Goal: Task Accomplishment & Management: Manage account settings

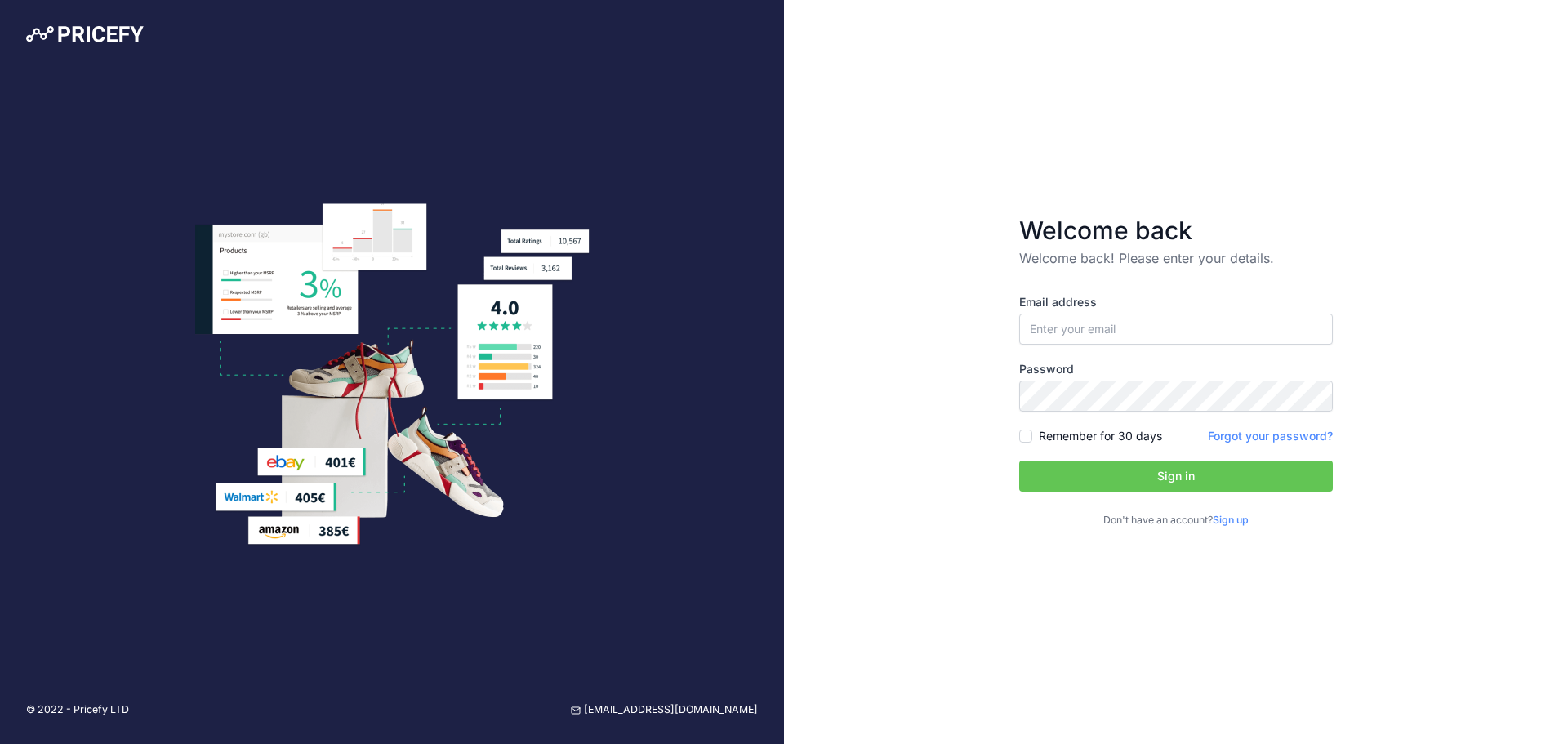
type input "[PERSON_NAME][EMAIL_ADDRESS][DOMAIN_NAME]"
click at [1121, 333] on input "[PERSON_NAME][EMAIL_ADDRESS][DOMAIN_NAME]" at bounding box center [1176, 329] width 314 height 31
click at [936, 333] on div "Welcome back Welcome back! Please enter your details. Email address william@per…" at bounding box center [1176, 372] width 784 height 744
click at [1046, 444] on label "Remember for 30 days" at bounding box center [1101, 436] width 124 height 16
click at [1032, 443] on input "Remember for 30 days" at bounding box center [1026, 436] width 13 height 13
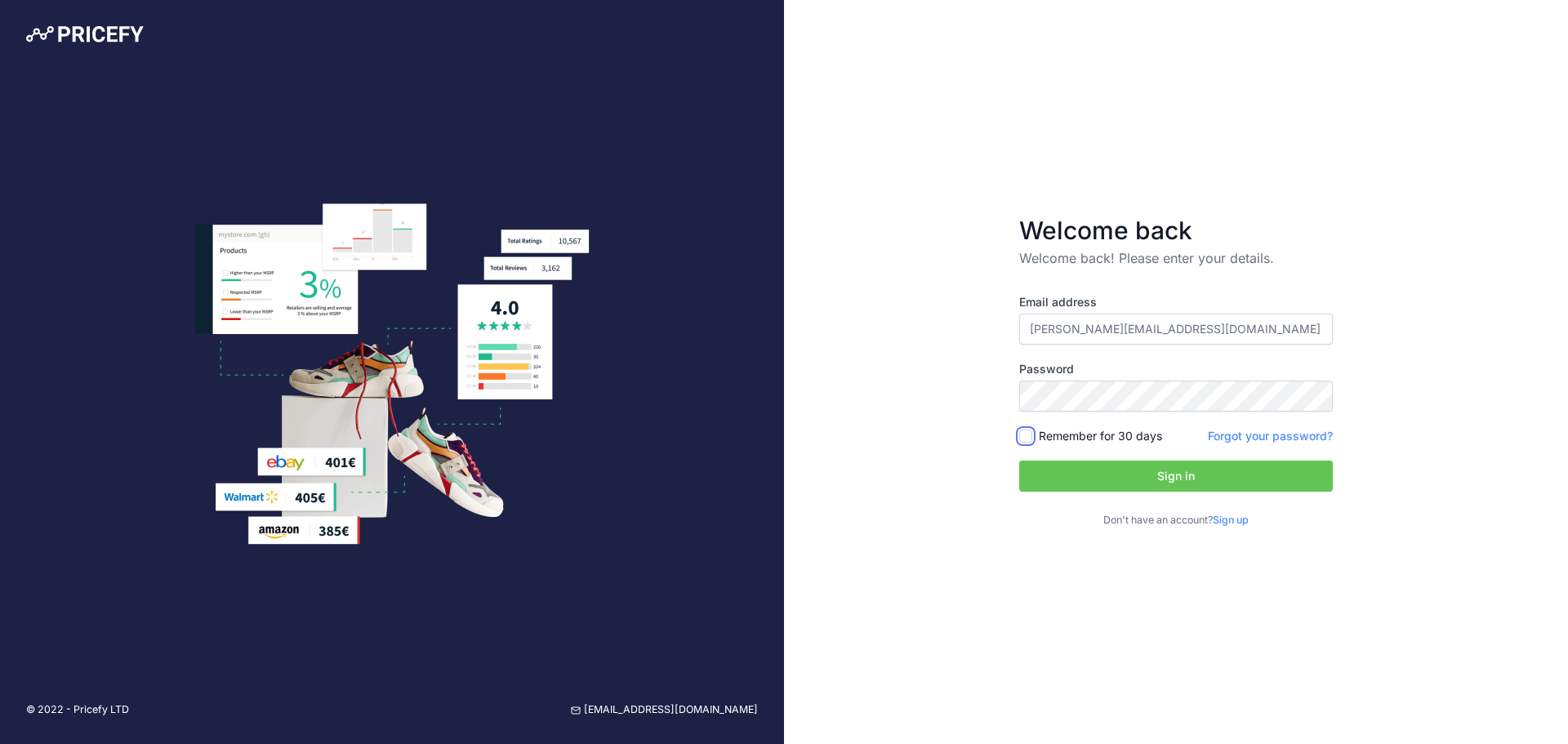
checkbox input "true"
click at [1098, 463] on button "Sign in" at bounding box center [1176, 476] width 314 height 31
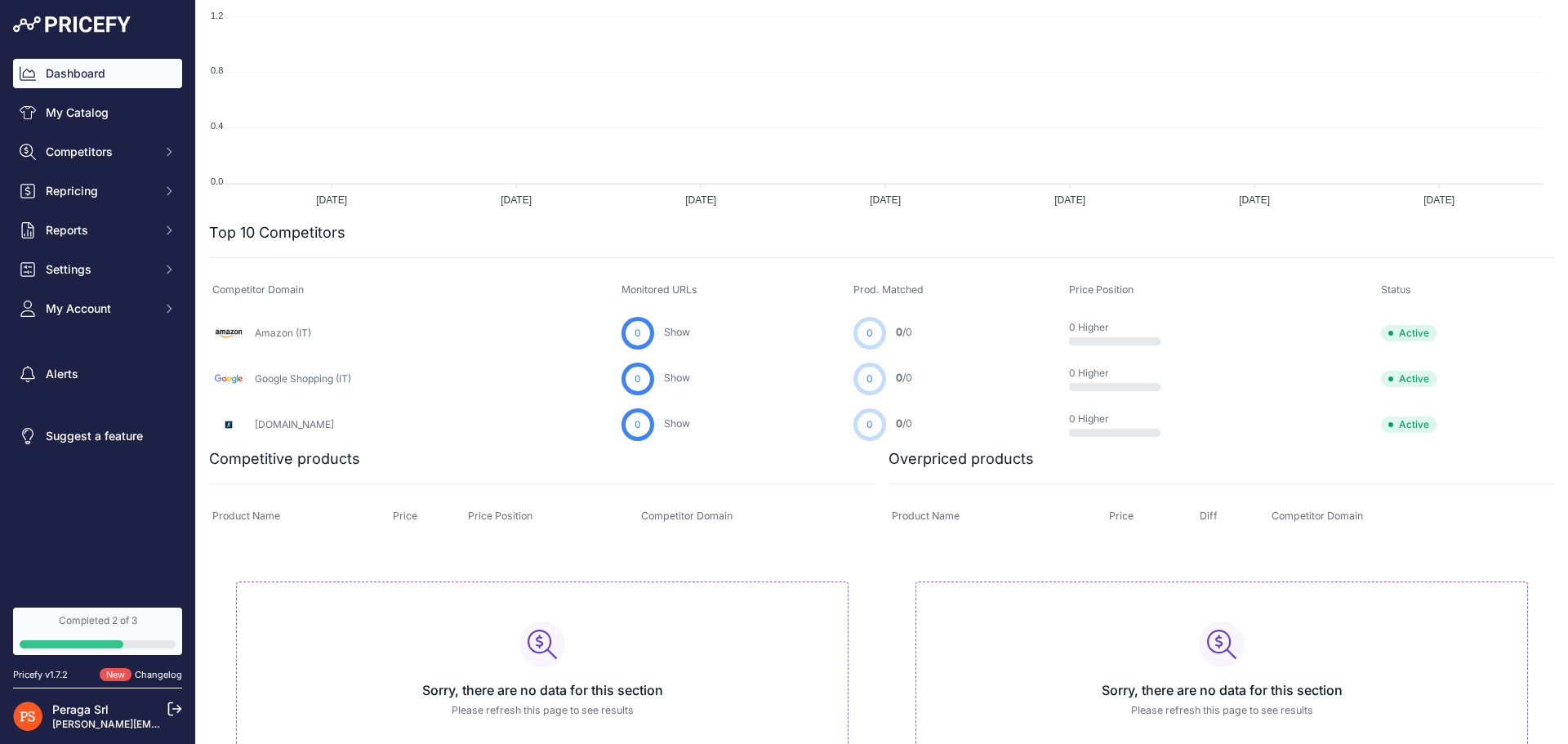
scroll to position [386, 0]
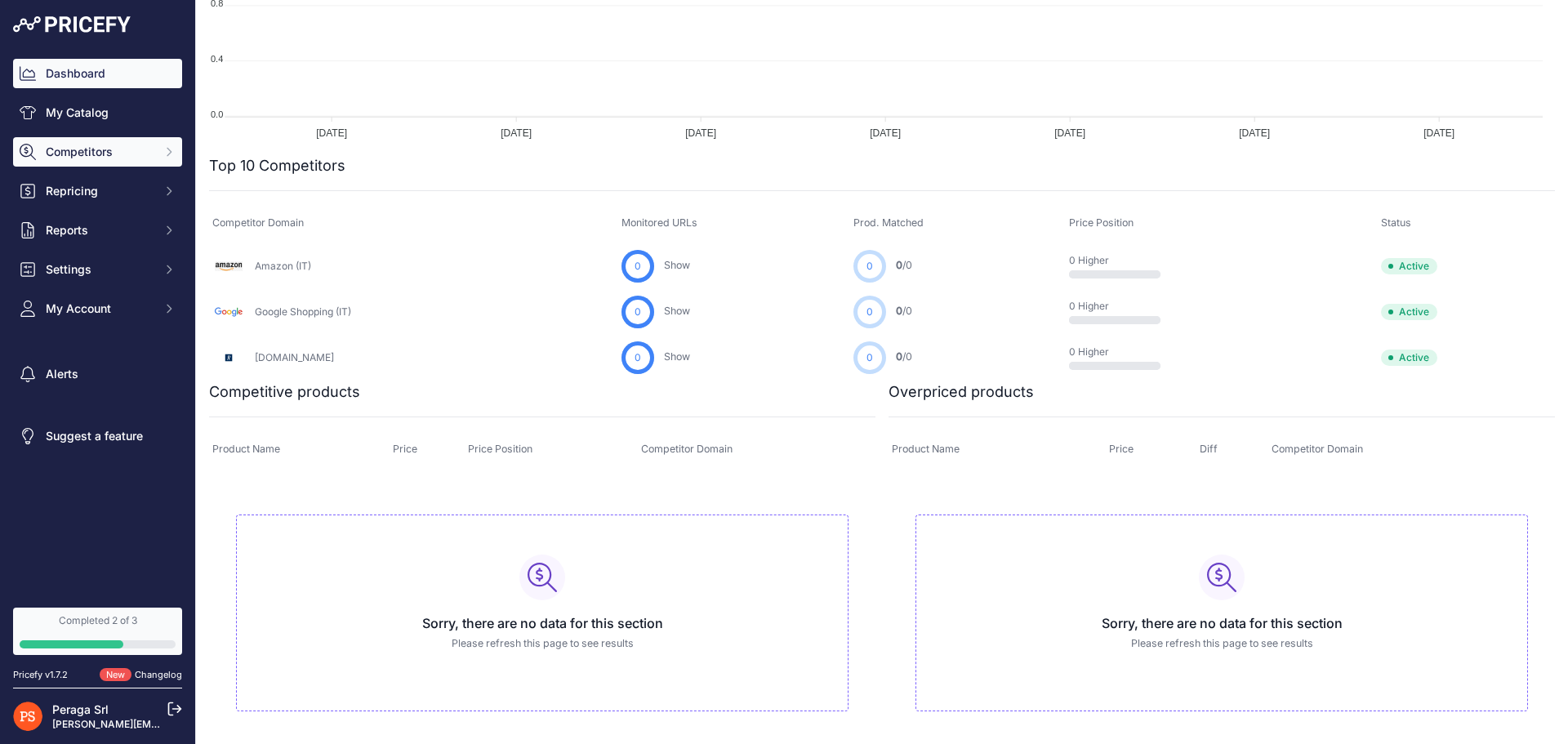
click at [121, 161] on button "Competitors" at bounding box center [97, 152] width 169 height 30
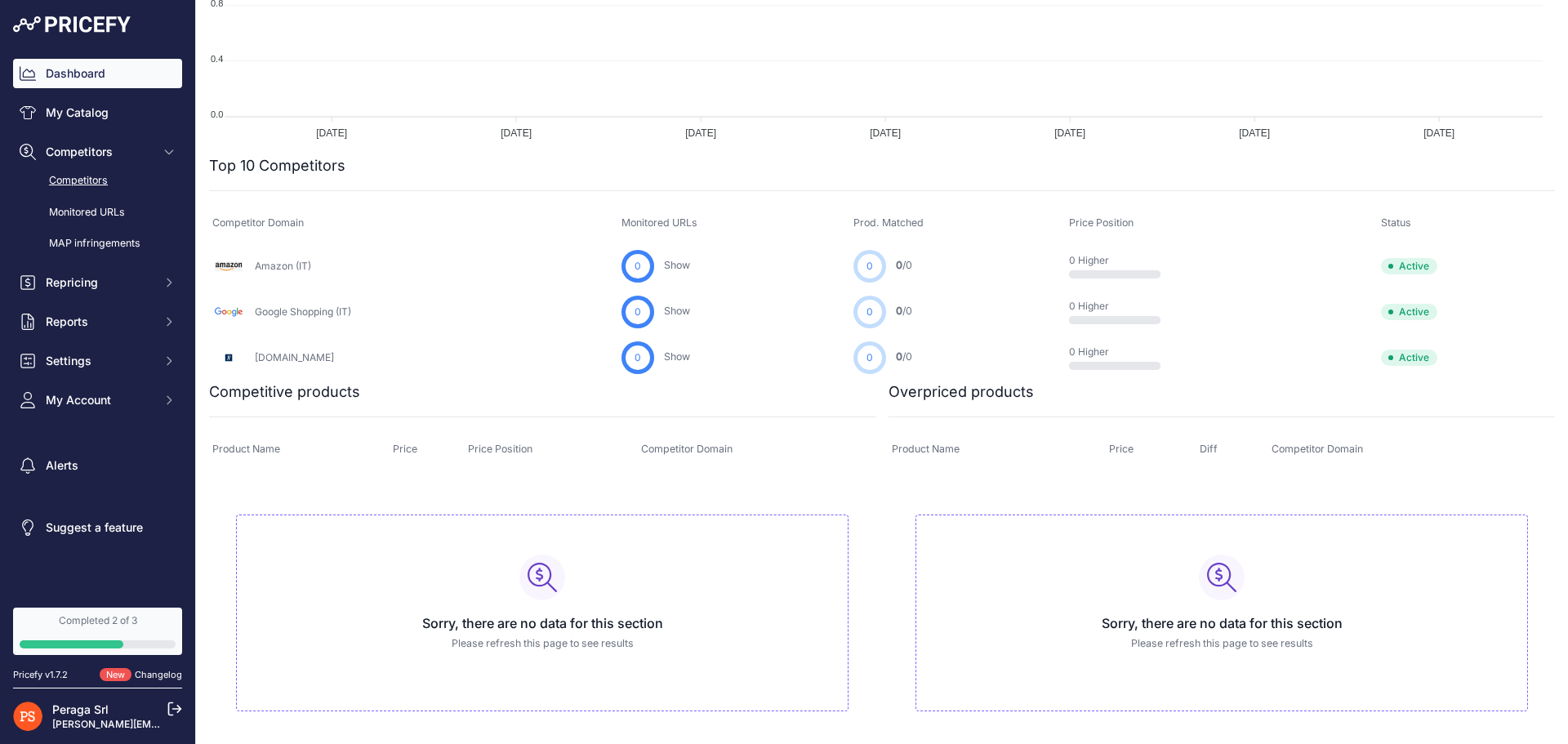
click at [108, 174] on link "Competitors" at bounding box center [97, 181] width 169 height 29
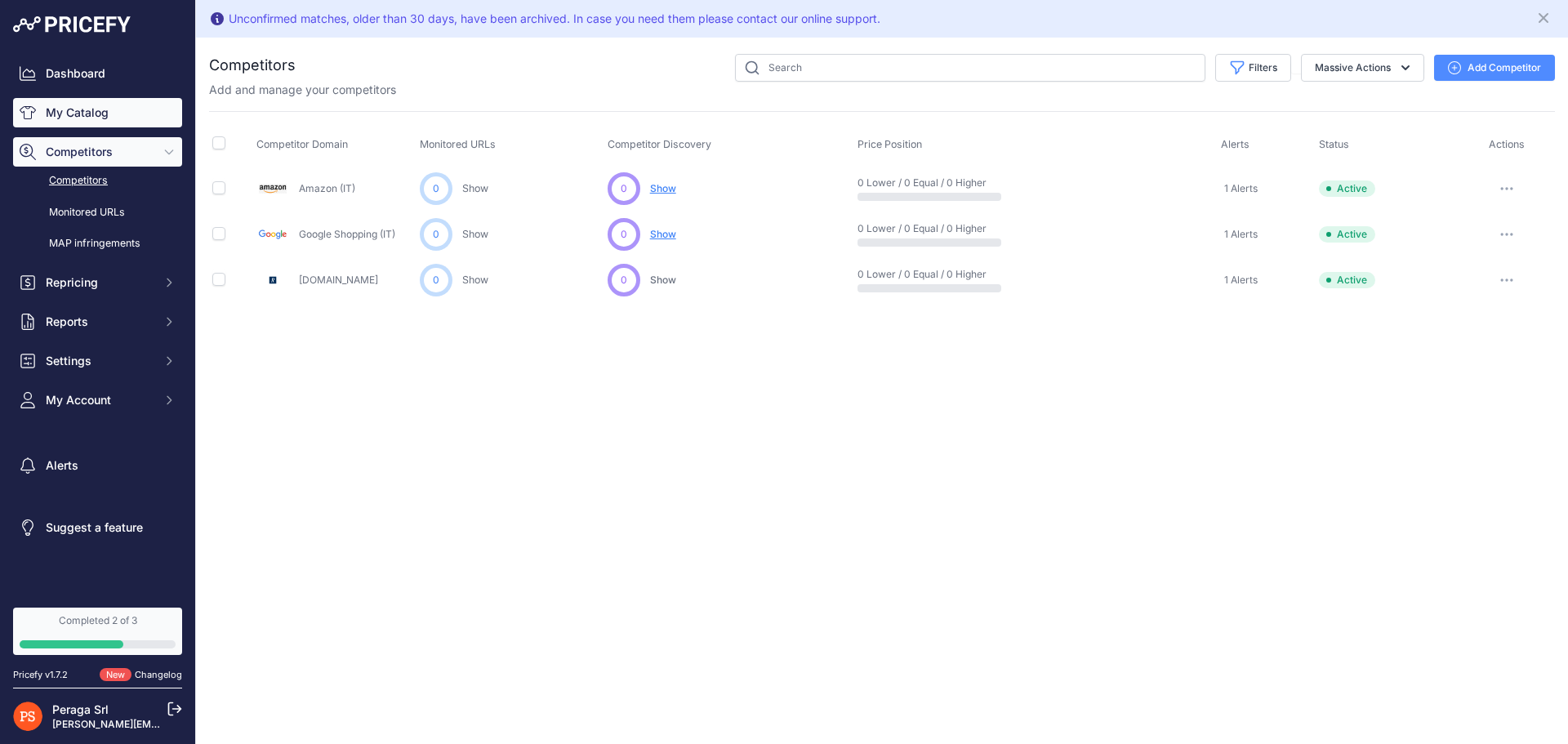
click at [82, 112] on link "My Catalog" at bounding box center [97, 113] width 169 height 30
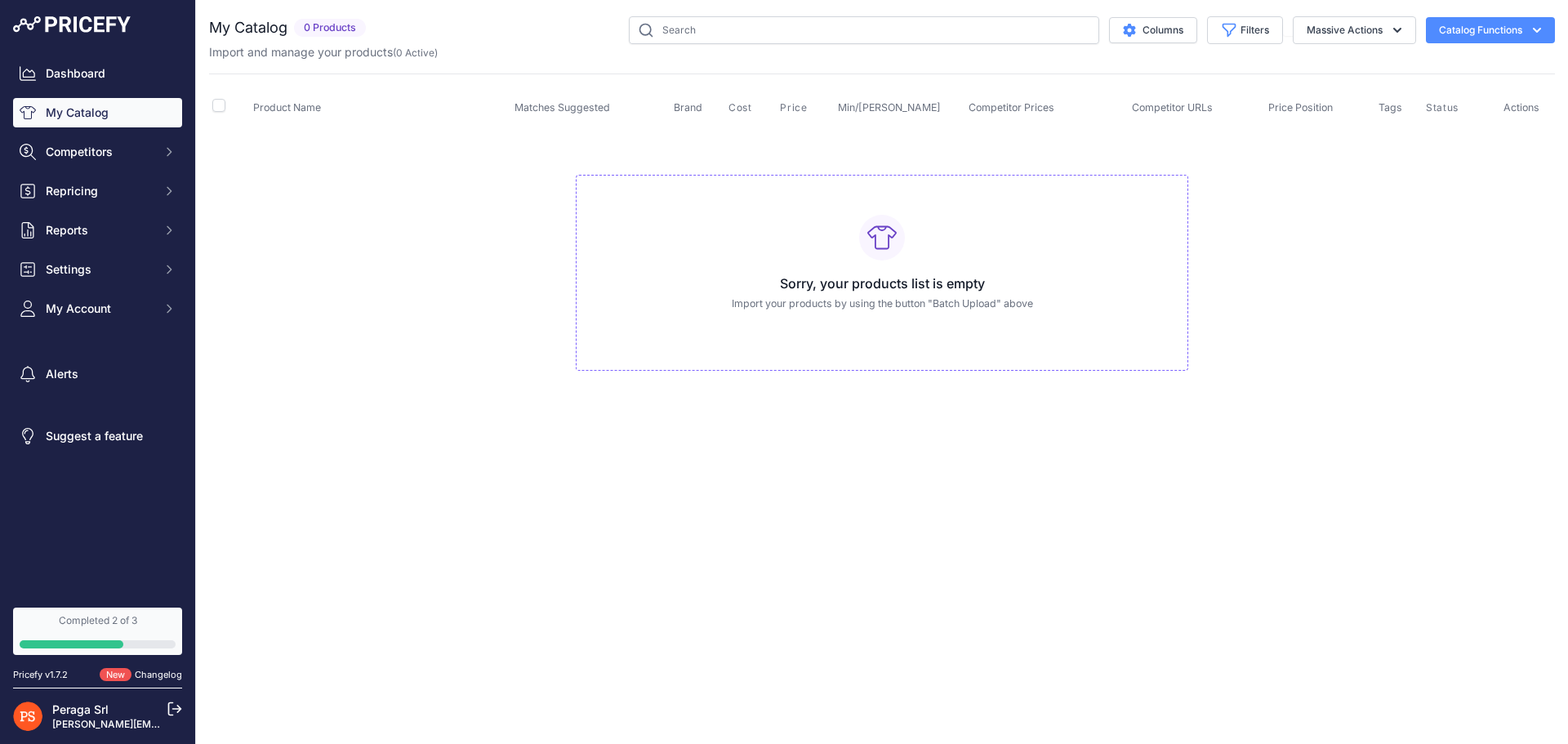
click at [761, 308] on p "Import your products by using the button "Batch Upload" above" at bounding box center [882, 304] width 585 height 15
click at [864, 273] on h3 "Sorry, your products list is empty" at bounding box center [882, 283] width 585 height 20
click at [969, 300] on p "Import your products by using the button "Batch Upload" above" at bounding box center [882, 304] width 585 height 15
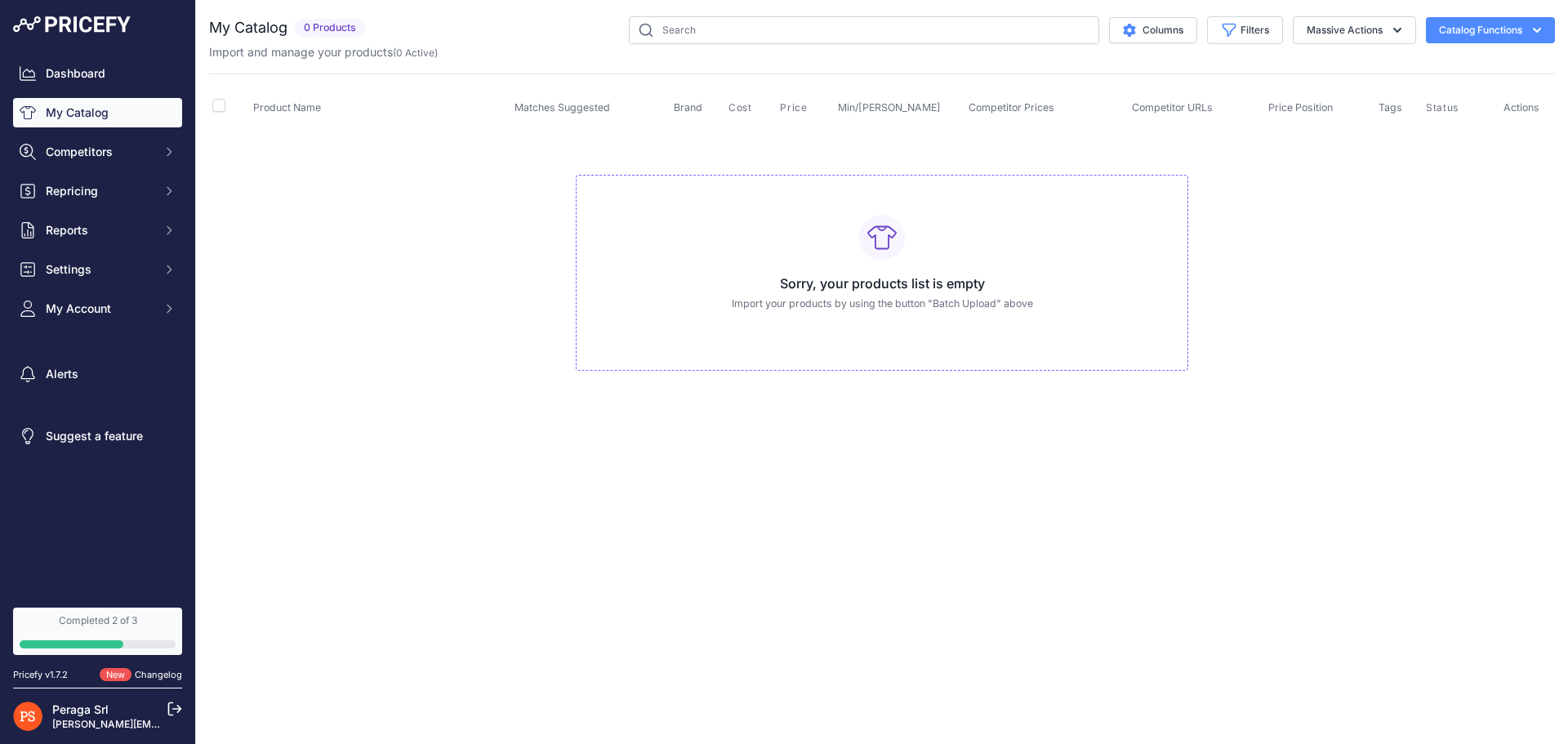
click at [1482, 31] on button "Catalog Functions" at bounding box center [1490, 30] width 129 height 26
click at [1480, 124] on link "Connect Datafeed" at bounding box center [1462, 123] width 183 height 30
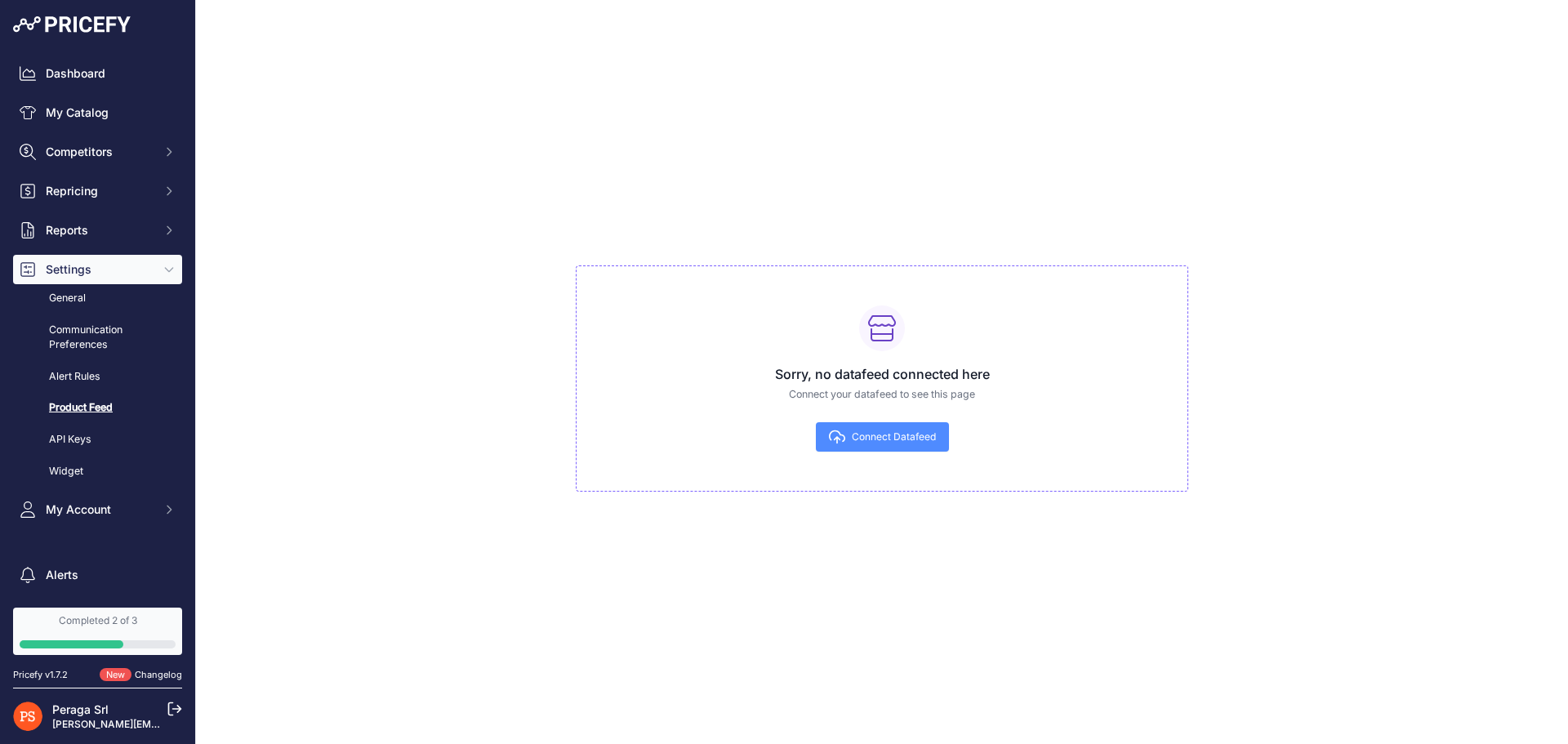
click at [907, 438] on span "Connect Datafeed" at bounding box center [893, 436] width 84 height 13
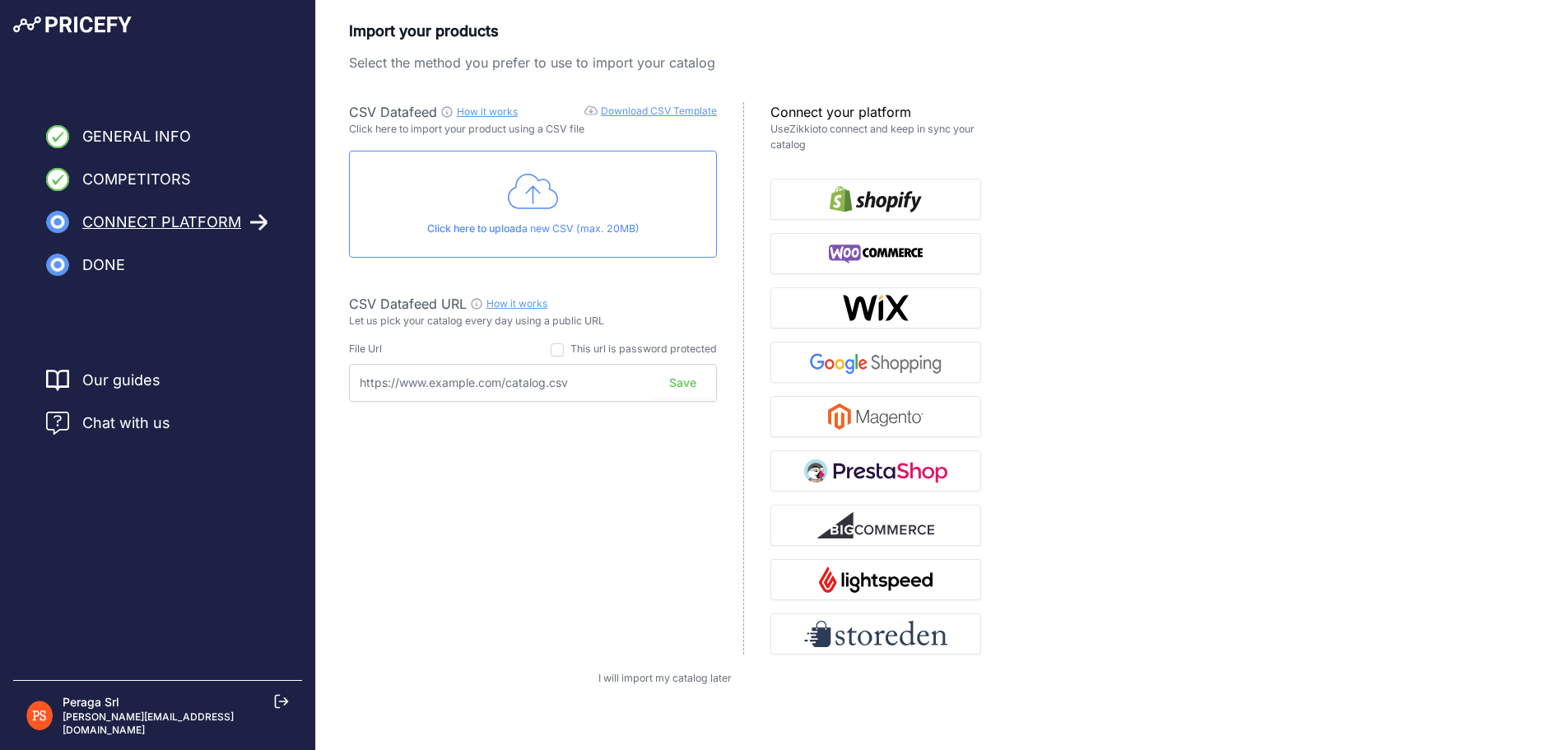
click at [831, 129] on p "Use Zikkio to connect and keep in sync your catalog" at bounding box center [875, 137] width 211 height 31
click at [1001, 141] on div "Import your products Select the method you prefer to use to import your catalog…" at bounding box center [942, 353] width 1186 height 666
click at [818, 127] on link "Zikkio" at bounding box center [804, 129] width 29 height 13
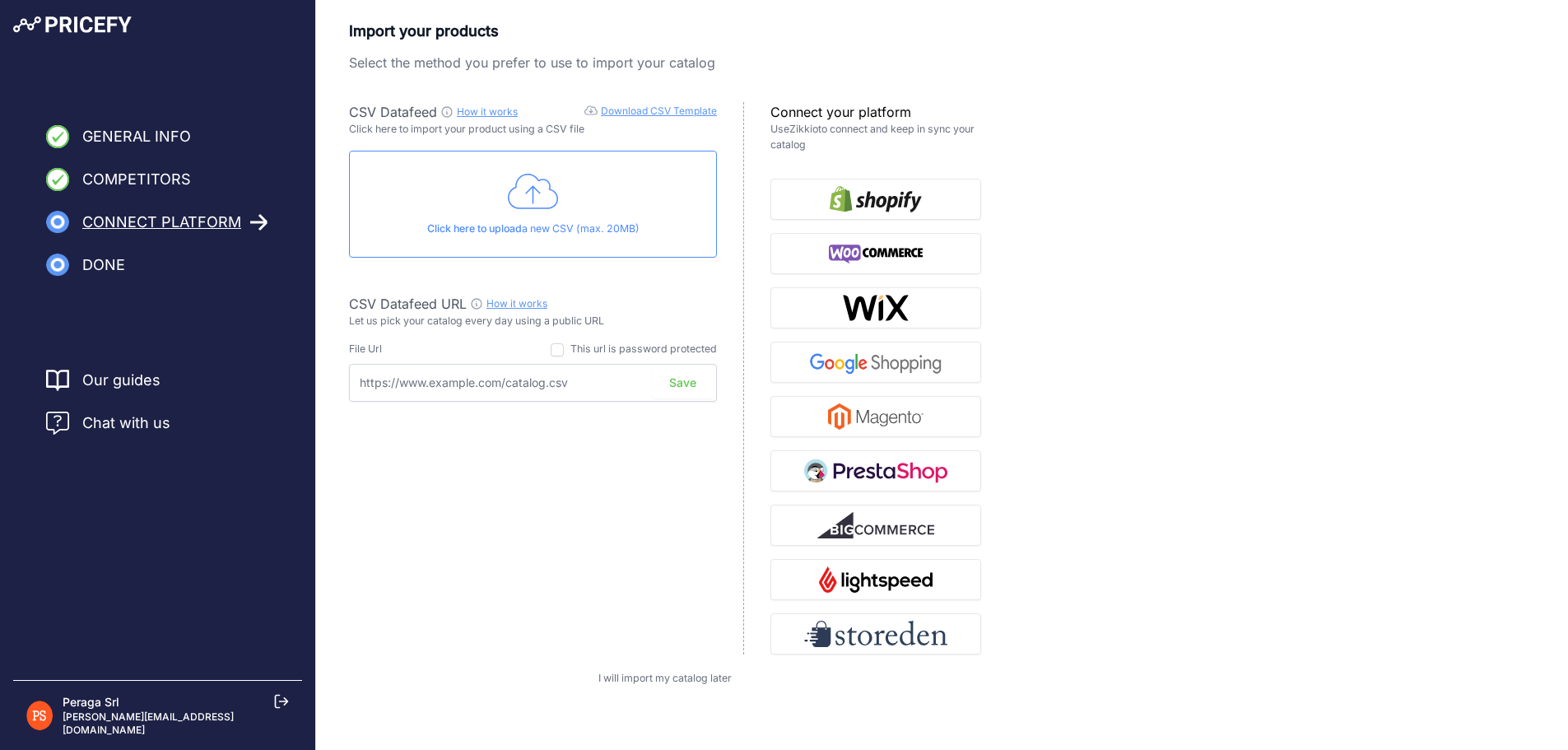
click at [548, 382] on input "text" at bounding box center [533, 383] width 368 height 38
click at [565, 347] on div "This url is password protected" at bounding box center [634, 349] width 166 height 15
click at [562, 348] on input "checkbox" at bounding box center [557, 350] width 13 height 13
click at [369, 318] on p "Let us pick your catalog every day using a public URL" at bounding box center [533, 321] width 368 height 15
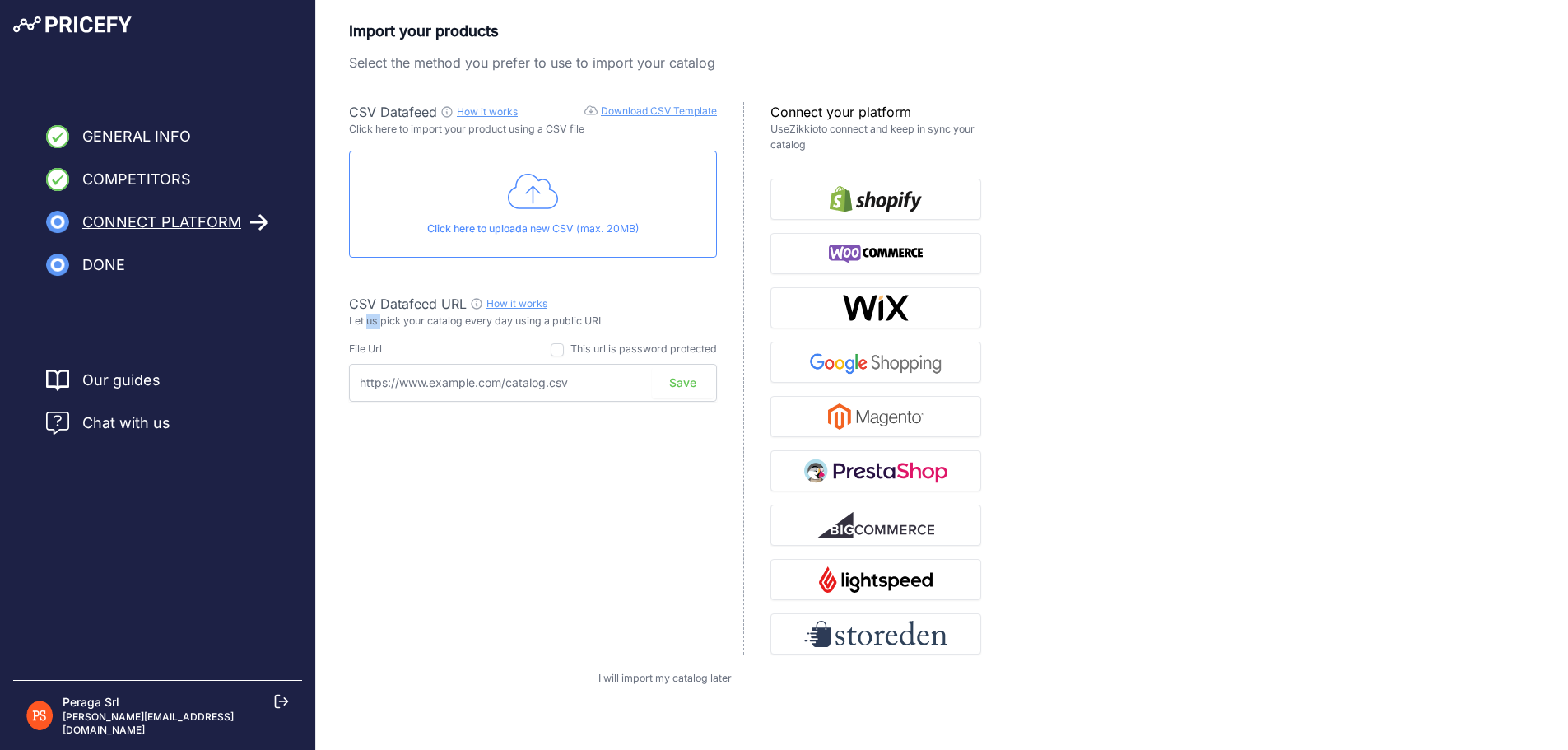
click at [369, 318] on p "Let us pick your catalog every day using a public URL" at bounding box center [533, 321] width 368 height 15
click at [419, 318] on p "Let us pick your catalog every day using a public URL" at bounding box center [533, 321] width 368 height 15
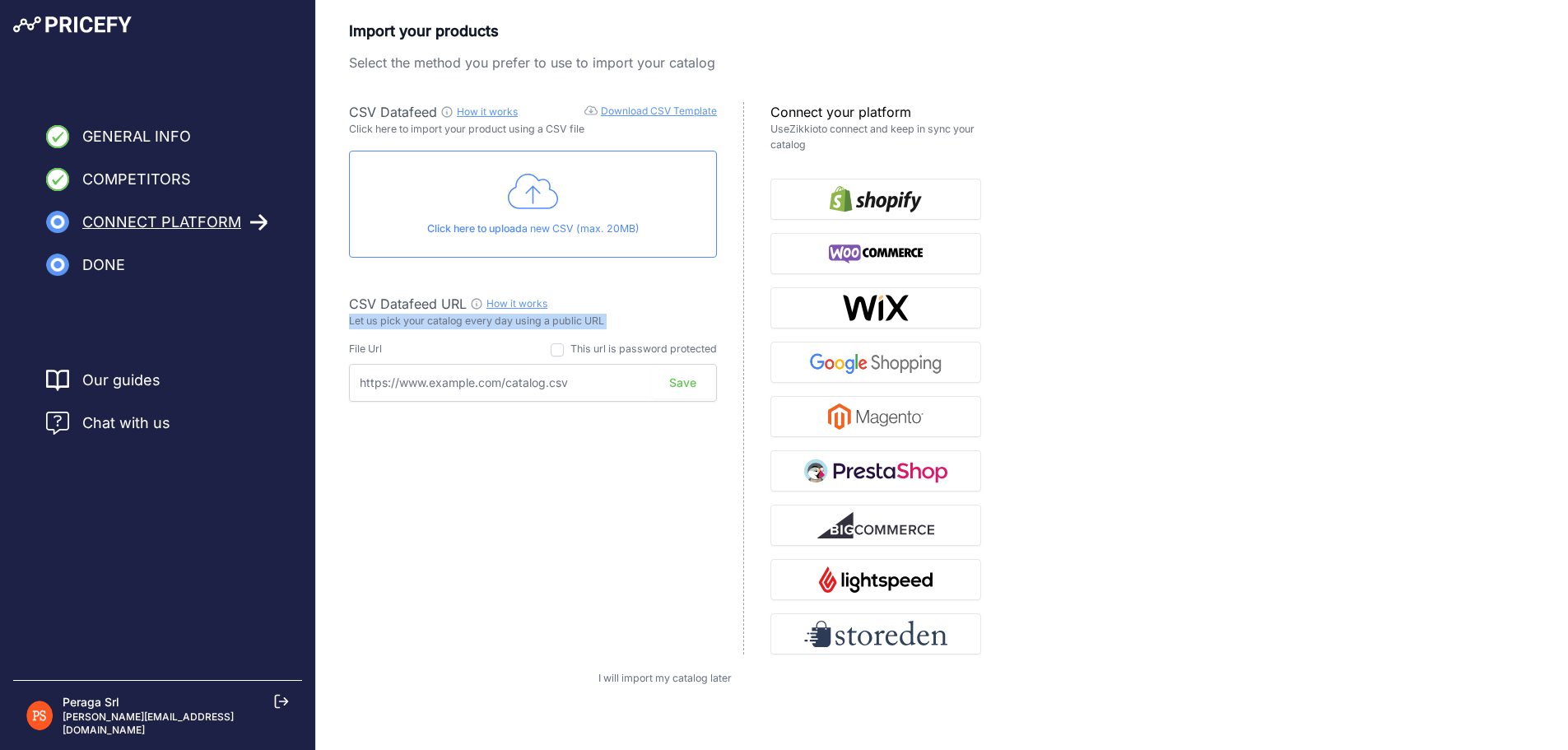
click at [419, 318] on p "Let us pick your catalog every day using a public URL" at bounding box center [533, 321] width 368 height 15
click at [383, 317] on p "Let us pick your catalog every day using a public URL" at bounding box center [533, 321] width 368 height 15
click at [503, 321] on p "Let us pick your catalog every day using a public URL" at bounding box center [533, 321] width 368 height 15
click at [560, 345] on input "checkbox" at bounding box center [557, 350] width 13 height 13
click at [556, 351] on input "checkbox" at bounding box center [557, 350] width 13 height 13
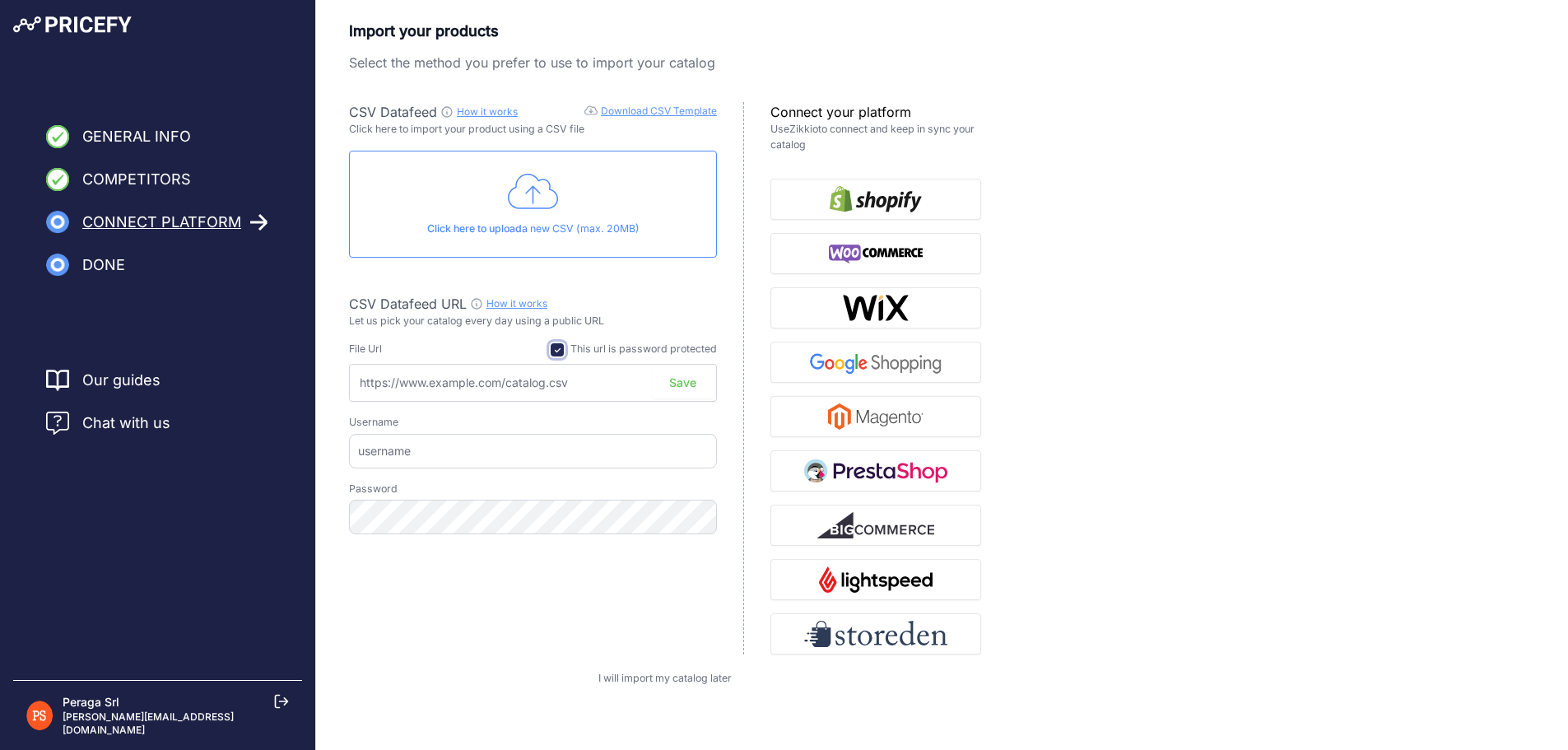
checkbox input "false"
click at [631, 667] on form "Import your products Select the method you prefer to use to import your catalog…" at bounding box center [664, 353] width 632 height 666
click at [634, 672] on span "I will import my catalog later" at bounding box center [664, 678] width 134 height 13
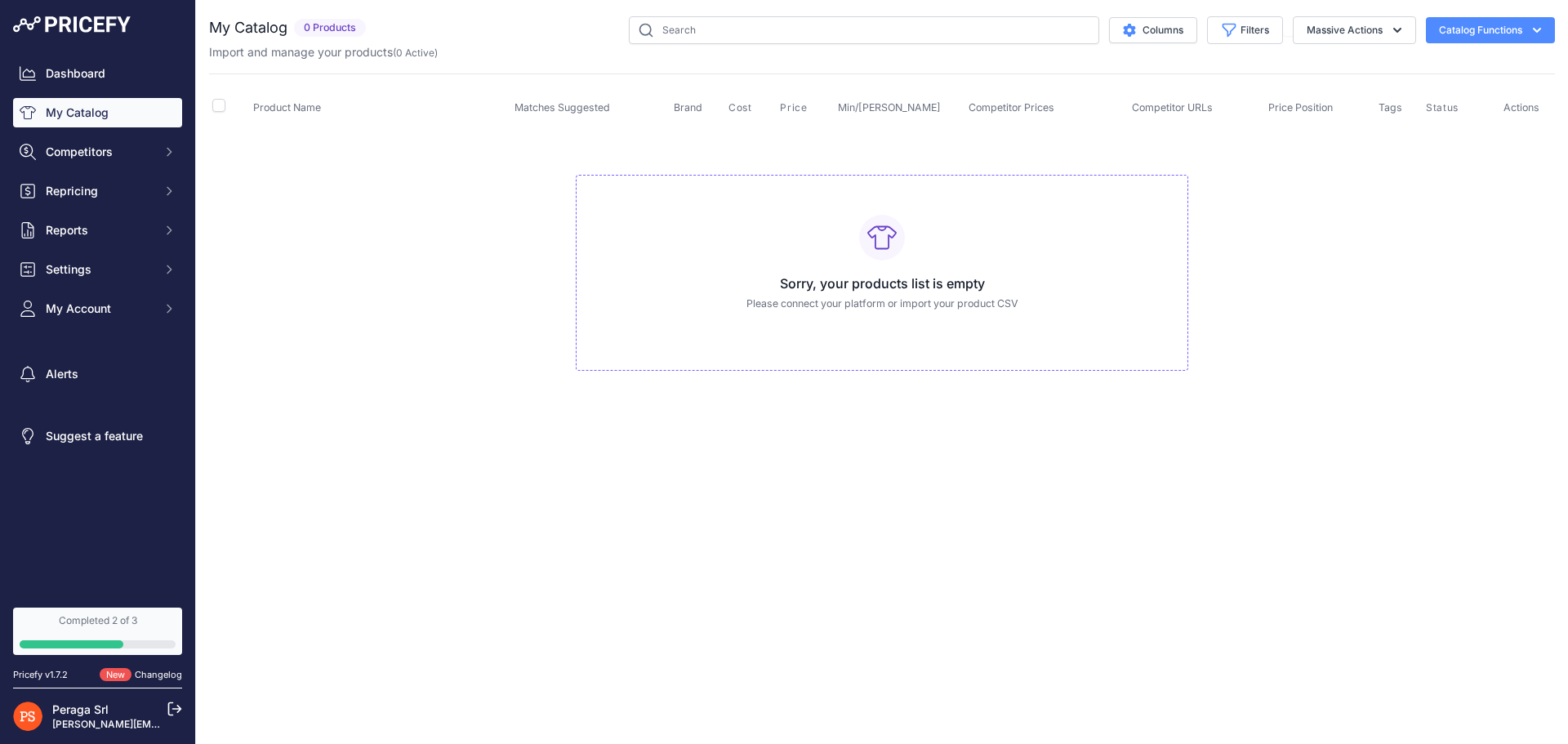
click at [153, 661] on div "Pricefy v1.7.2 New Changelog" at bounding box center [97, 675] width 195 height 27
click at [158, 671] on link "Changelog" at bounding box center [158, 675] width 48 height 12
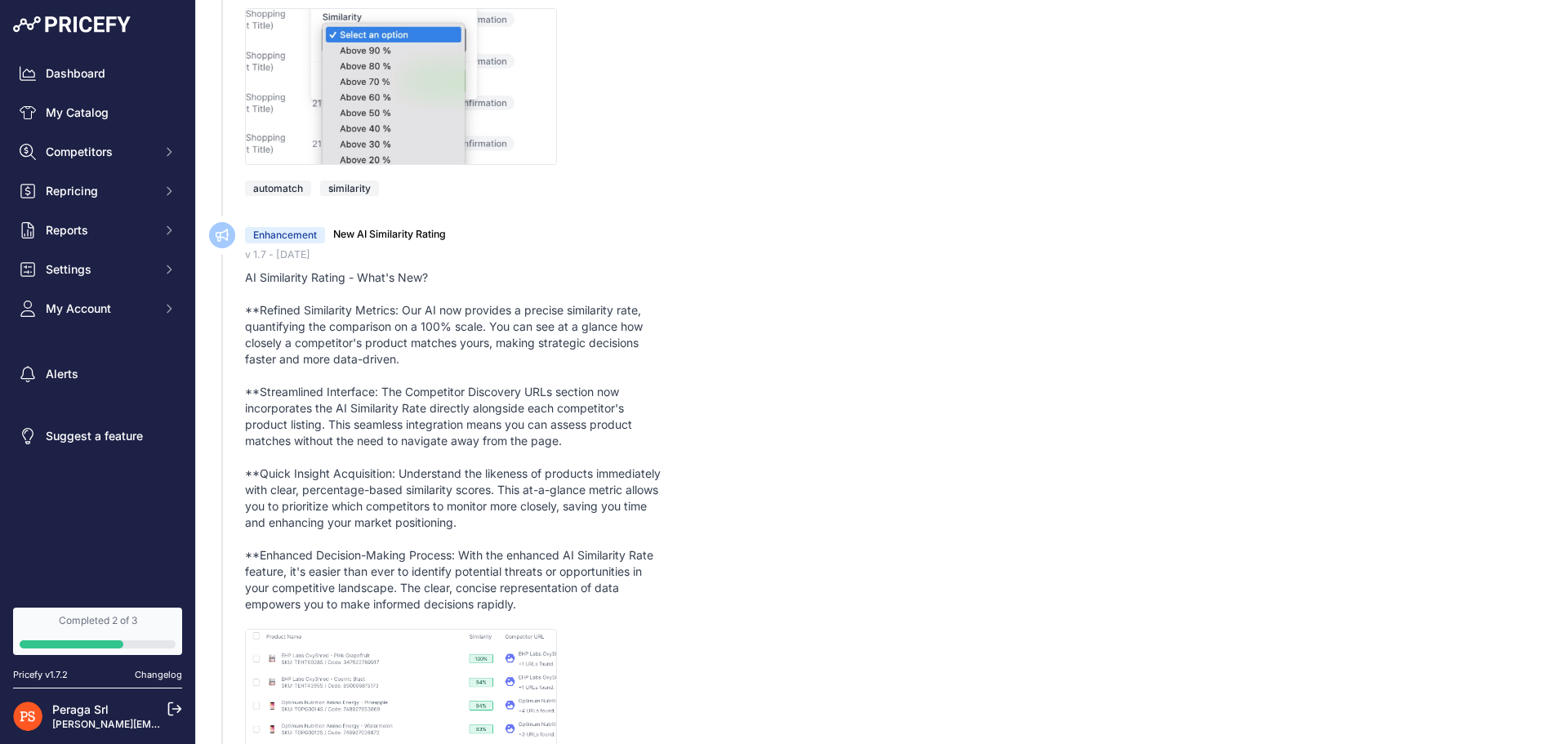
scroll to position [816, 0]
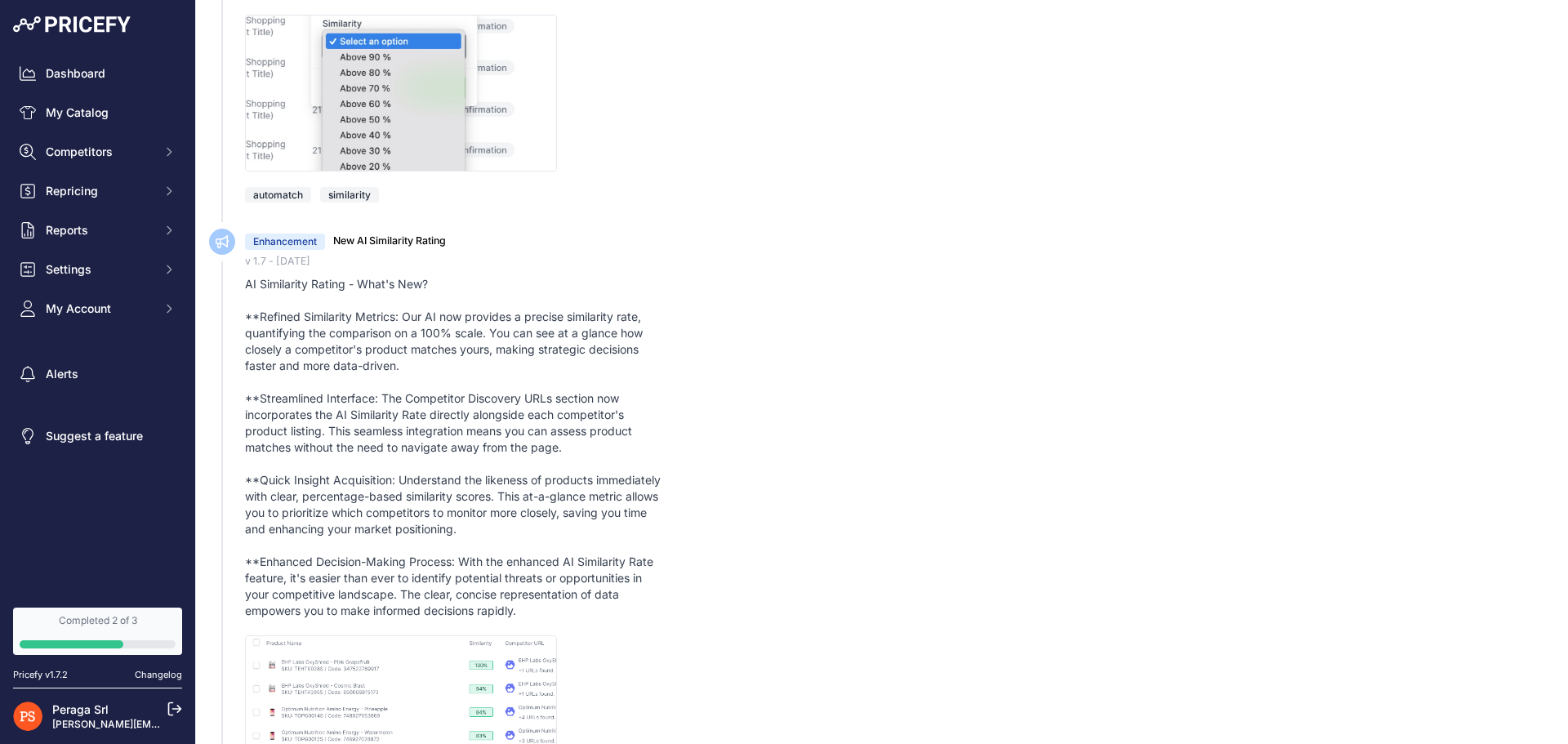
click at [281, 322] on div "AI Similarity Rating - What's New? **Refined Similarity Metrics: Our AI now pro…" at bounding box center [455, 447] width 419 height 343
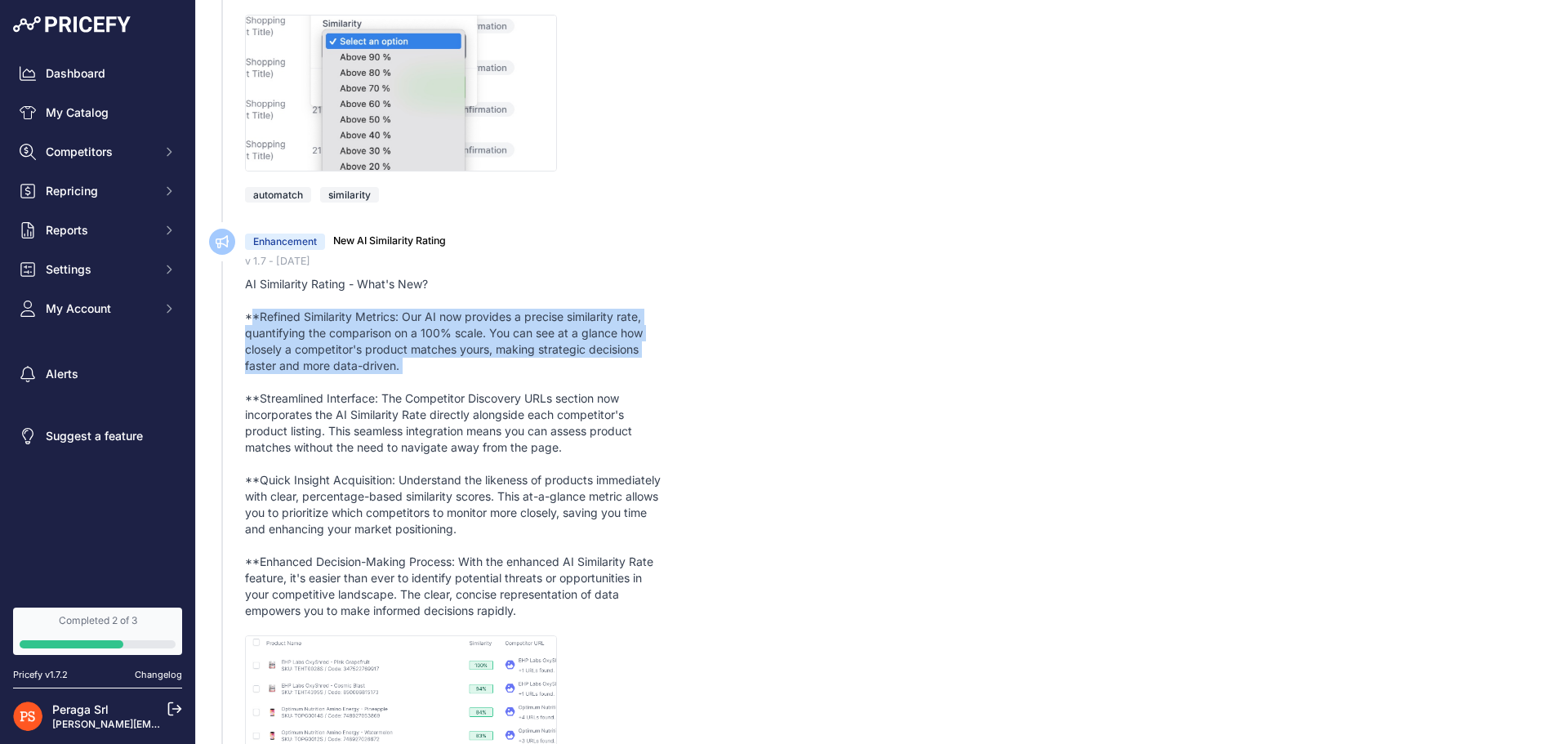
click at [281, 322] on div "AI Similarity Rating - What's New? **Refined Similarity Metrics: Our AI now pro…" at bounding box center [455, 447] width 419 height 343
click at [400, 362] on div "AI Similarity Rating - What's New? **Refined Similarity Metrics: Our AI now pro…" at bounding box center [455, 447] width 419 height 343
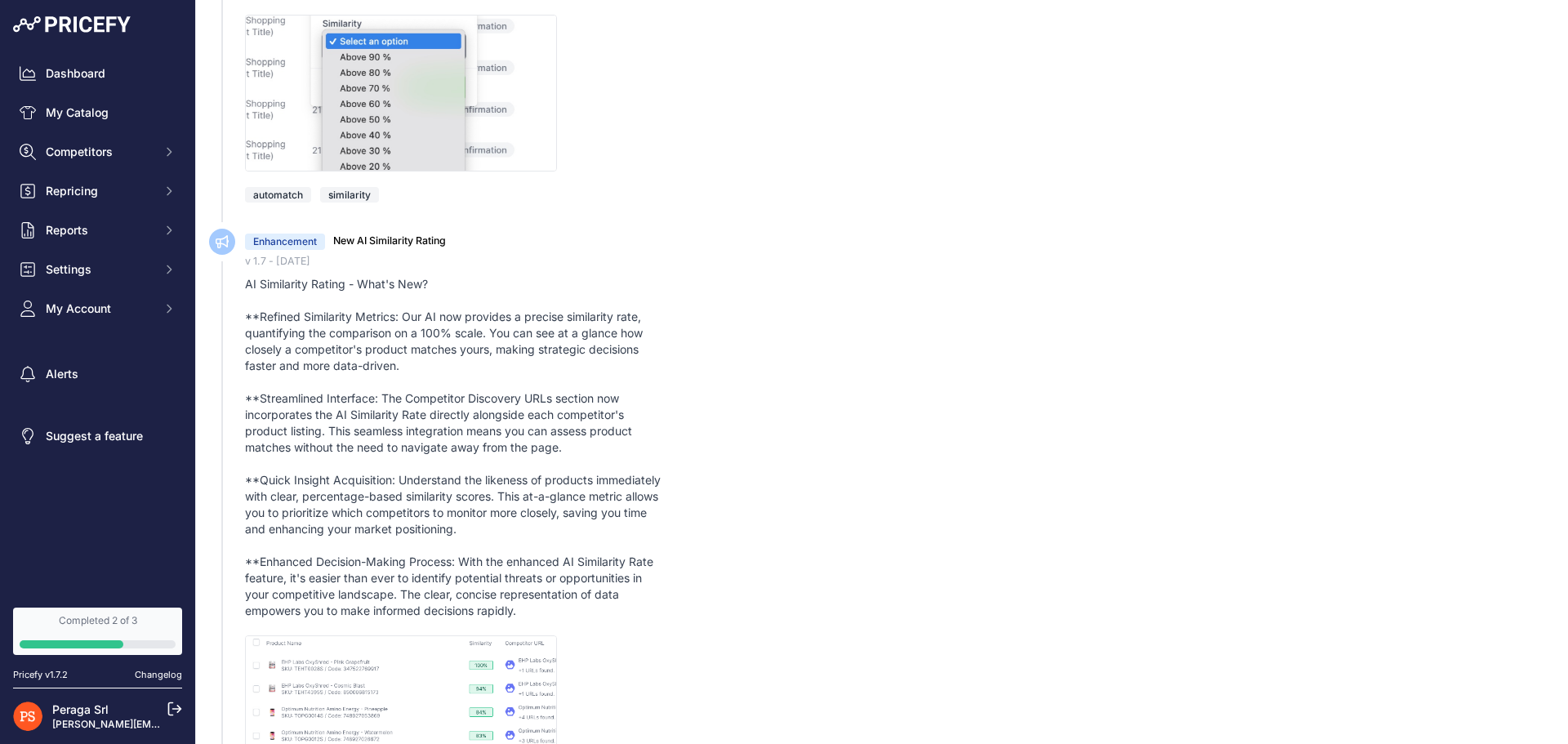
click at [297, 291] on div "AI Similarity Rating - What's New? **Refined Similarity Metrics: Our AI now pro…" at bounding box center [455, 447] width 419 height 343
click at [375, 294] on div "AI Similarity Rating - What's New? **Refined Similarity Metrics: Our AI now pro…" at bounding box center [455, 447] width 419 height 343
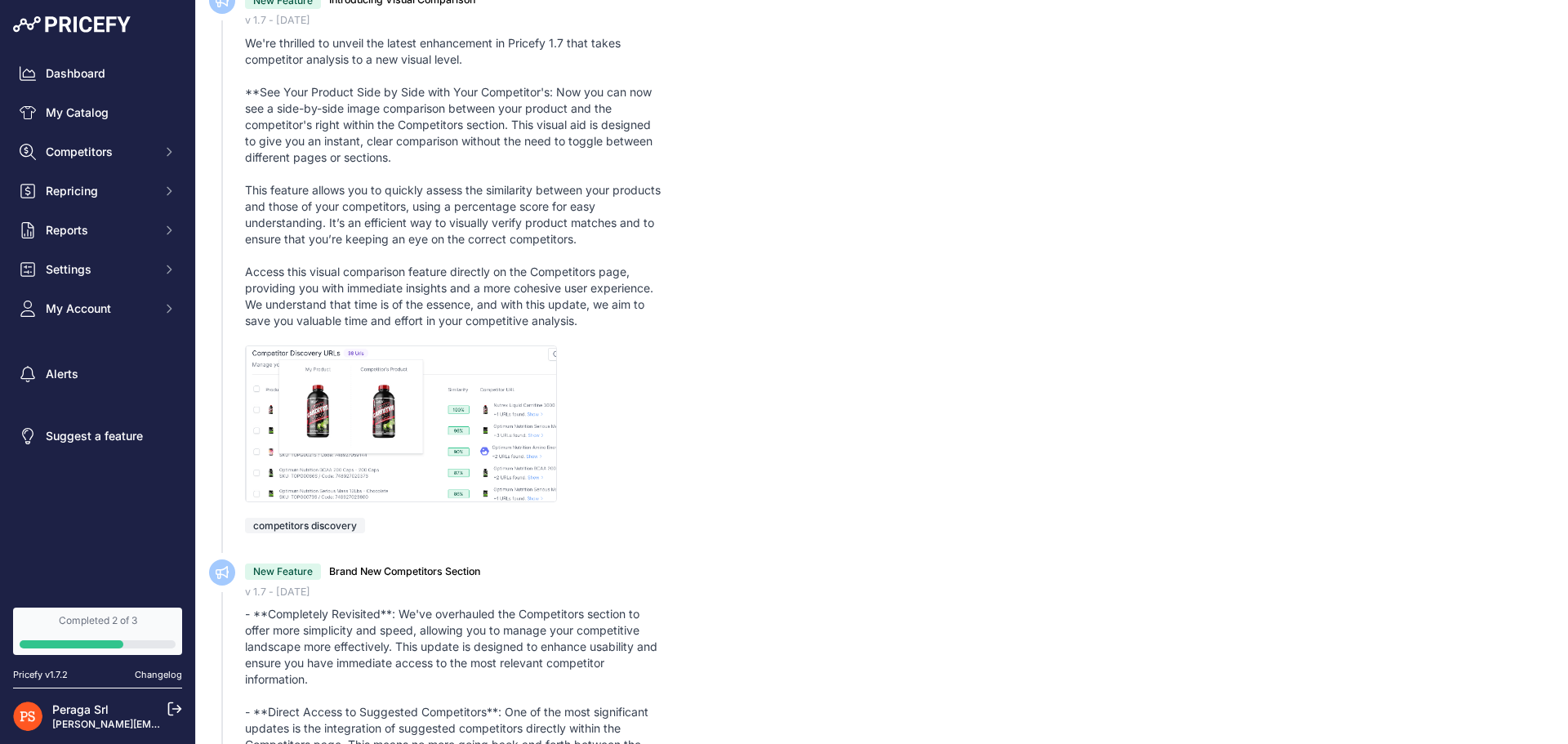
scroll to position [1878, 0]
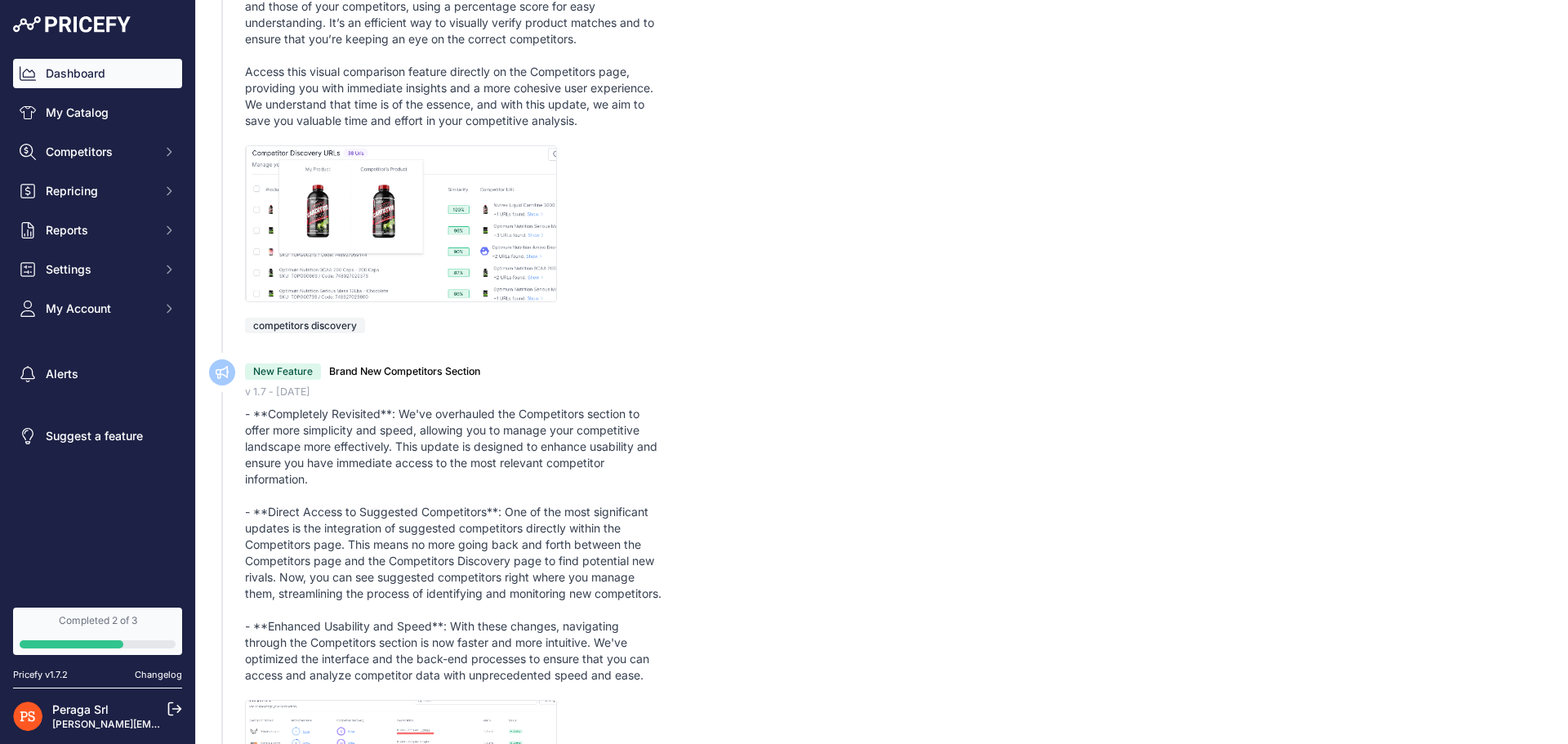
click at [59, 81] on link "Dashboard" at bounding box center [97, 73] width 169 height 30
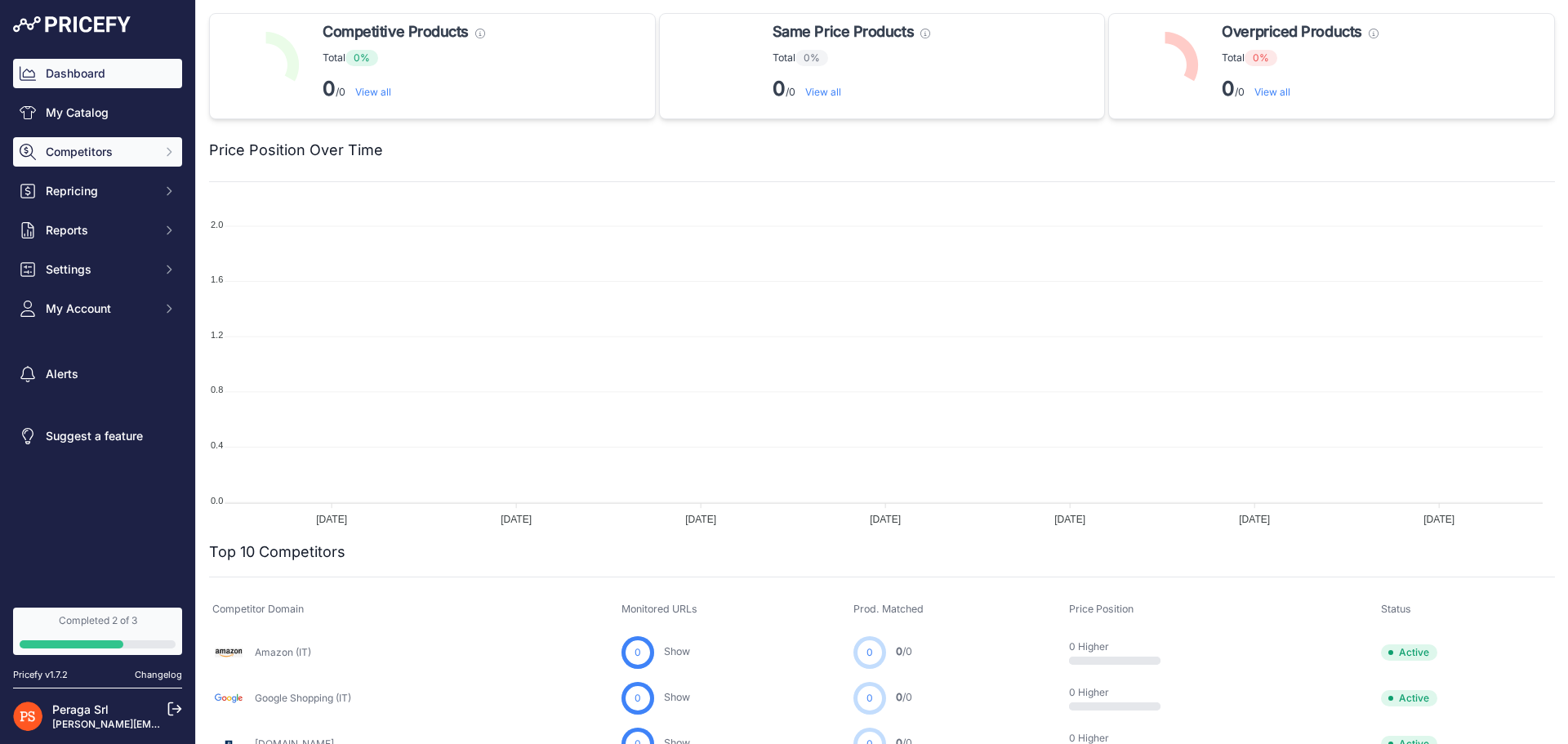
click at [105, 157] on span "Competitors" at bounding box center [99, 152] width 107 height 16
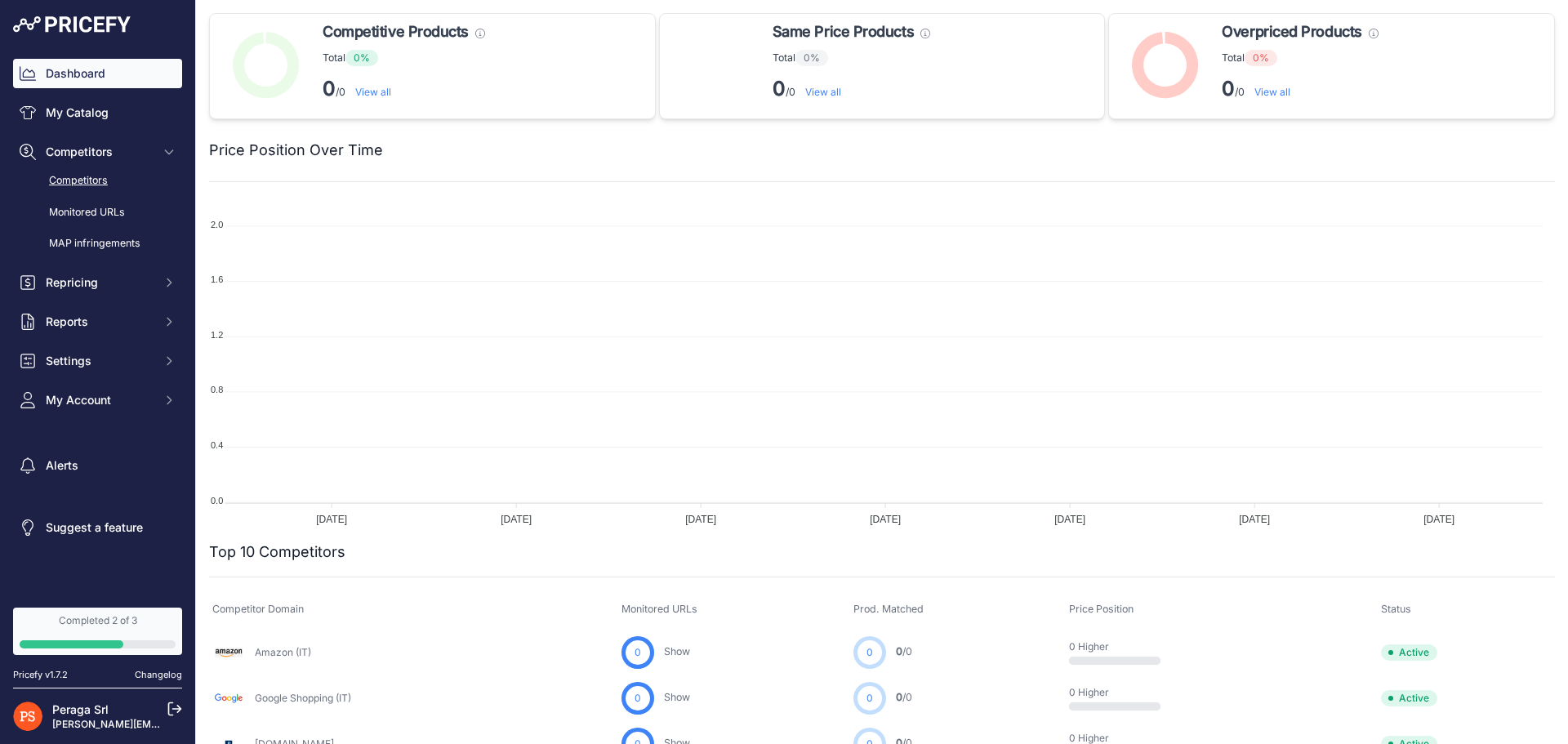
click at [128, 181] on link "Competitors" at bounding box center [97, 181] width 169 height 29
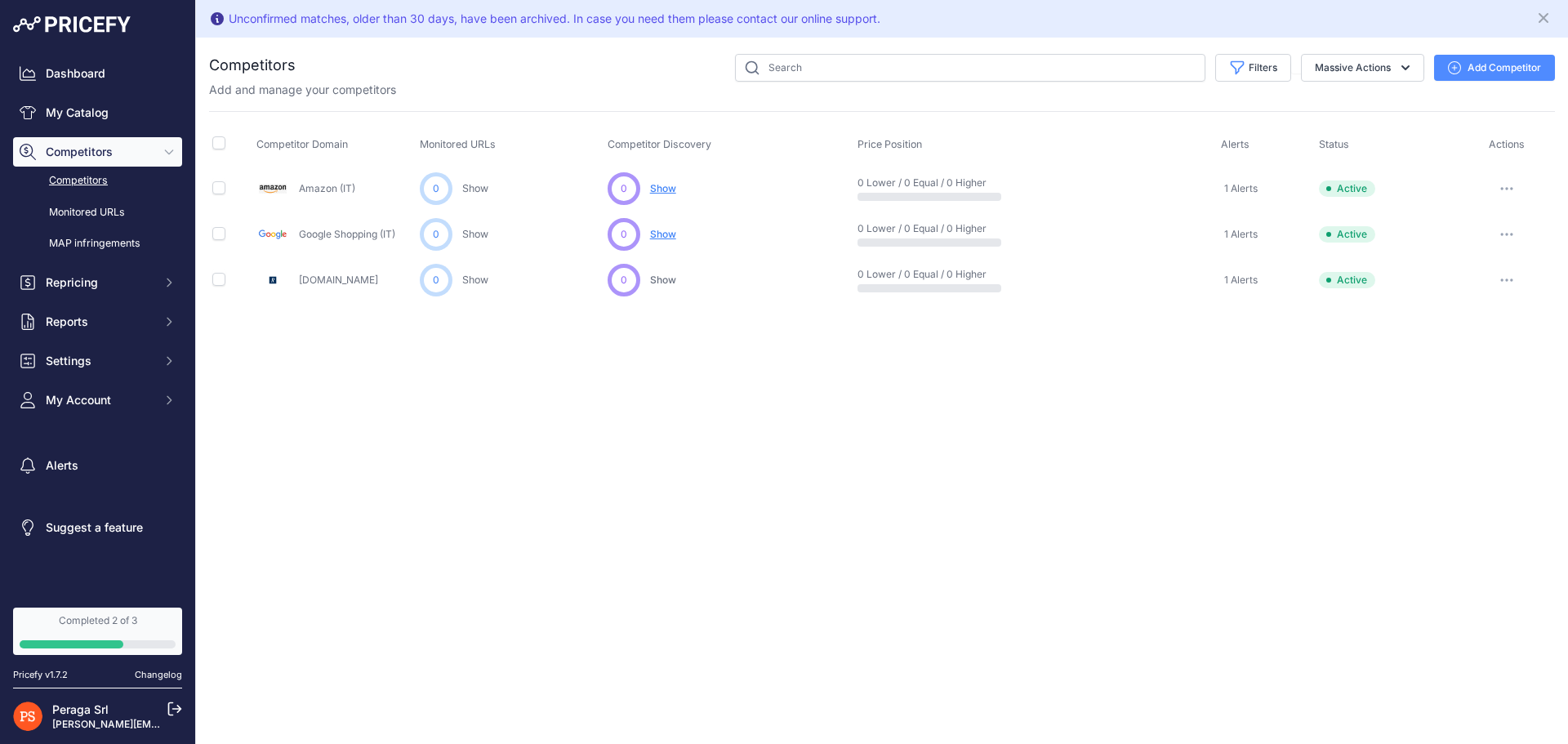
click at [1502, 60] on button "Add Competitor" at bounding box center [1495, 68] width 121 height 26
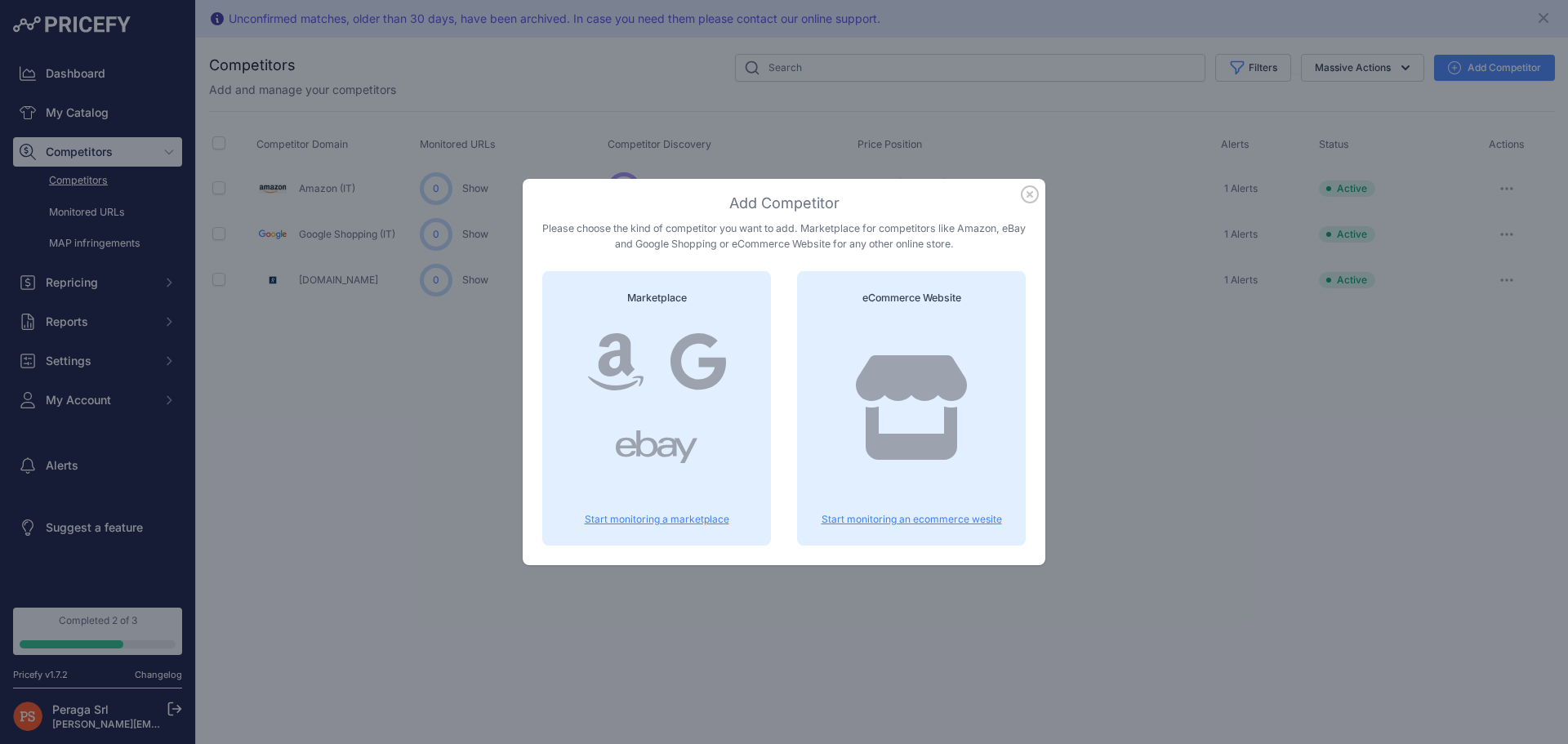
click at [917, 402] on icon at bounding box center [911, 408] width 117 height 105
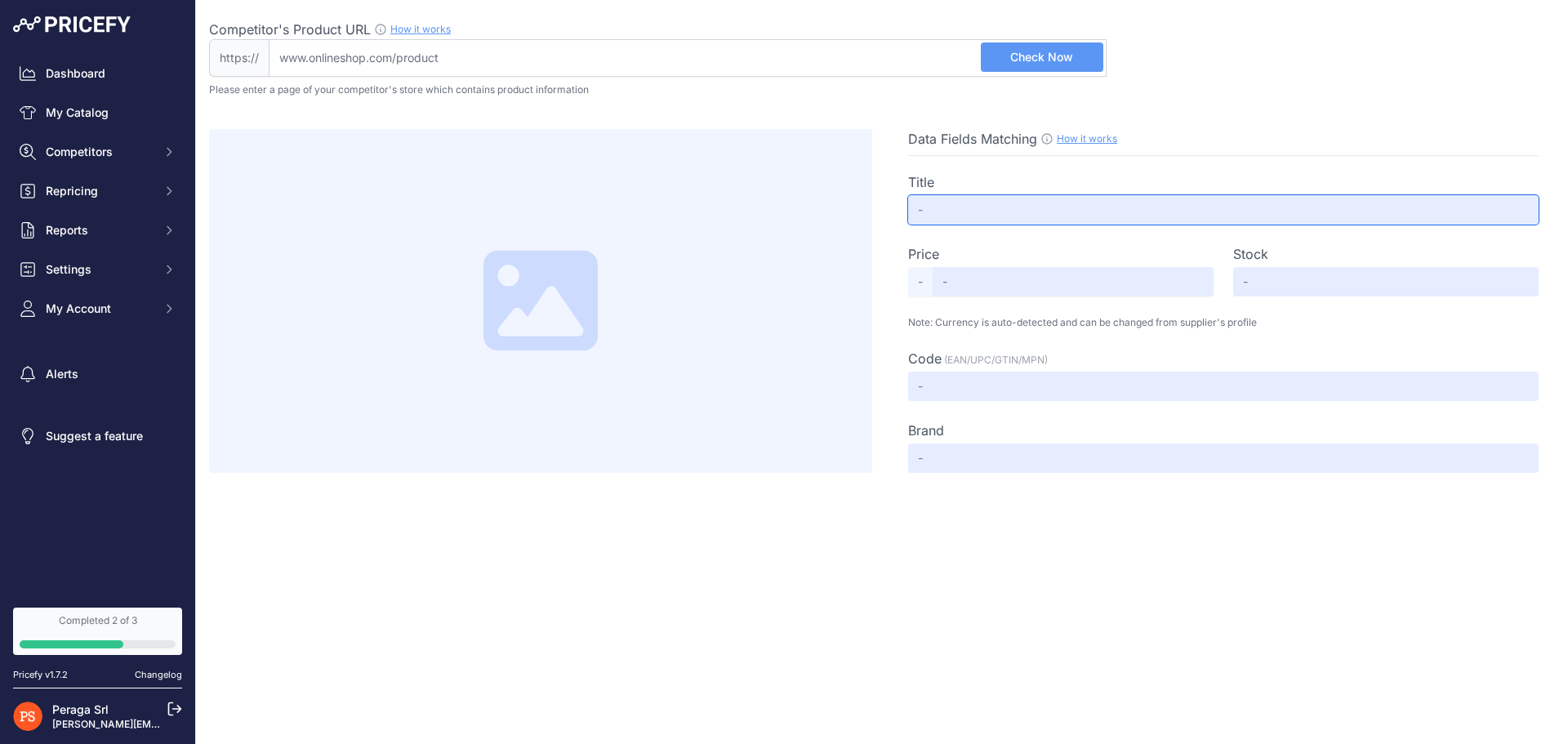
click at [1017, 207] on input "text" at bounding box center [1223, 209] width 631 height 30
click at [1005, 272] on input "text" at bounding box center [1073, 281] width 281 height 30
click at [453, 65] on input "Competitor's Product URL How it works In order to create your competitor's extr…" at bounding box center [687, 58] width 838 height 38
click at [1001, 265] on div "Price Select Info -" at bounding box center [1061, 271] width 306 height 52
click at [992, 285] on input "text" at bounding box center [1073, 281] width 281 height 30
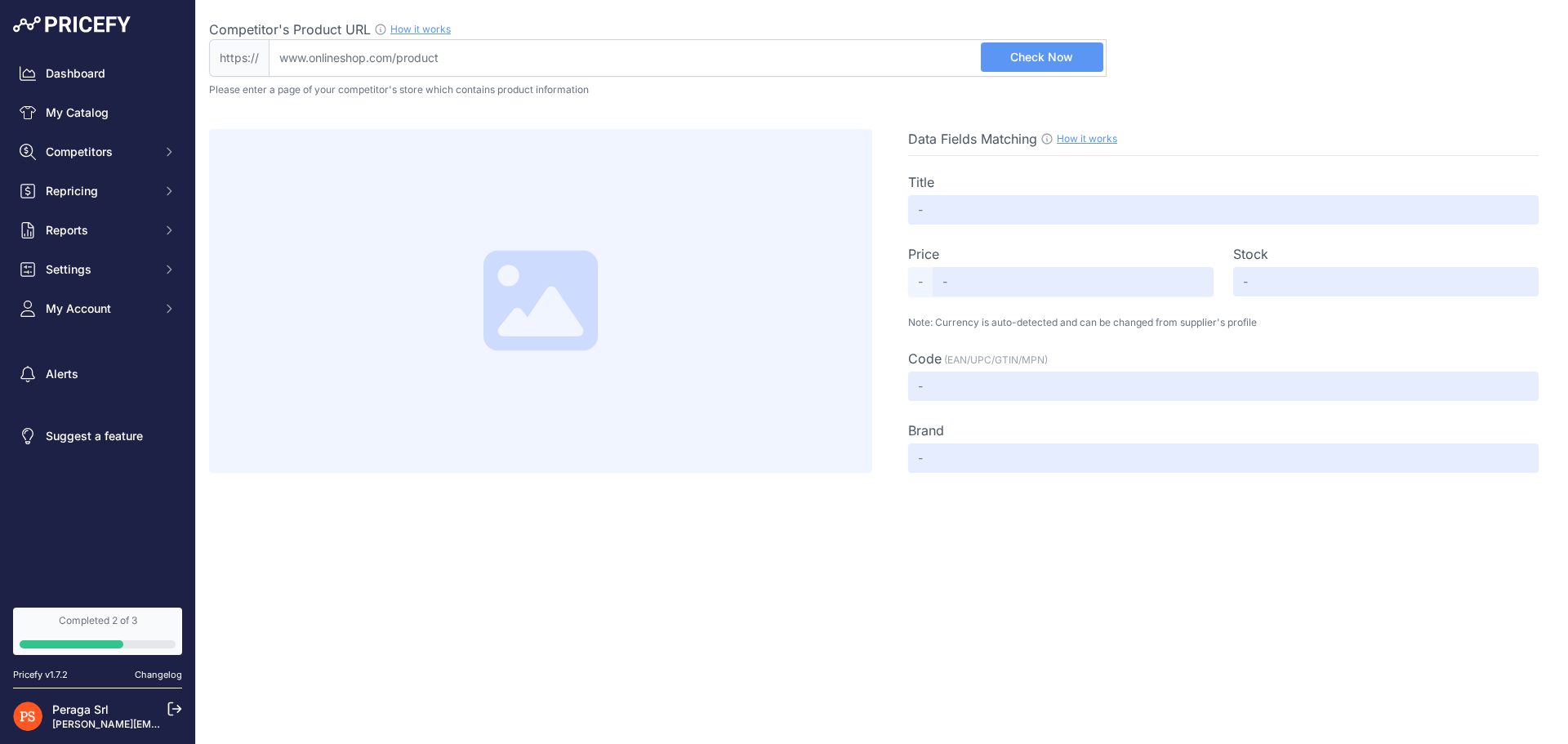
click at [566, 41] on input "Competitor's Product URL How it works In order to create your competitor's extr…" at bounding box center [687, 58] width 838 height 38
paste input "https://www.agribrianza.it/products/telephone-booth-lemax-cod-44176"
type input "www.agribrianza.it/products/telephone-booth-lemax-cod-44176"
click at [1067, 56] on span "Check Now" at bounding box center [1042, 57] width 63 height 16
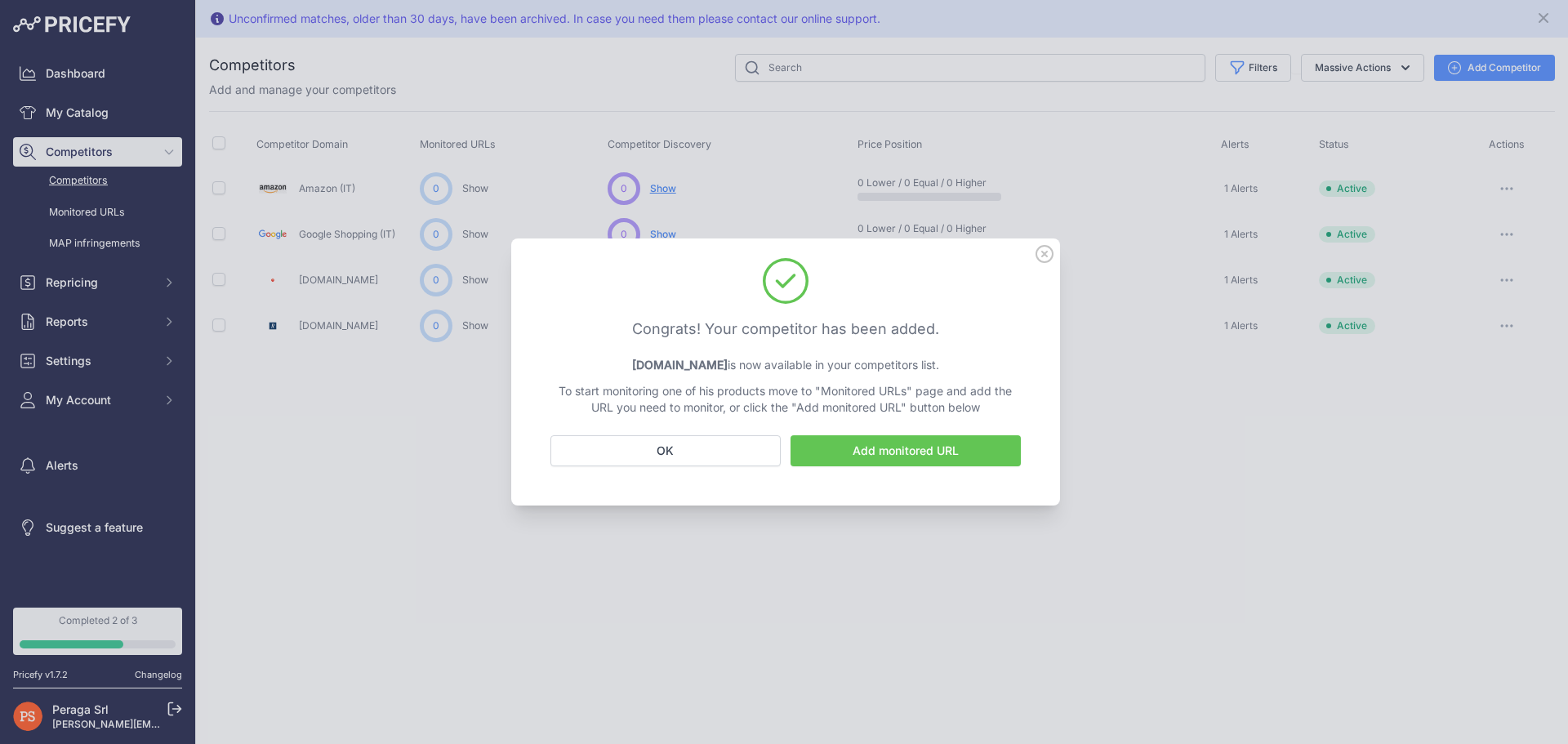
click at [911, 461] on link "Add monitored URL" at bounding box center [905, 451] width 230 height 31
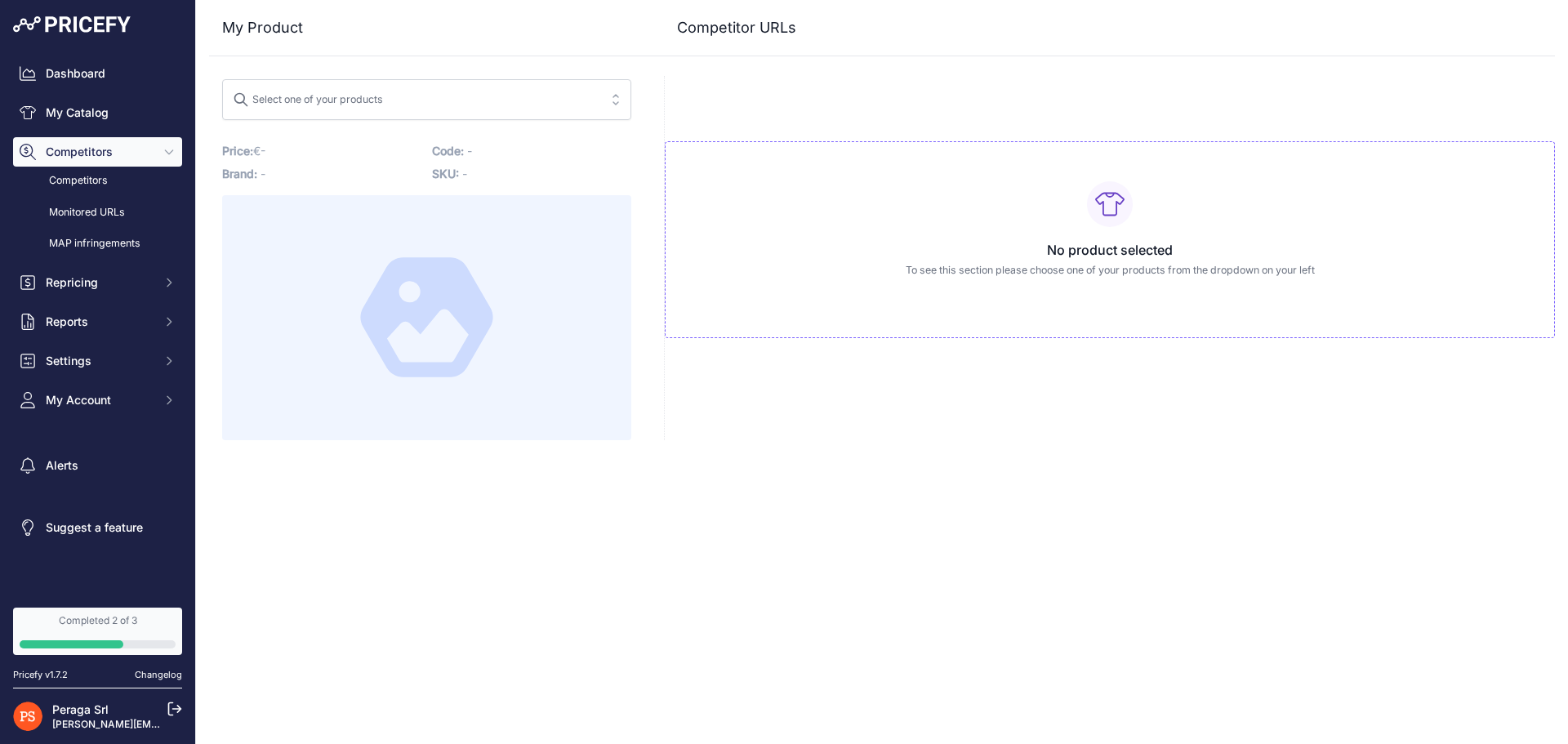
click at [468, 121] on div "Select one of your products No results match your search Price: - / Cost: -" at bounding box center [427, 258] width 436 height 364
click at [469, 109] on span "Select one of your products" at bounding box center [415, 99] width 365 height 26
click at [469, 109] on input "search" at bounding box center [415, 99] width 365 height 26
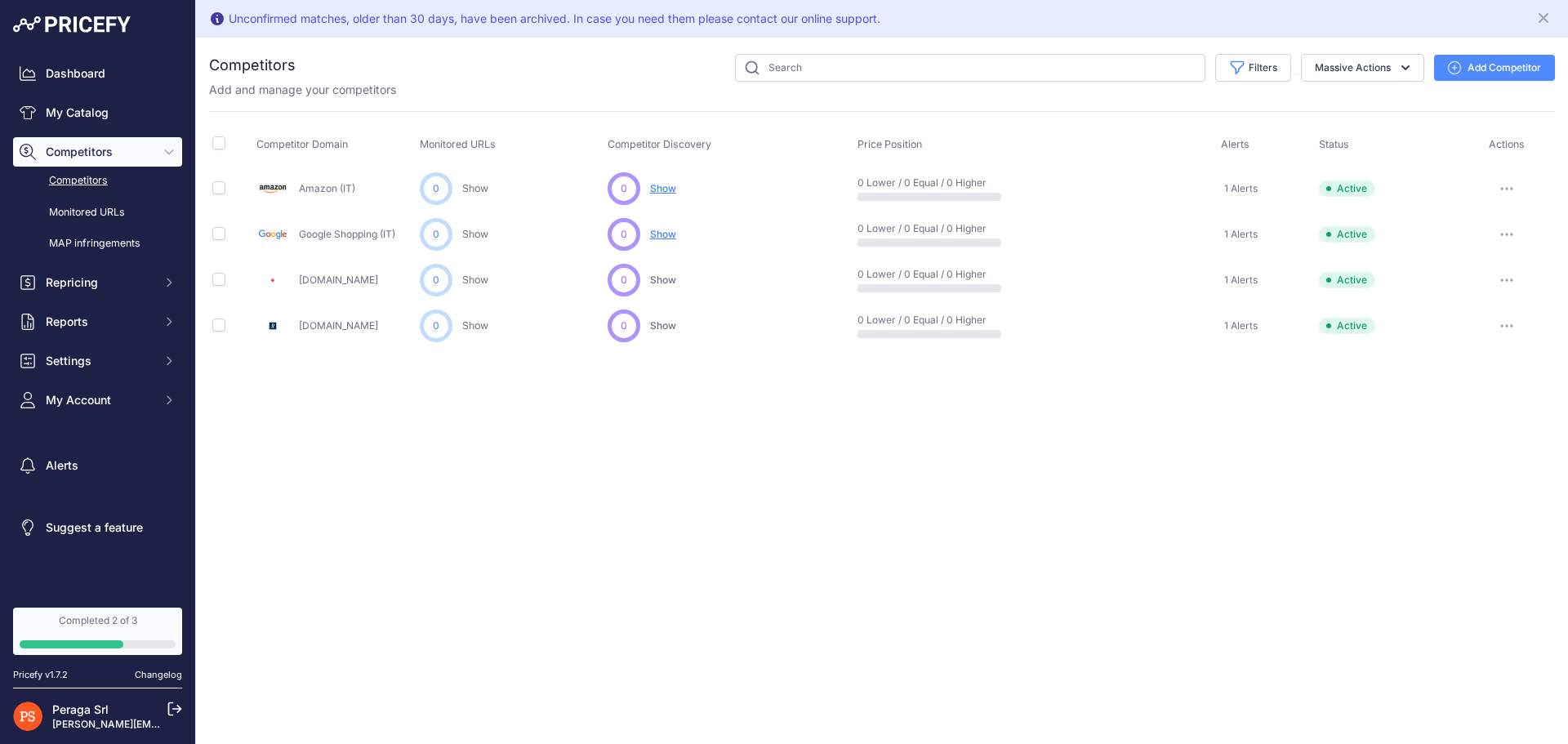
click at [1523, 324] on button "button" at bounding box center [1507, 326] width 32 height 23
click at [1465, 402] on button "Delete" at bounding box center [1483, 412] width 136 height 26
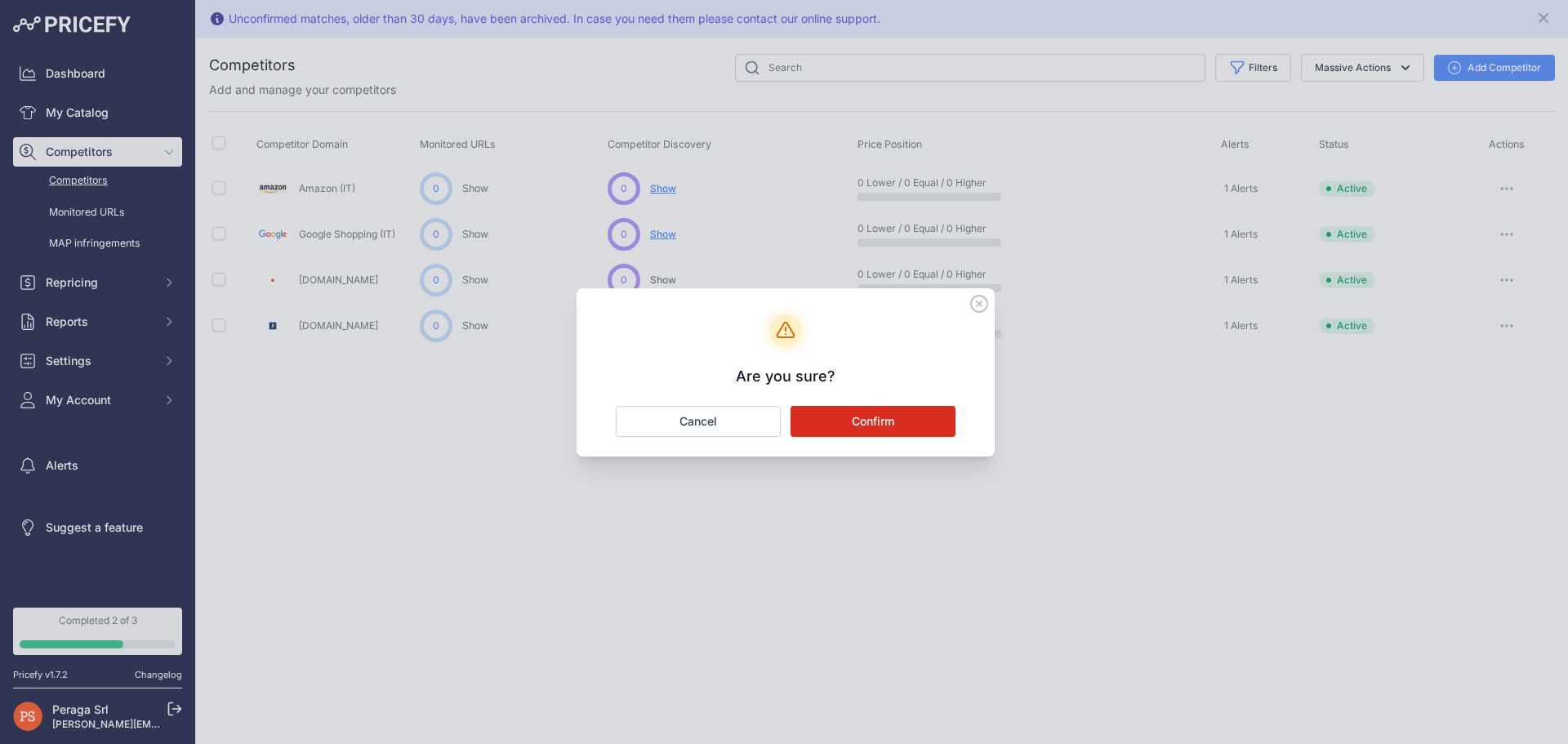
click at [807, 428] on button "Confirm" at bounding box center [872, 421] width 165 height 31
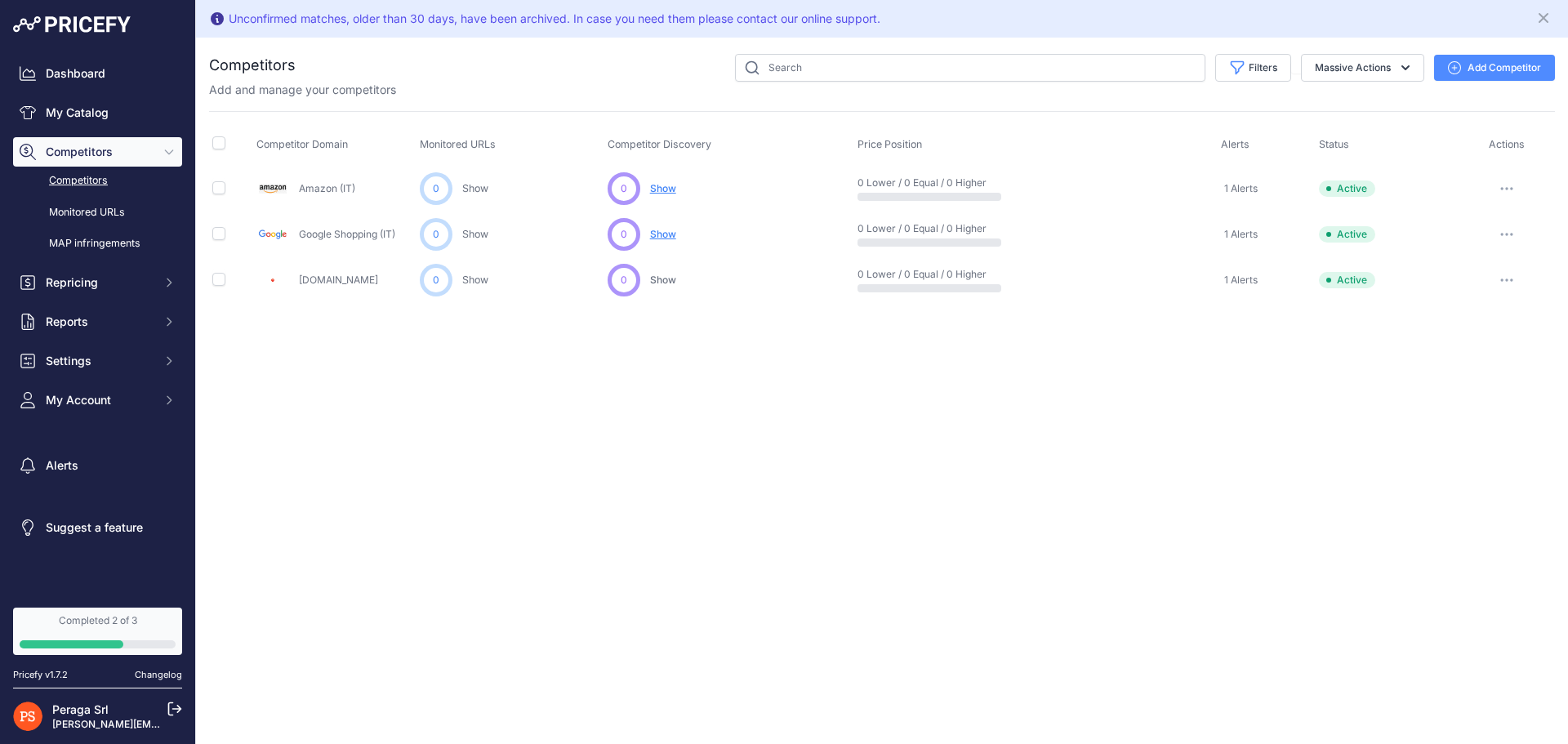
click at [1360, 189] on span "Active" at bounding box center [1347, 188] width 56 height 16
click at [1518, 187] on button "button" at bounding box center [1507, 188] width 32 height 23
drag, startPoint x: 1453, startPoint y: 390, endPoint x: 1478, endPoint y: 344, distance: 52.4
click at [1455, 384] on div "Unconfirmed matches, older than 30 days, have been archived. In case you need t…" at bounding box center [881, 372] width 1372 height 744
click at [1506, 288] on button "button" at bounding box center [1507, 280] width 32 height 23
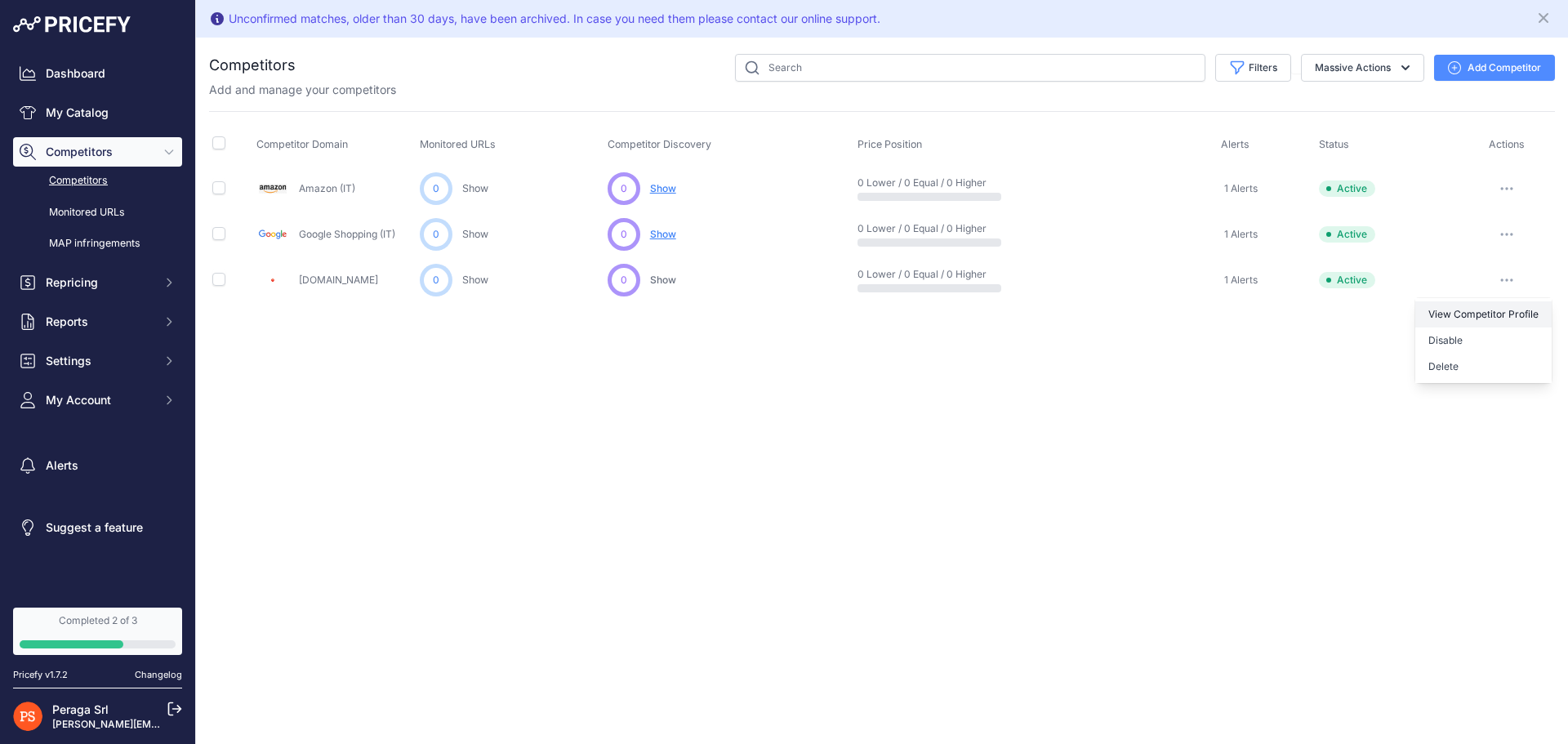
click at [1480, 308] on link "View Competitor Profile" at bounding box center [1483, 314] width 136 height 26
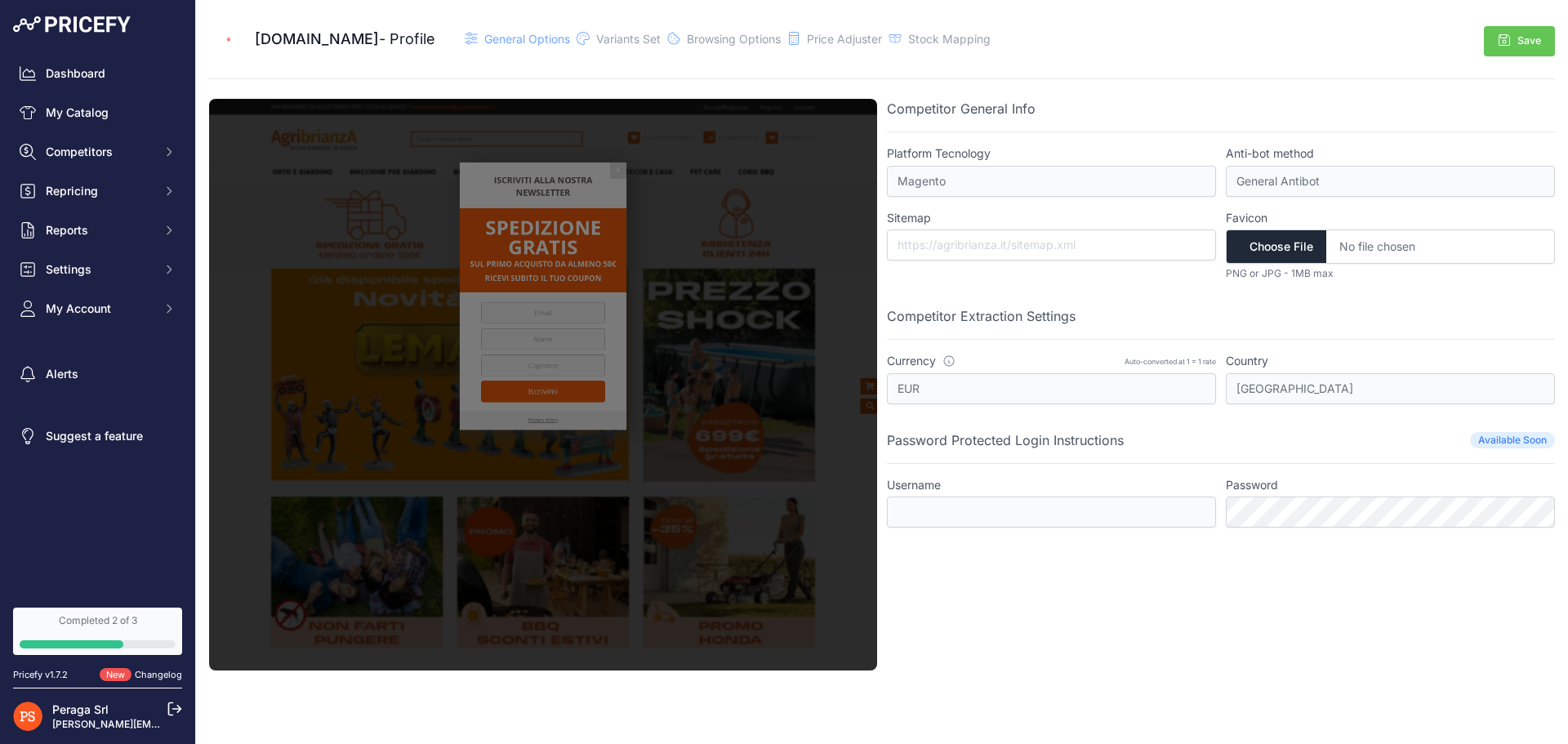
click at [1517, 444] on span "Available Soon" at bounding box center [1513, 440] width 85 height 16
click at [889, 39] on icon at bounding box center [895, 38] width 13 height 13
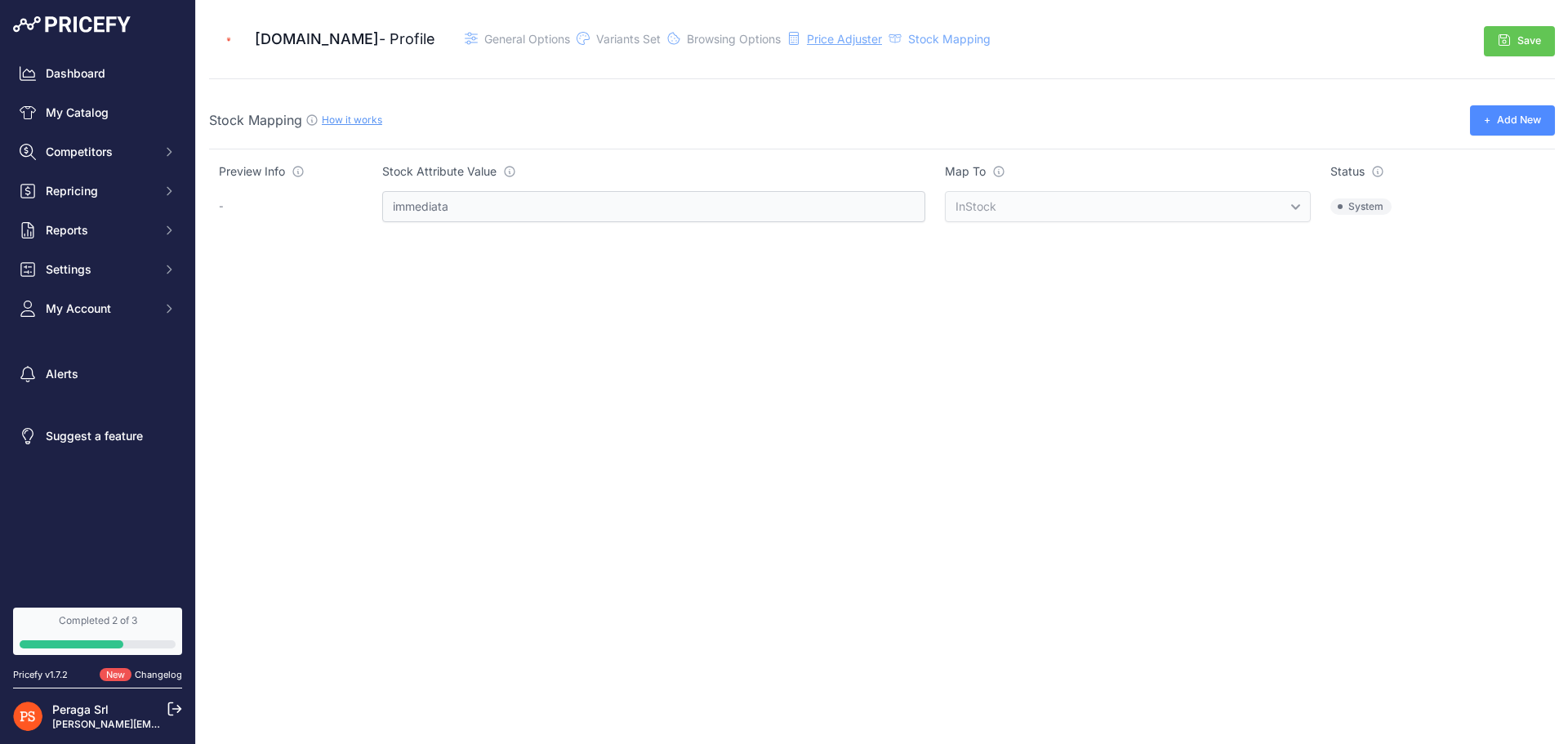
click at [825, 41] on span "Price Adjuster" at bounding box center [844, 38] width 75 height 14
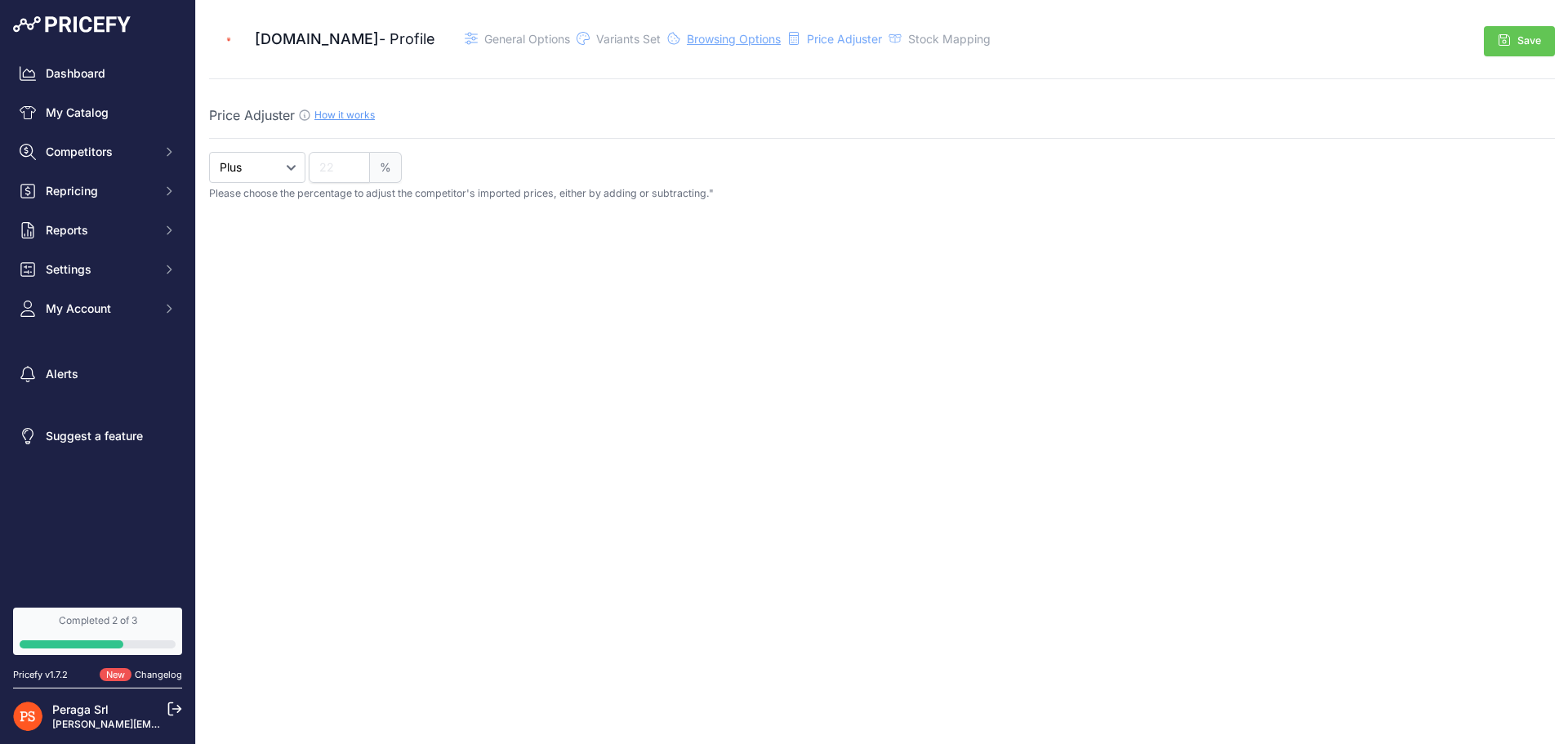
click at [715, 43] on span "Browsing Options" at bounding box center [733, 38] width 94 height 14
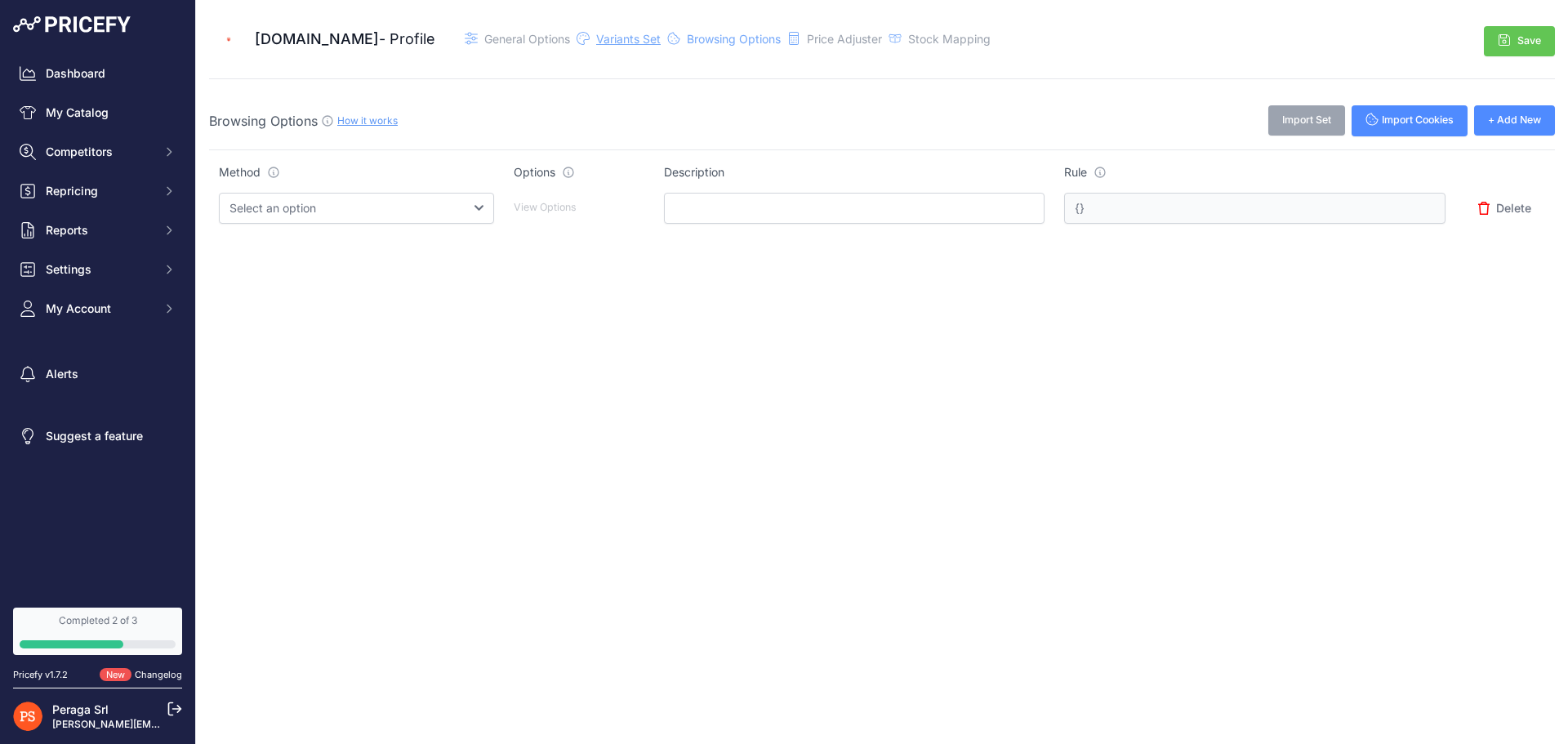
click at [628, 42] on span "Variants Set" at bounding box center [629, 38] width 65 height 14
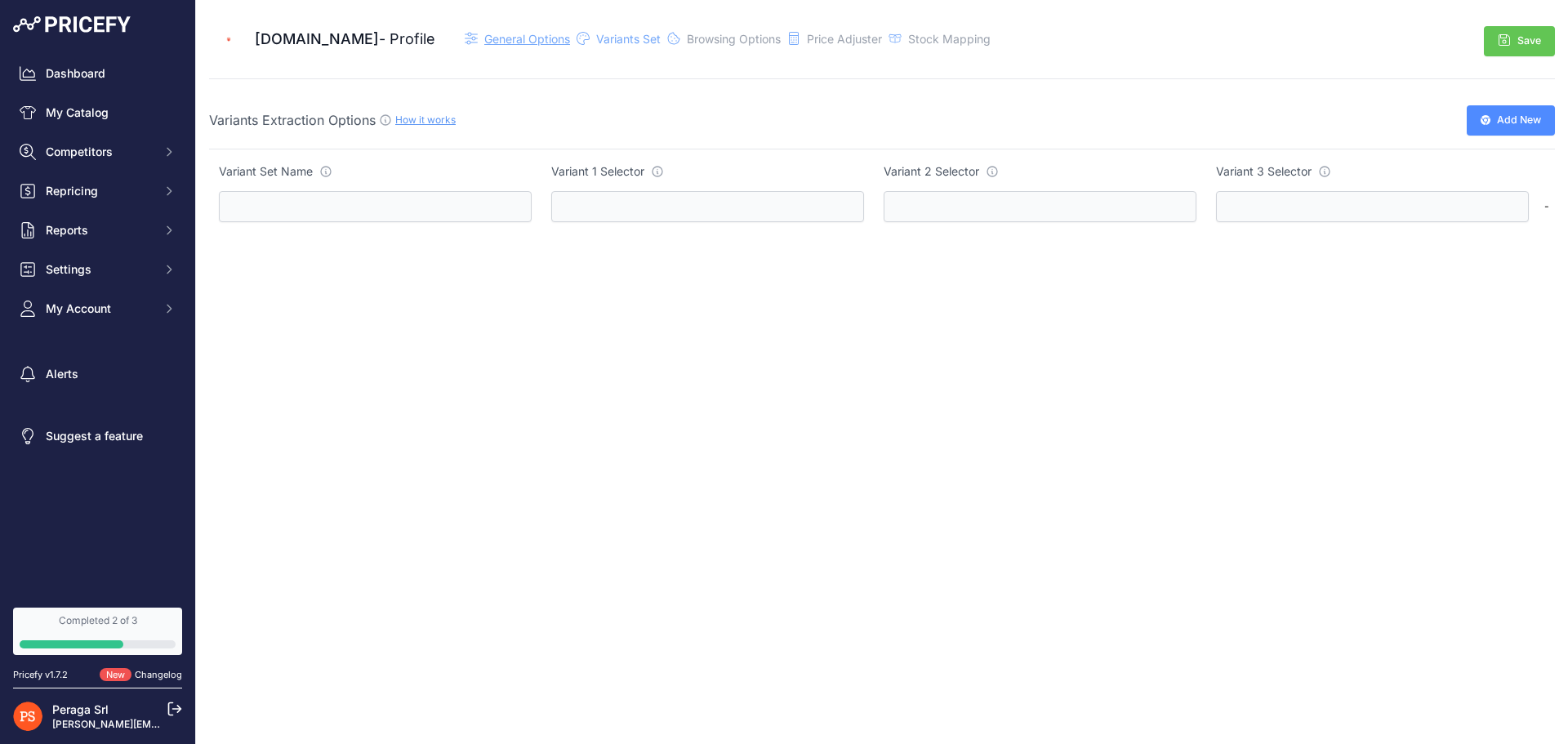
click at [514, 44] on span "General Options" at bounding box center [527, 38] width 86 height 14
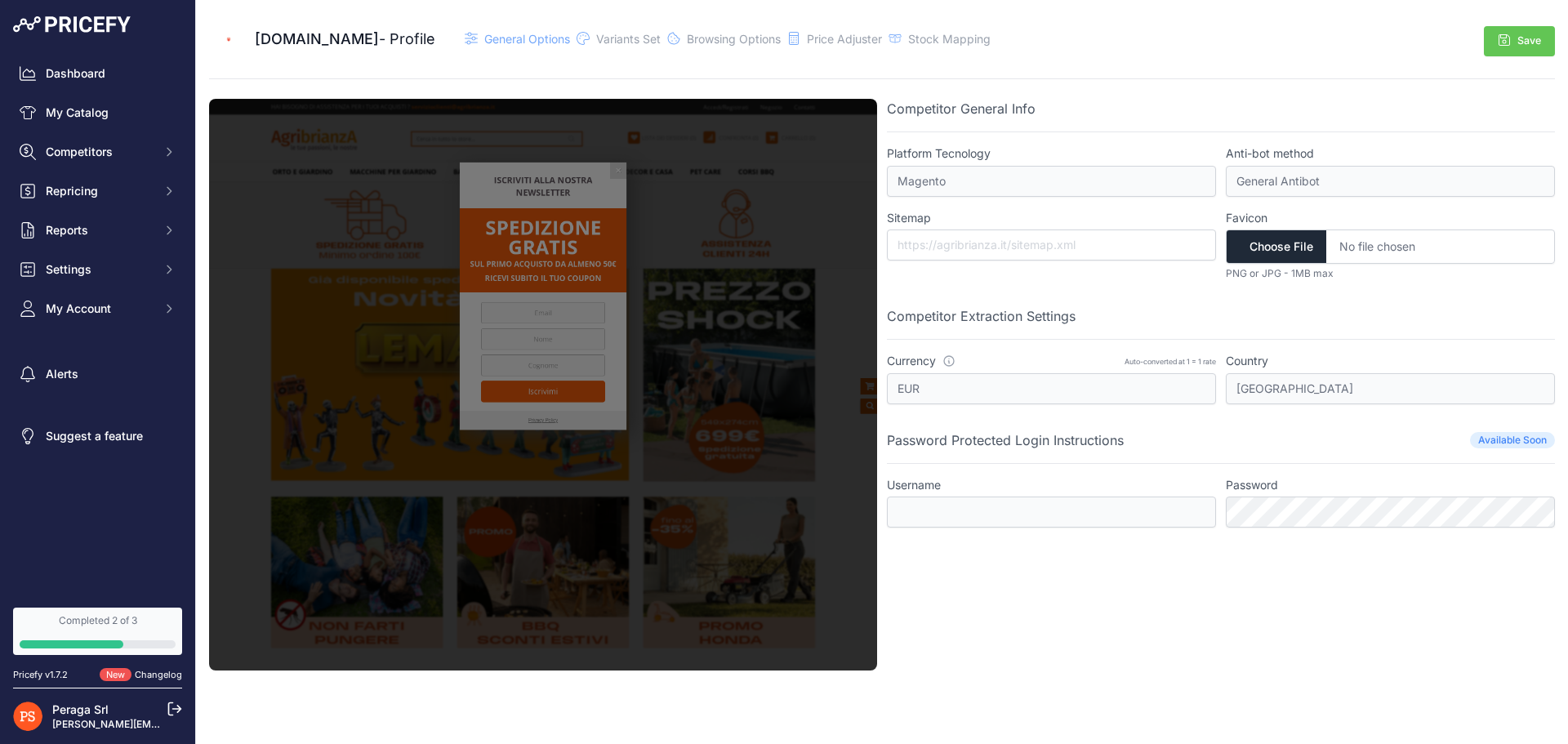
click at [230, 40] on img at bounding box center [228, 39] width 39 height 39
click at [108, 53] on div "Dashboard My Catalog Competitors Competitors Monitored URLs MAP infringements R…" at bounding box center [97, 300] width 195 height 601
click at [108, 74] on link "Dashboard" at bounding box center [97, 73] width 169 height 30
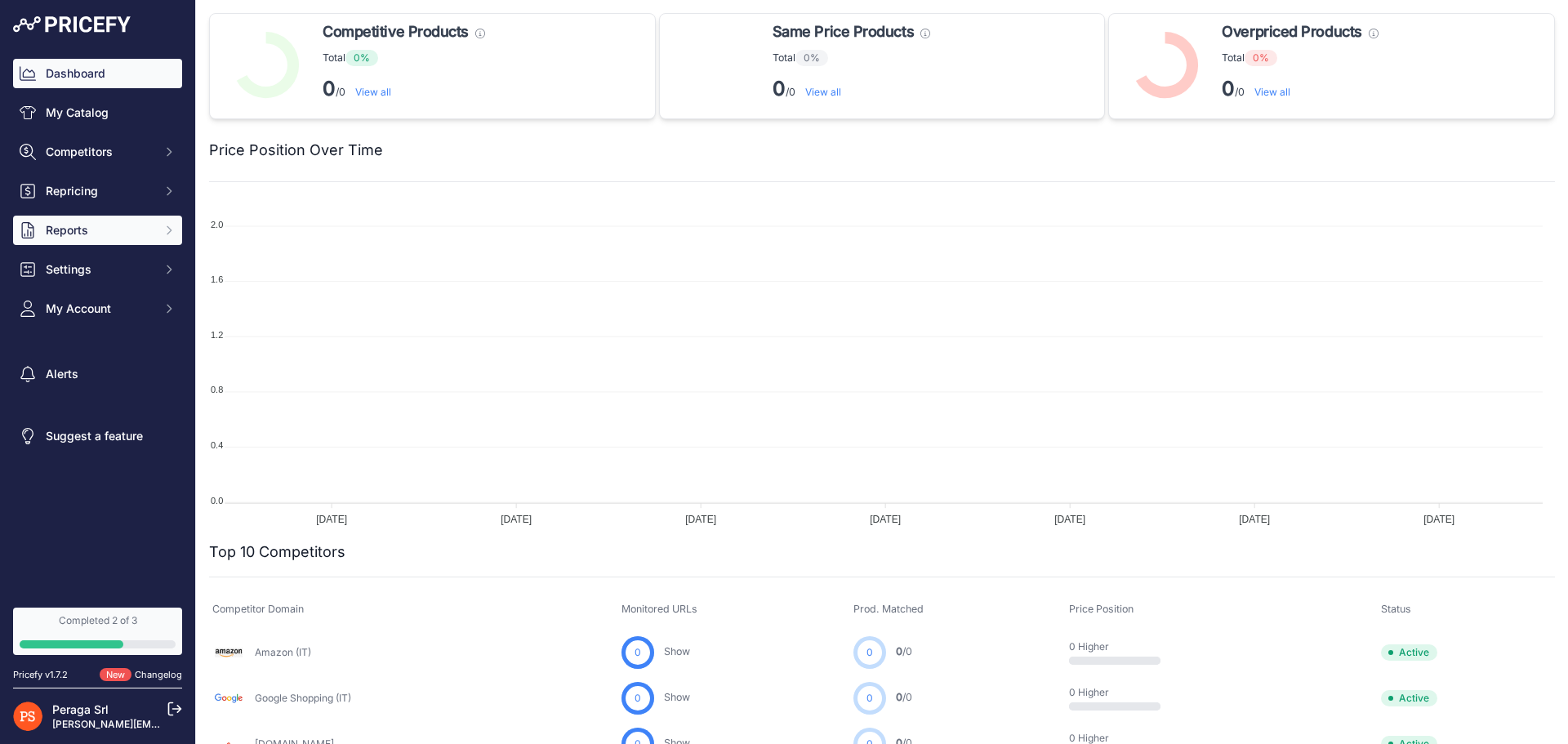
click at [111, 225] on span "Reports" at bounding box center [99, 230] width 107 height 16
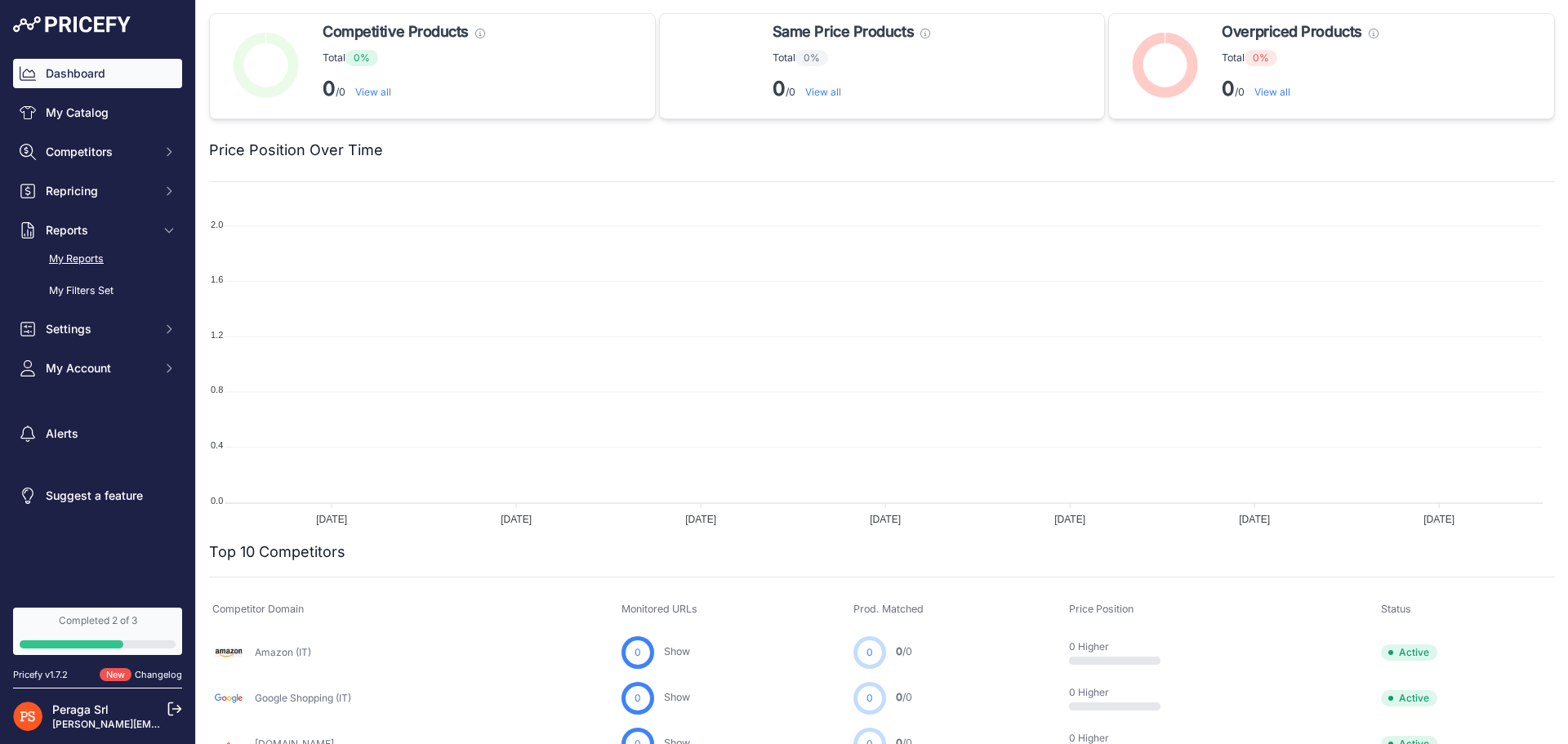
click at [125, 254] on link "My Reports" at bounding box center [97, 260] width 169 height 29
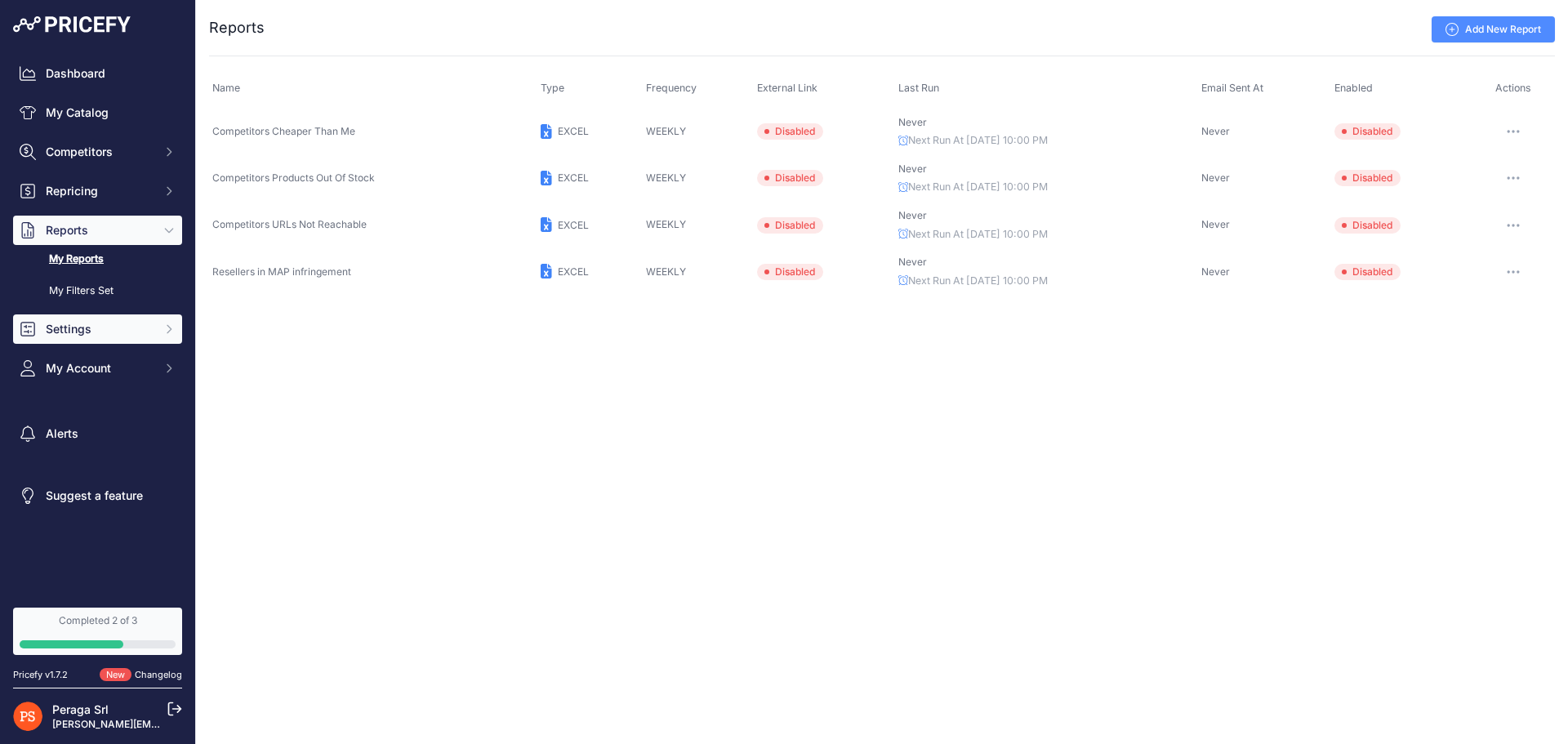
click at [108, 326] on span "Settings" at bounding box center [99, 329] width 107 height 16
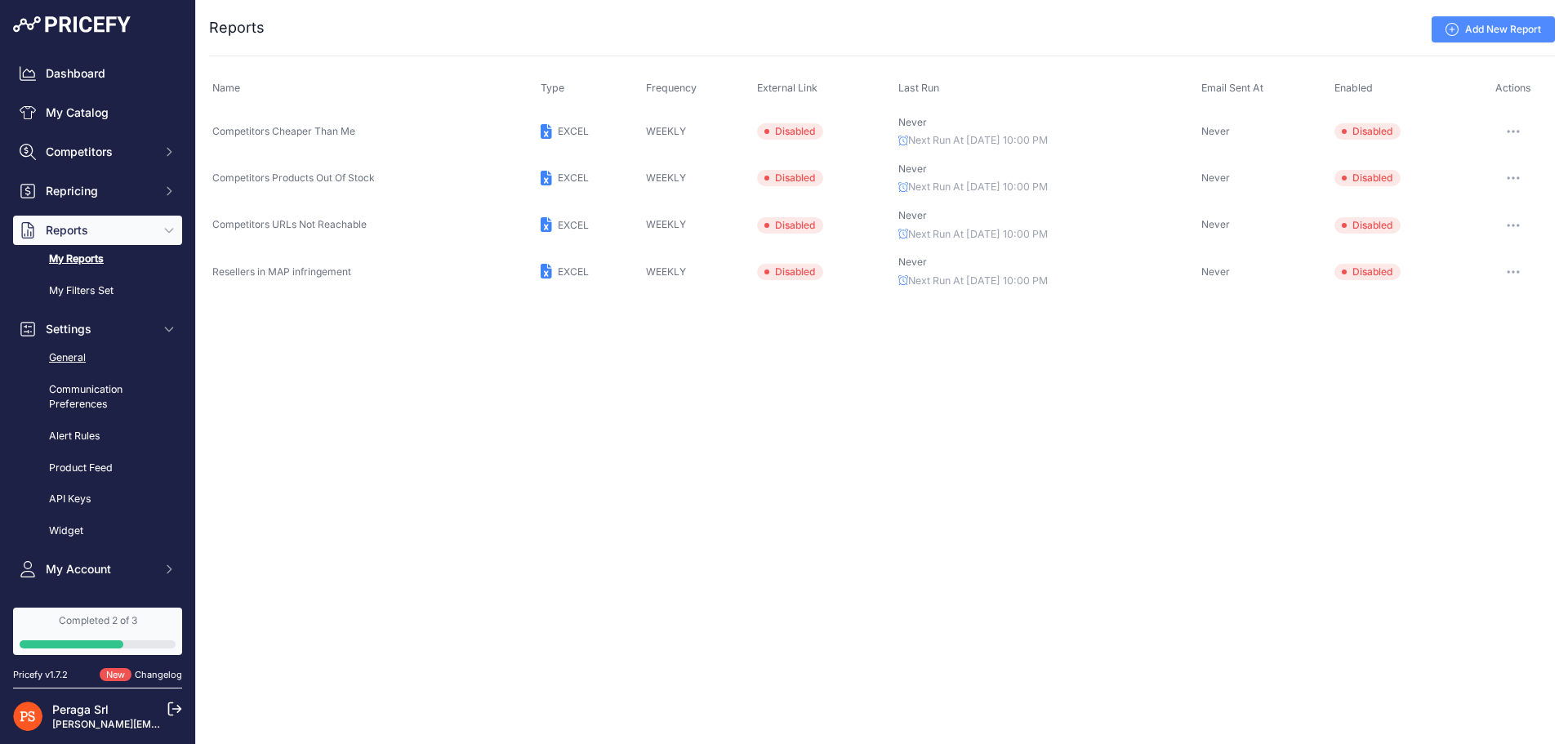
click at [114, 367] on link "General" at bounding box center [97, 358] width 169 height 29
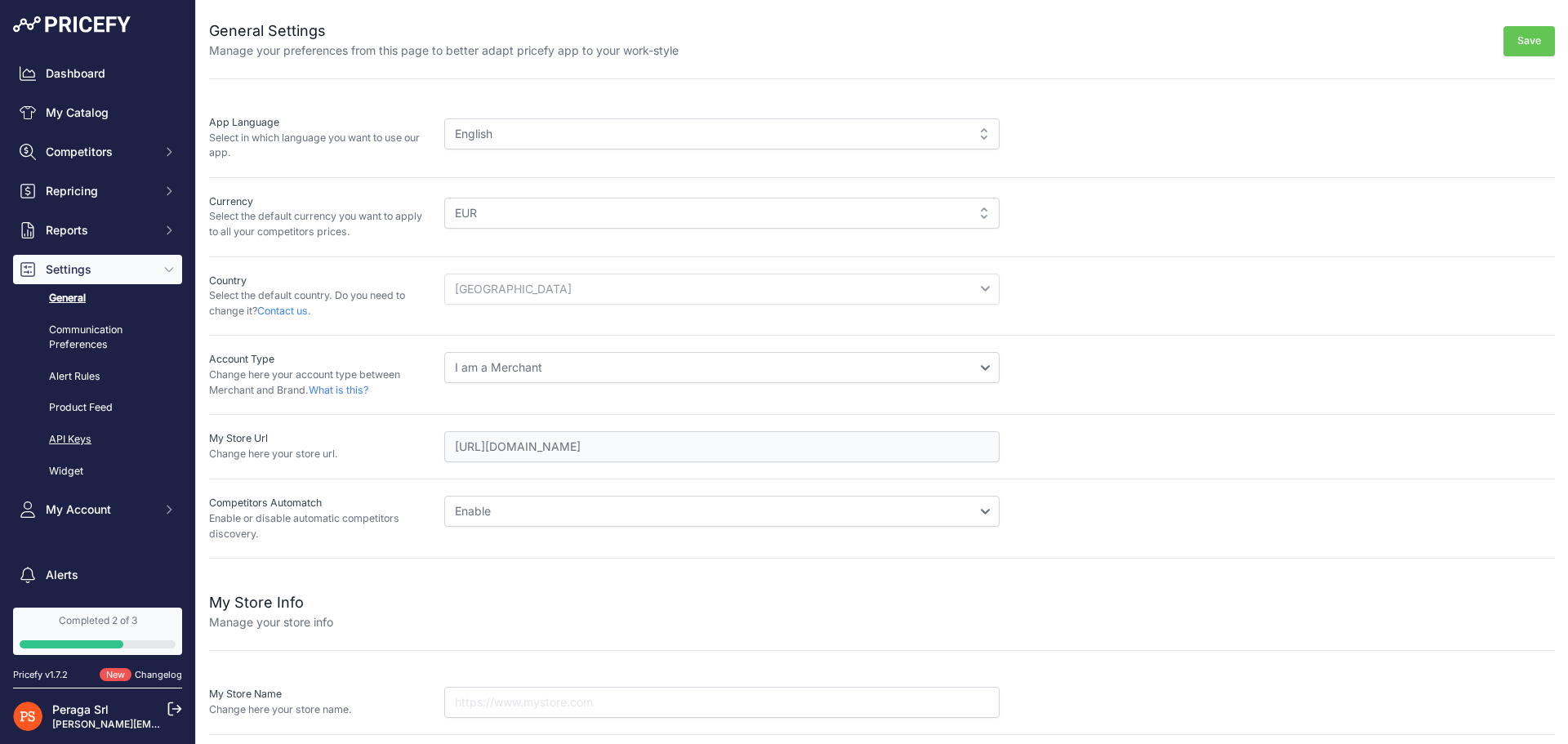
click at [86, 445] on link "API Keys" at bounding box center [97, 440] width 169 height 29
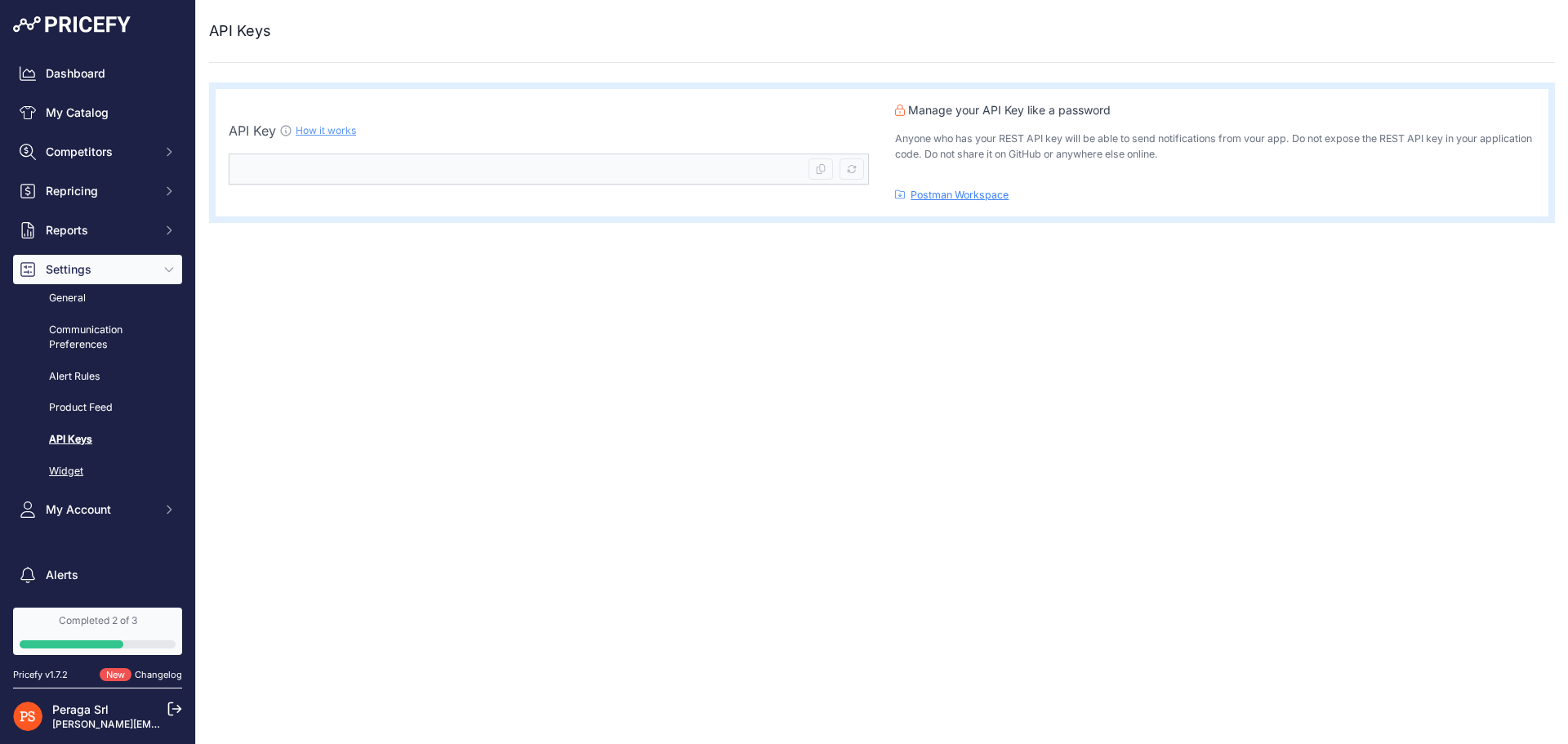
click at [55, 464] on link "Widget" at bounding box center [97, 472] width 169 height 29
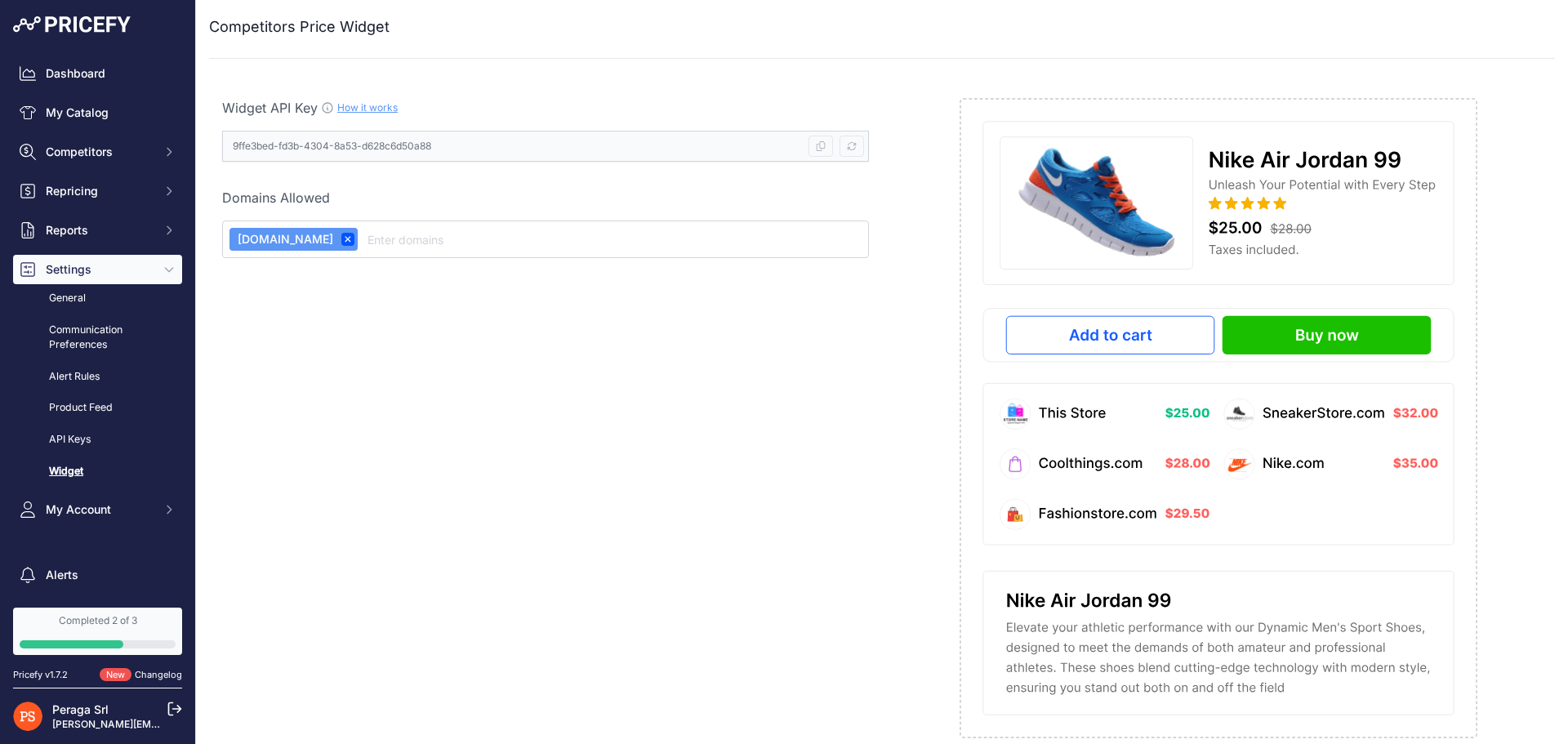
scroll to position [5, 0]
click at [98, 409] on link "Product Feed" at bounding box center [97, 408] width 169 height 29
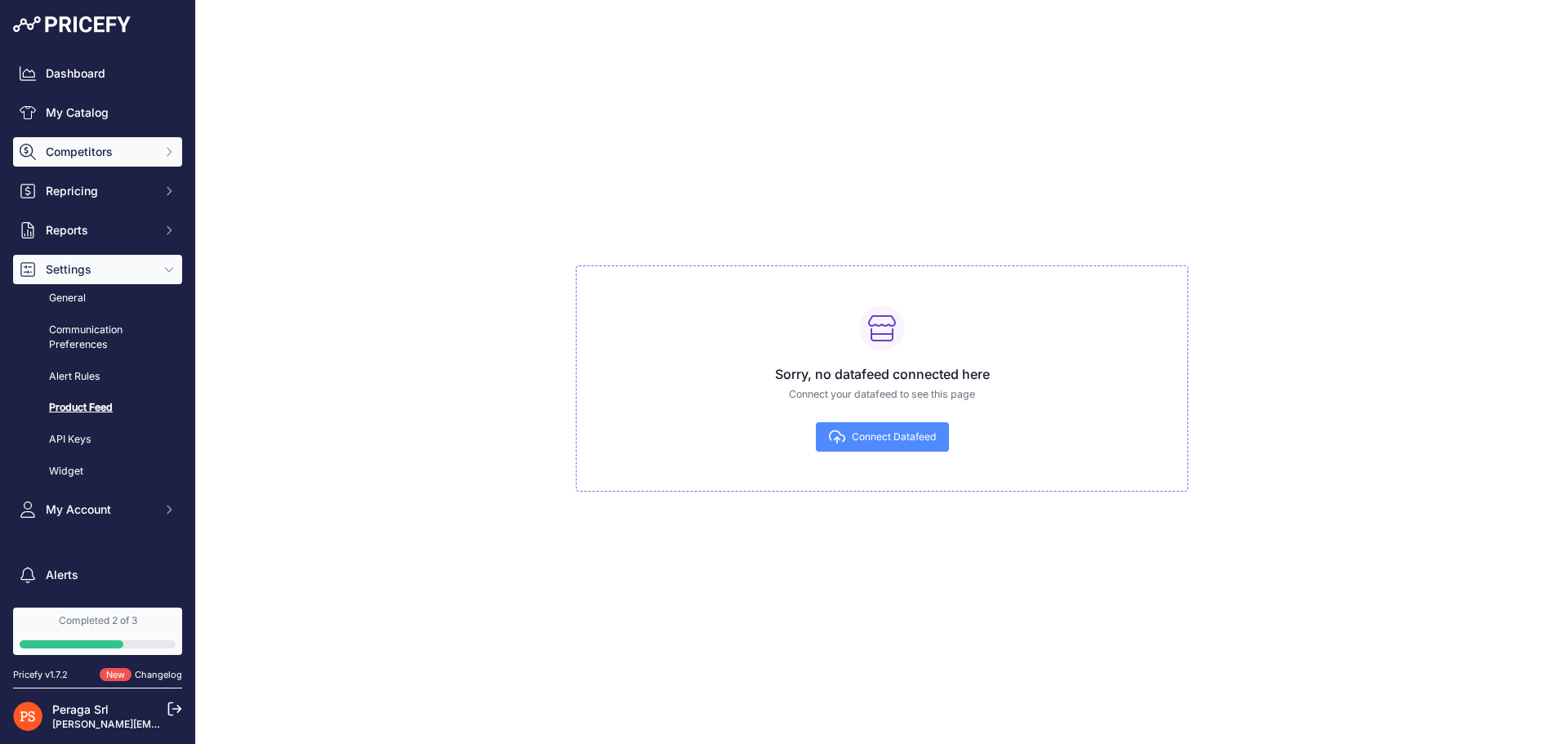
click at [120, 143] on button "Competitors" at bounding box center [97, 152] width 169 height 30
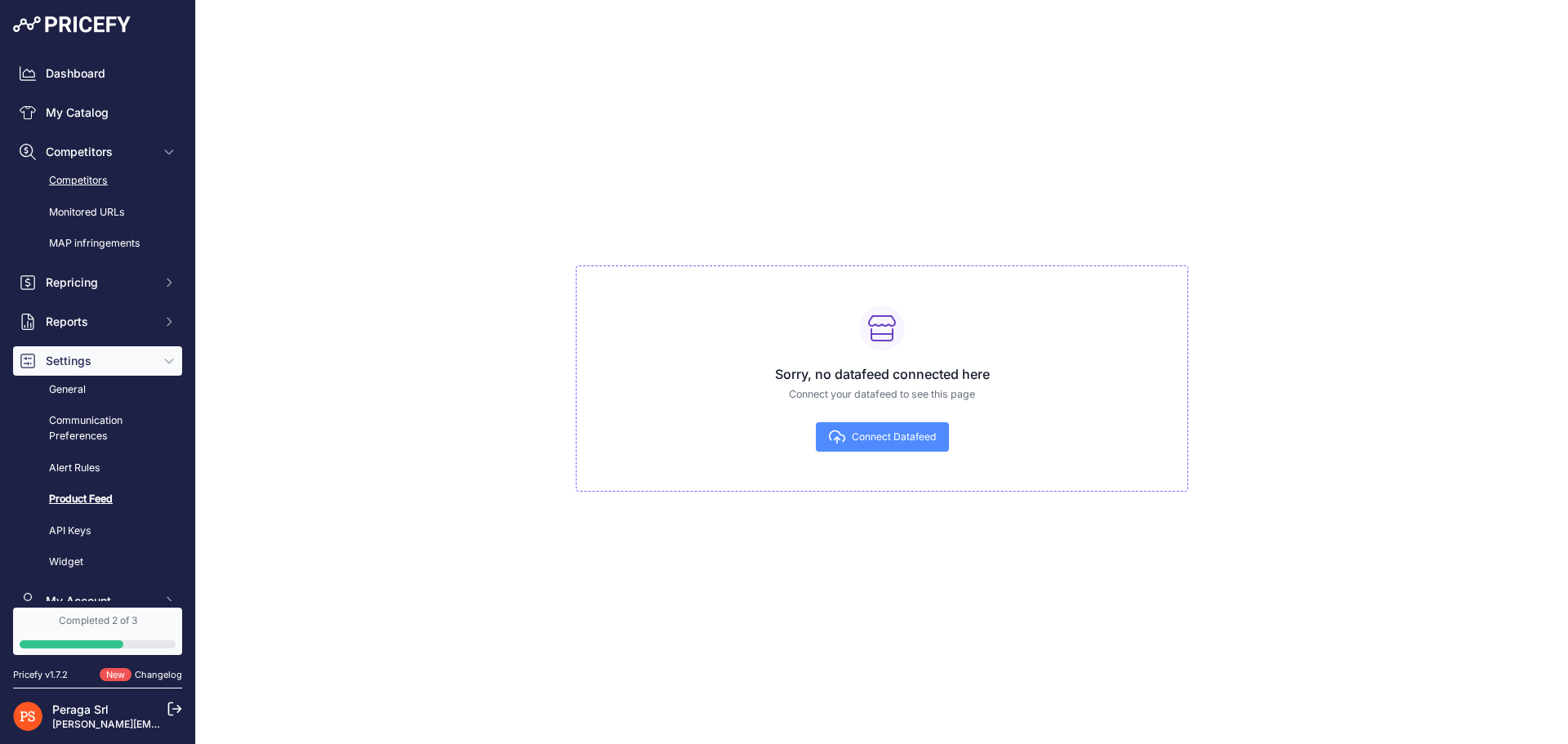
click at [125, 178] on link "Competitors" at bounding box center [97, 181] width 169 height 29
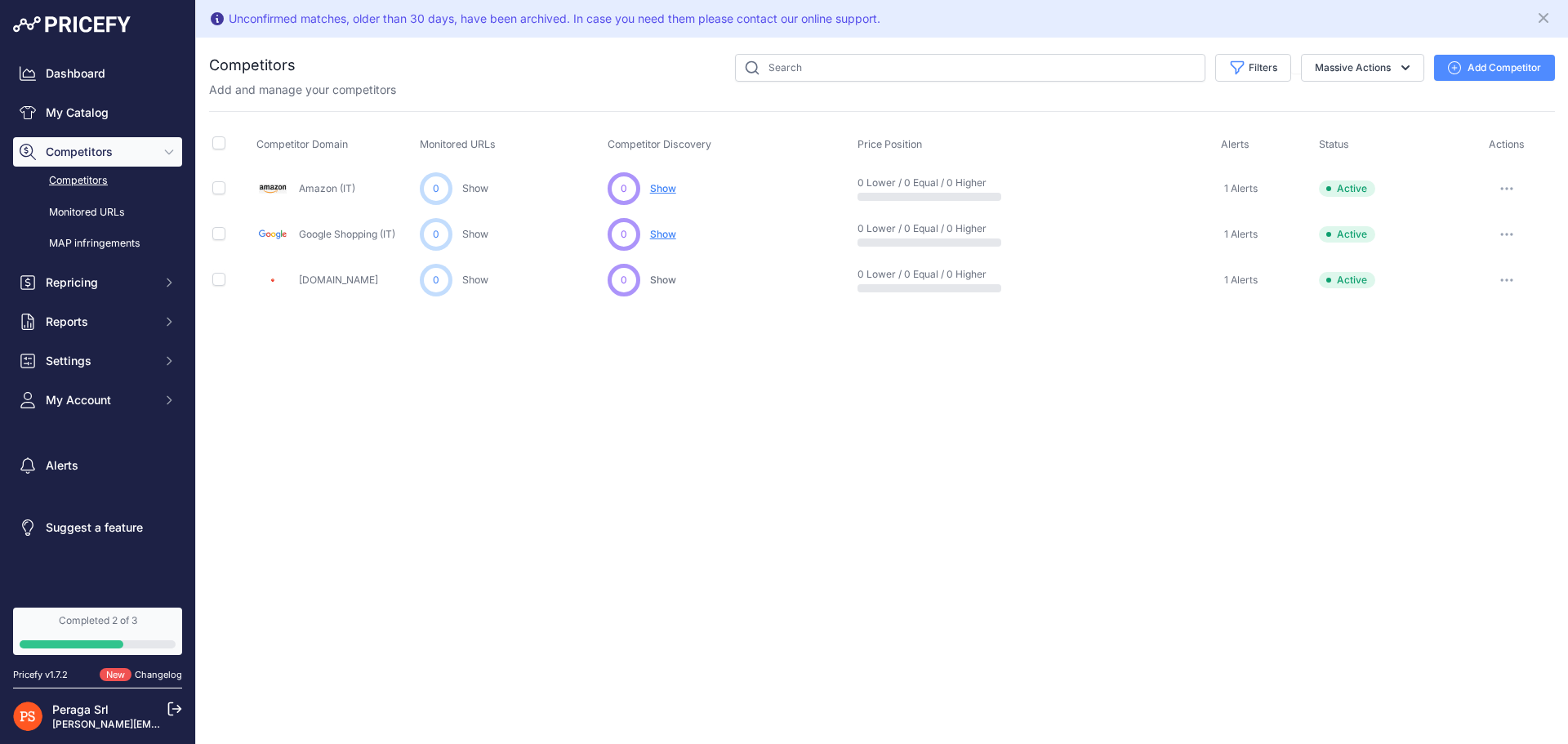
click at [1472, 68] on button "Add Competitor" at bounding box center [1495, 68] width 121 height 26
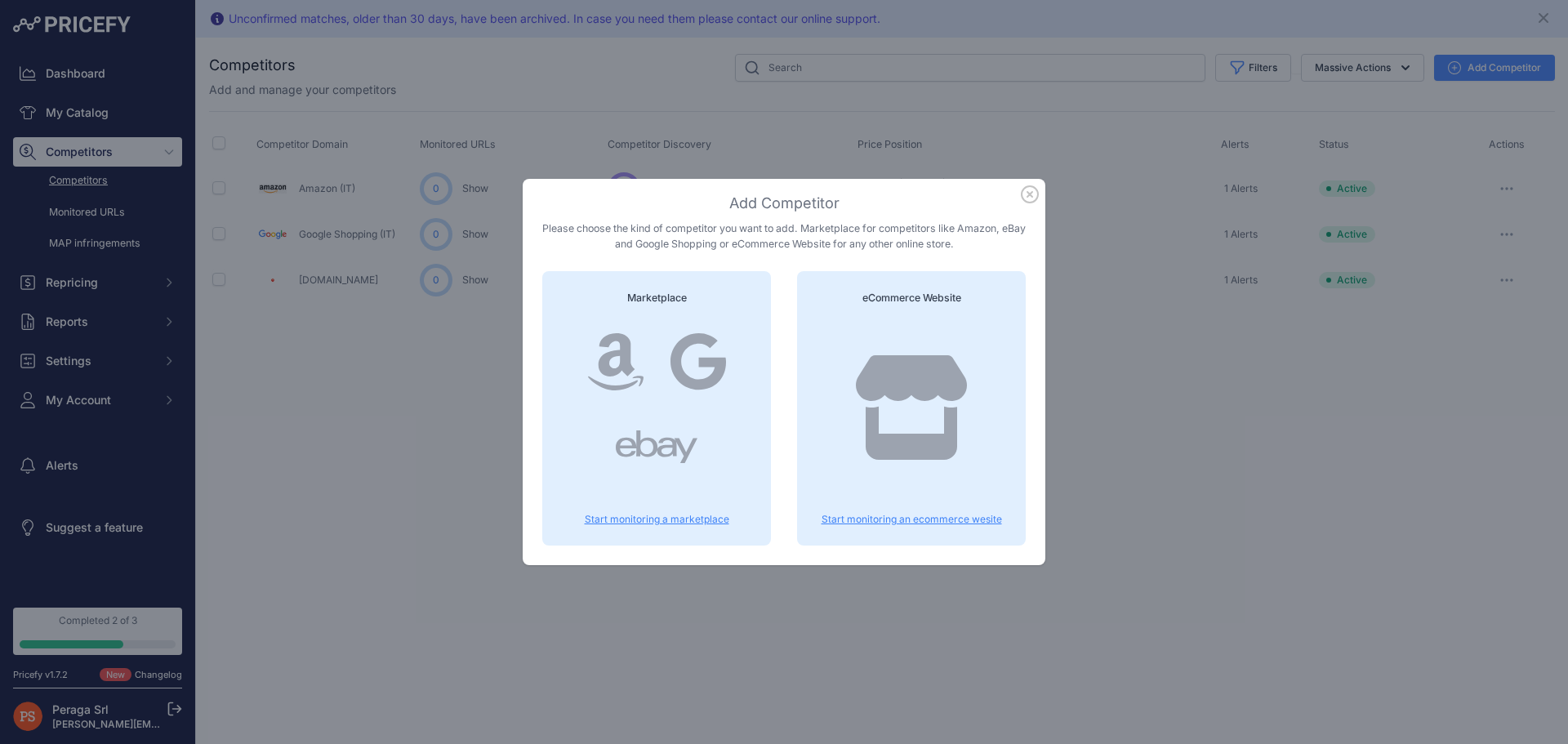
click at [658, 398] on div at bounding box center [698, 362] width 82 height 78
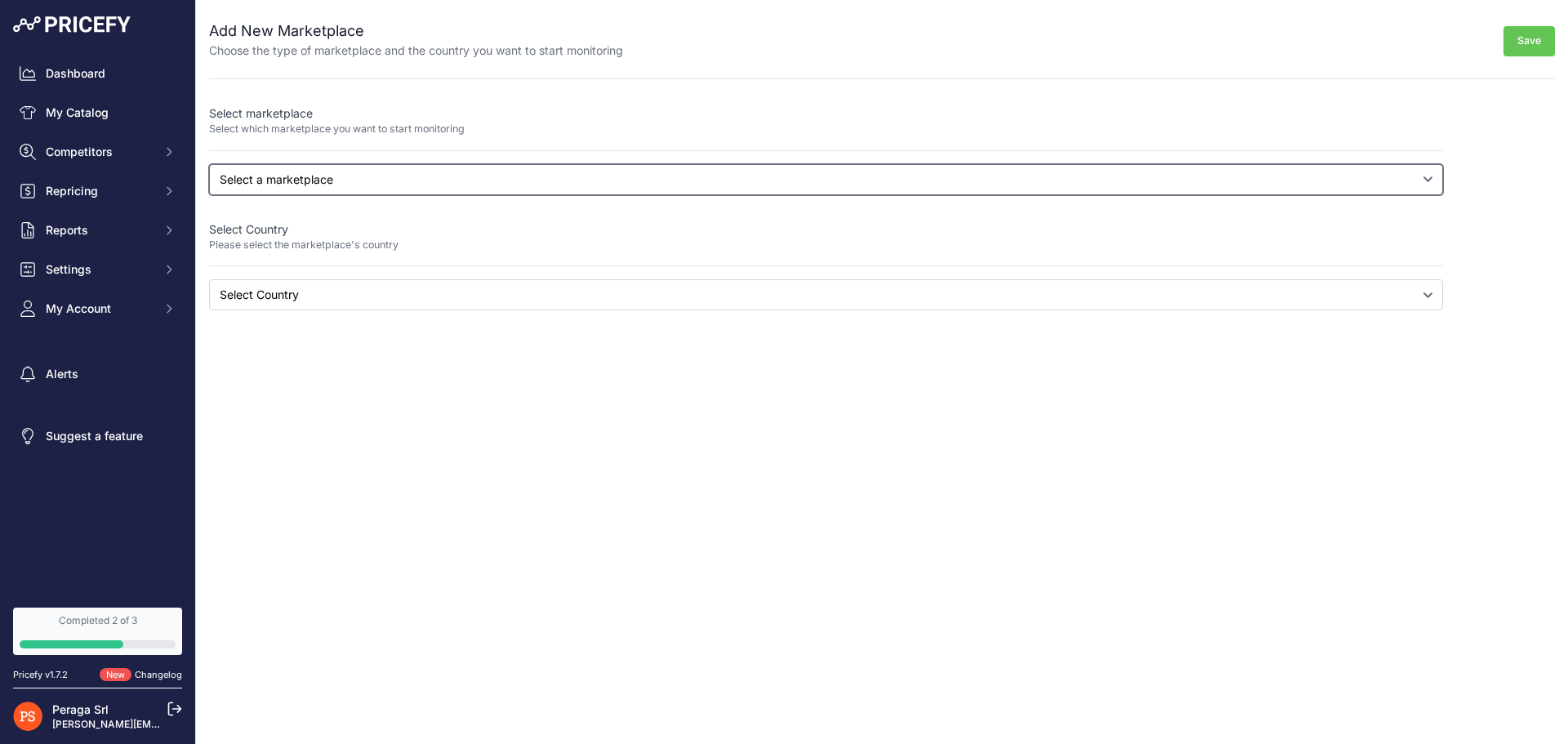
click at [396, 182] on select "Select a marketplace Amazon Google Shopping" at bounding box center [826, 179] width 1234 height 31
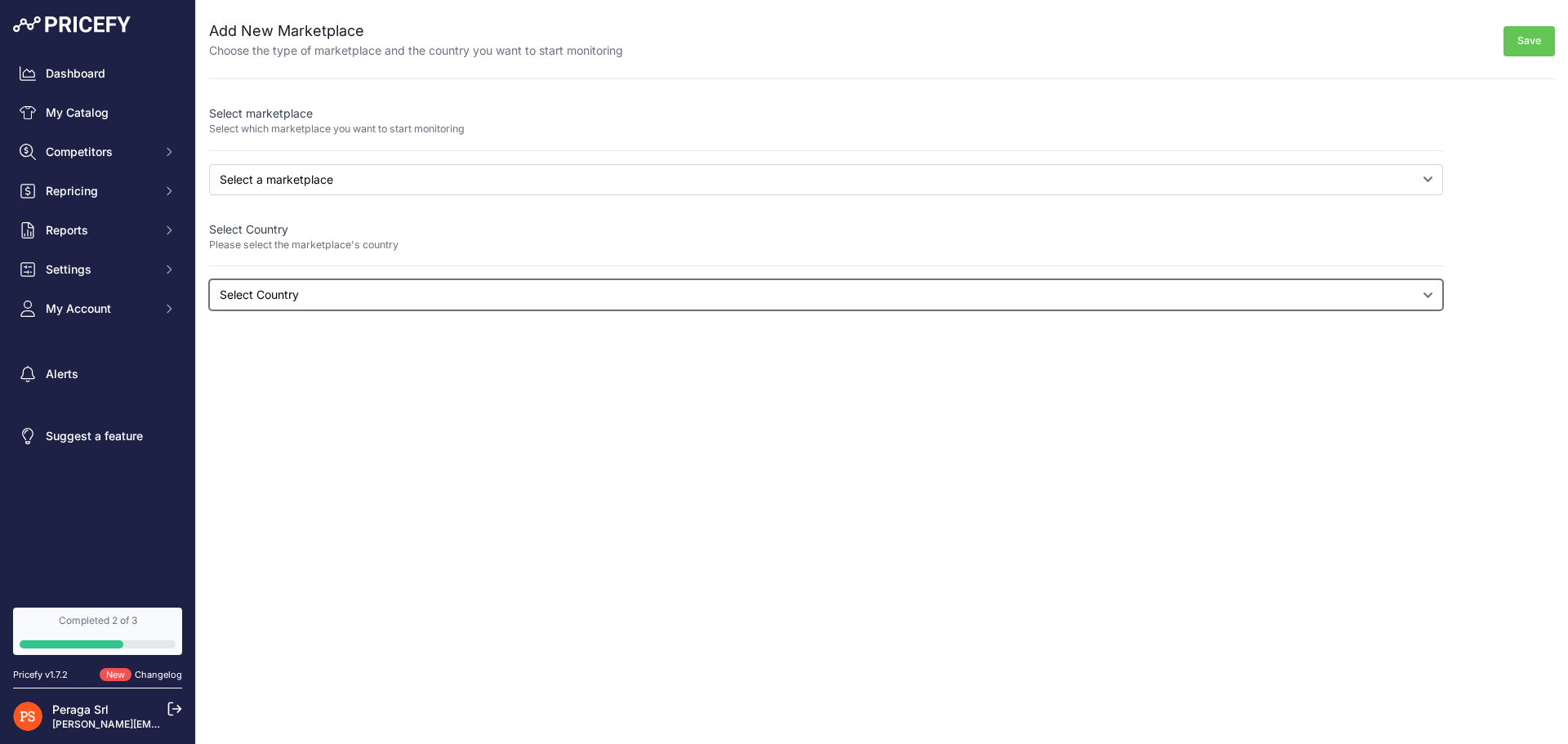
click at [377, 298] on select "Select Country" at bounding box center [826, 295] width 1234 height 31
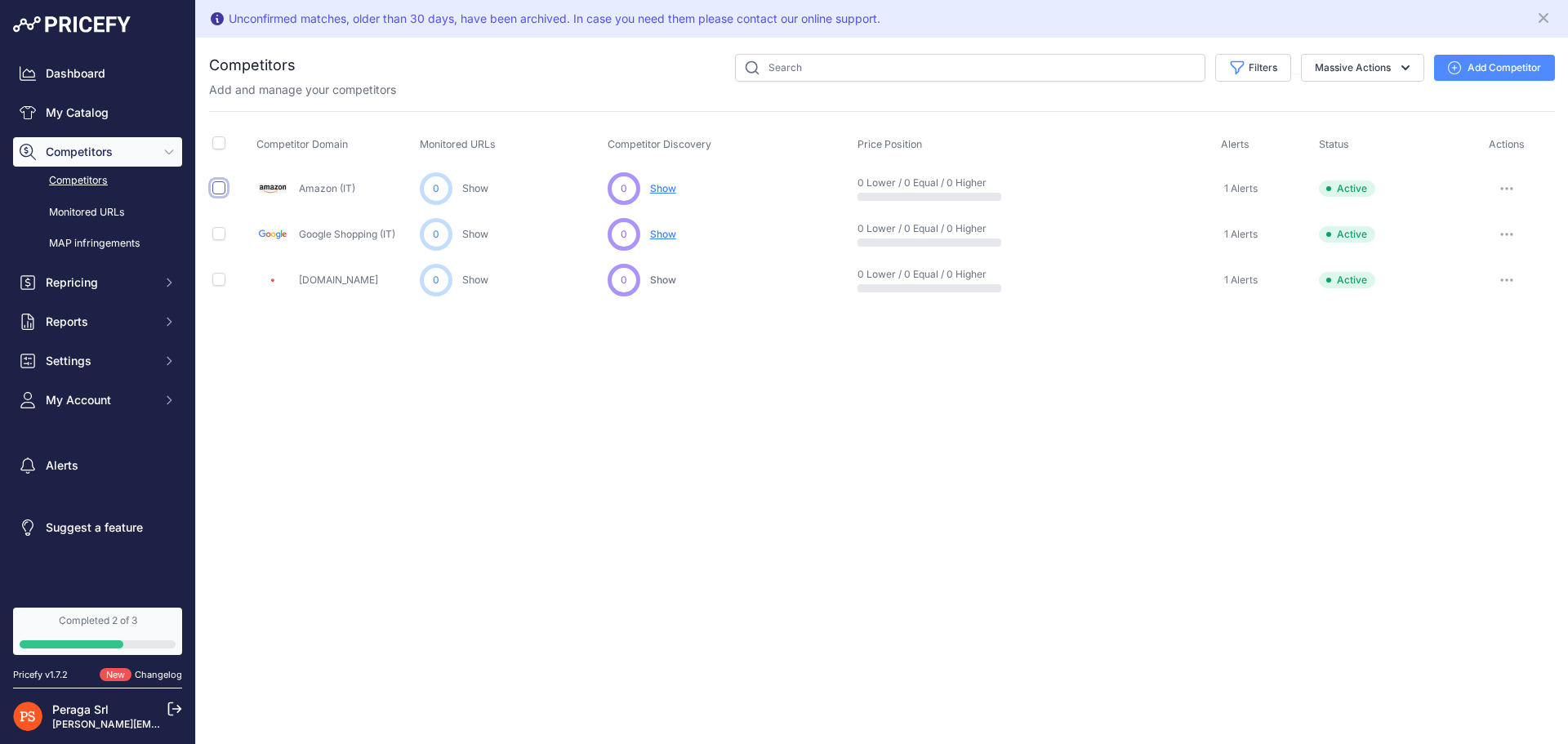
click at [223, 189] on input "checkbox" at bounding box center [218, 188] width 13 height 13
checkbox input "true"
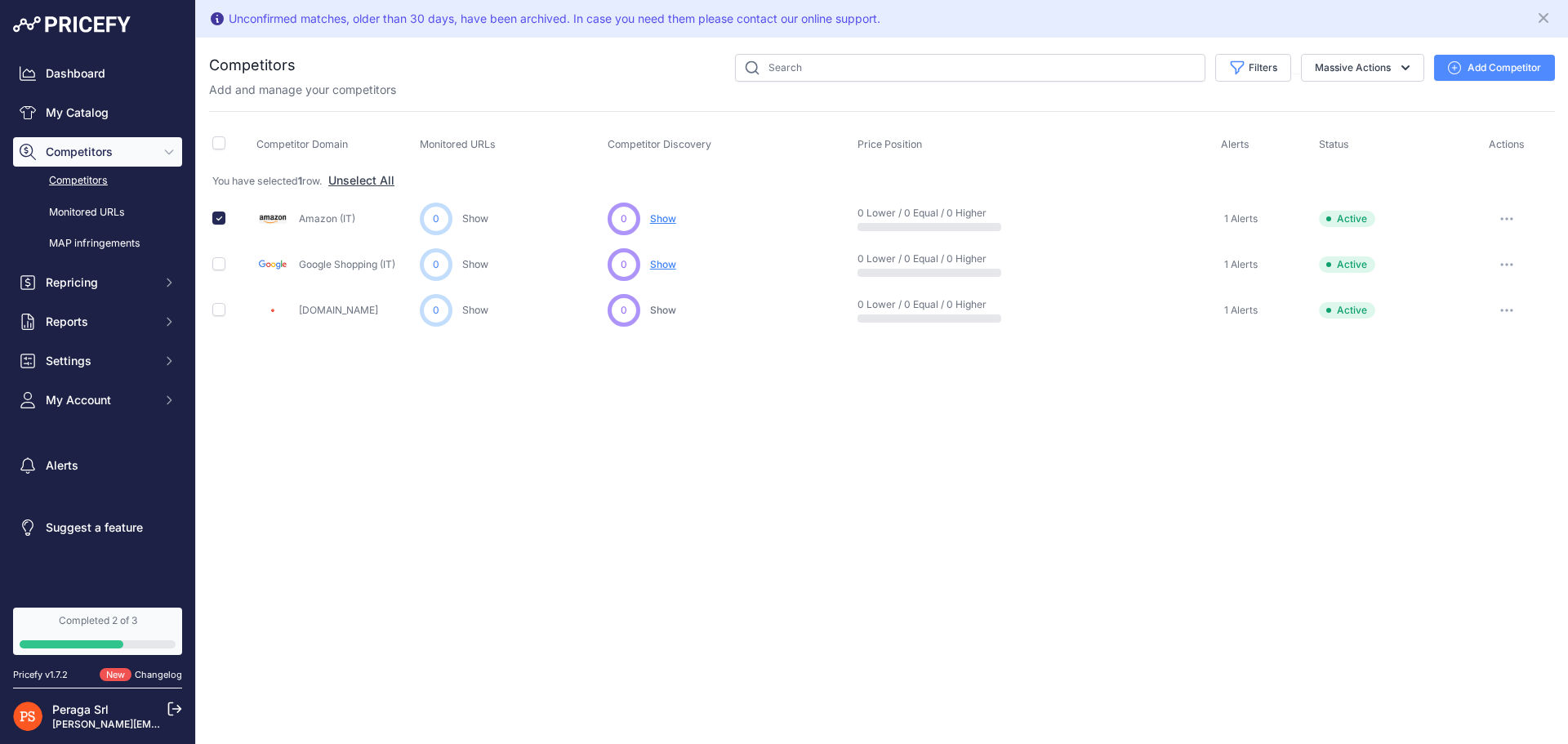
click at [1512, 216] on button "button" at bounding box center [1507, 218] width 32 height 23
click at [1485, 302] on button "Delete" at bounding box center [1483, 305] width 136 height 26
click at [1470, 62] on button "Add Competitor" at bounding box center [1495, 68] width 121 height 26
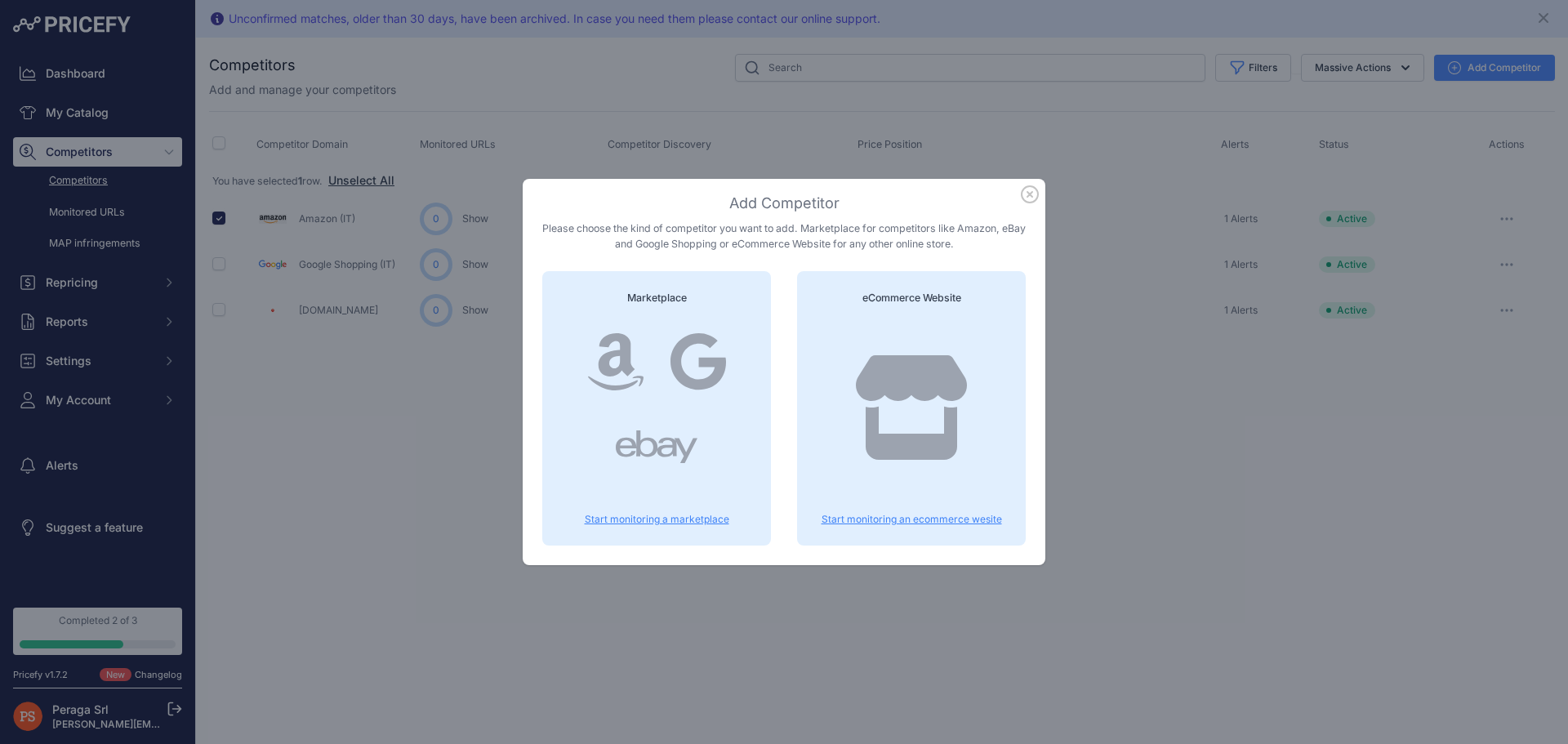
click at [898, 386] on icon at bounding box center [911, 408] width 111 height 105
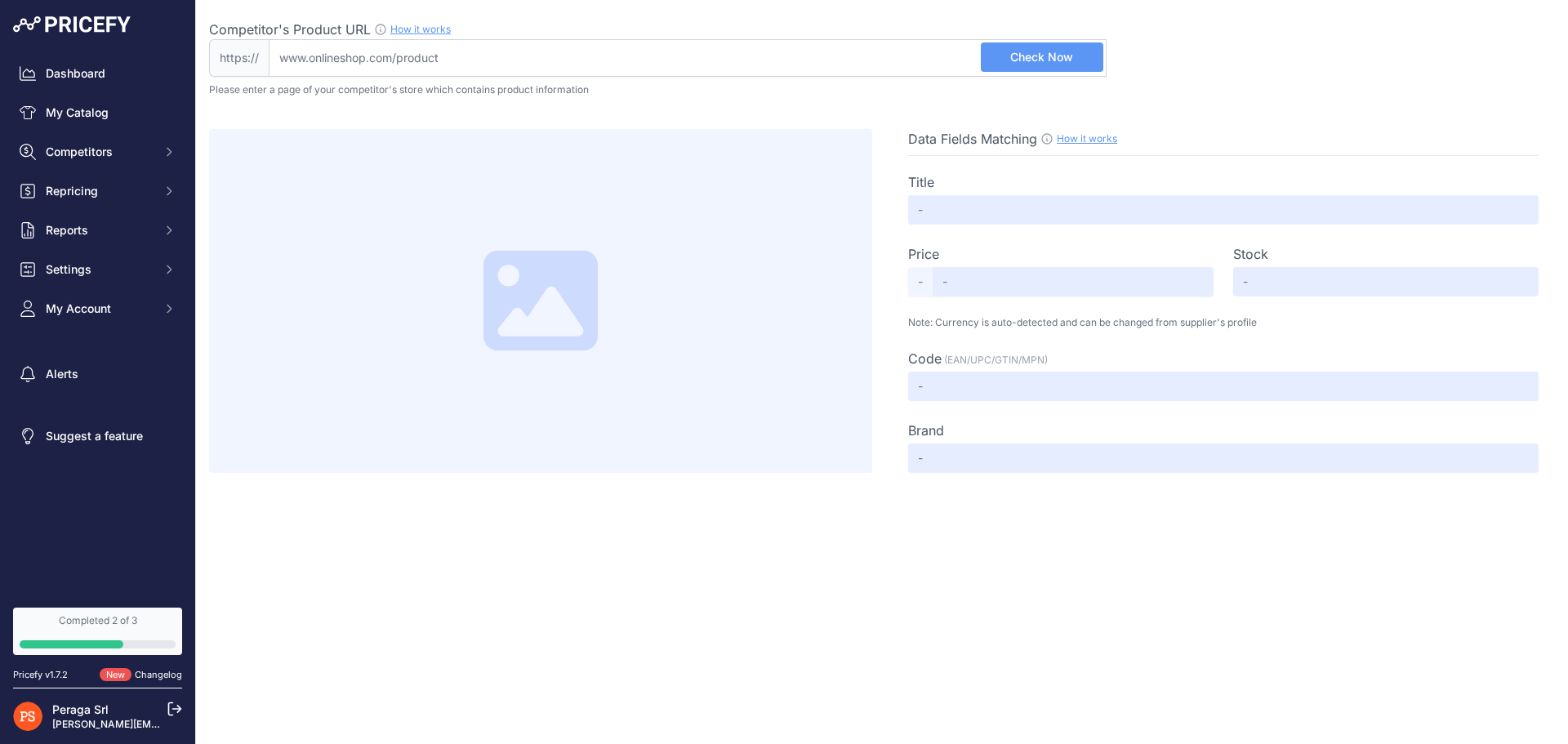
click at [564, 56] on input "Competitor's Product URL How it works In order to create your competitor's extr…" at bounding box center [687, 58] width 838 height 38
paste input "[URL][PERSON_NAME][DOMAIN_NAME][PERSON_NAME]"
type input "[PERSON_NAME][DOMAIN_NAME][URL][PERSON_NAME]"
click at [1032, 62] on span "Check Now" at bounding box center [1042, 57] width 63 height 16
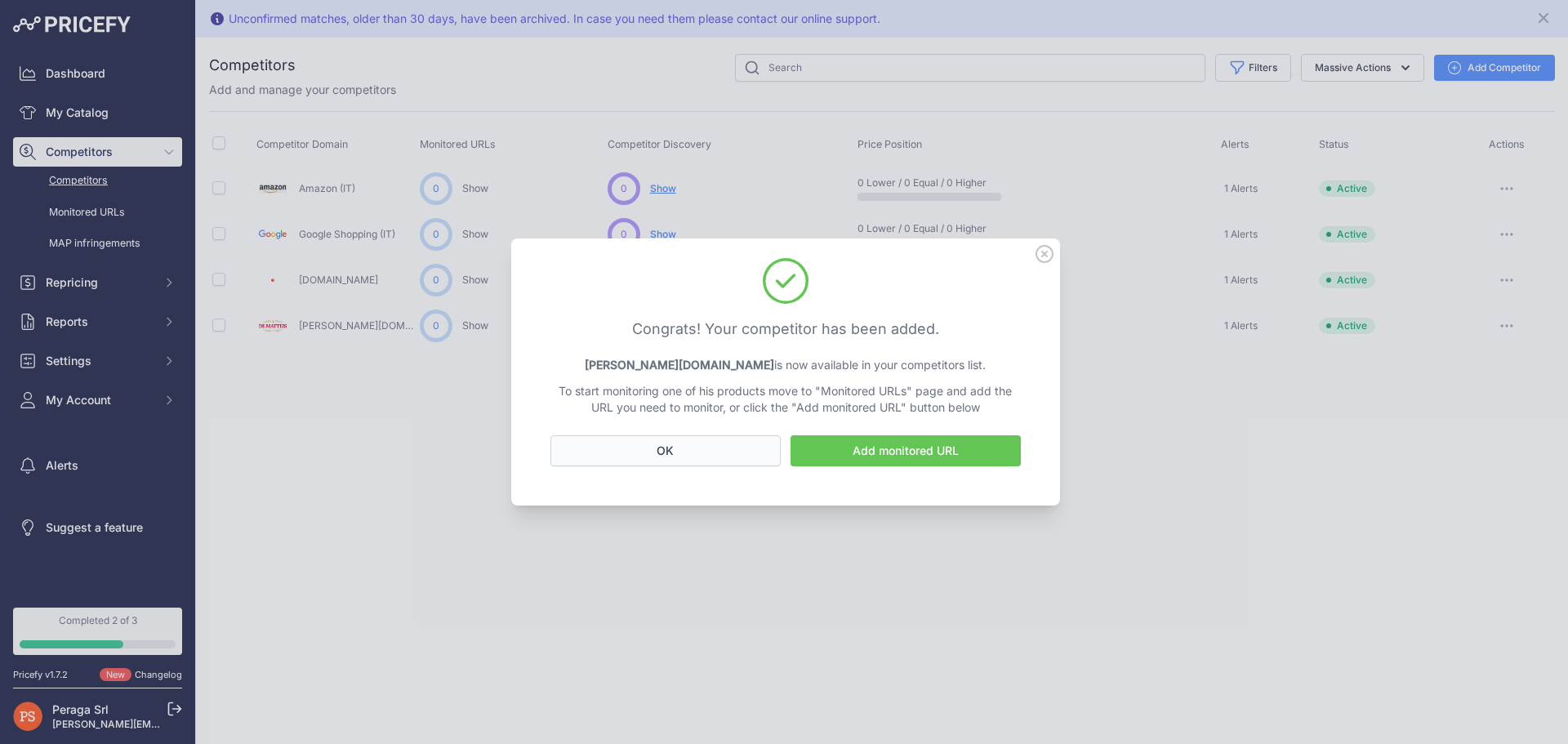
click at [714, 453] on button "OK" at bounding box center [665, 451] width 230 height 31
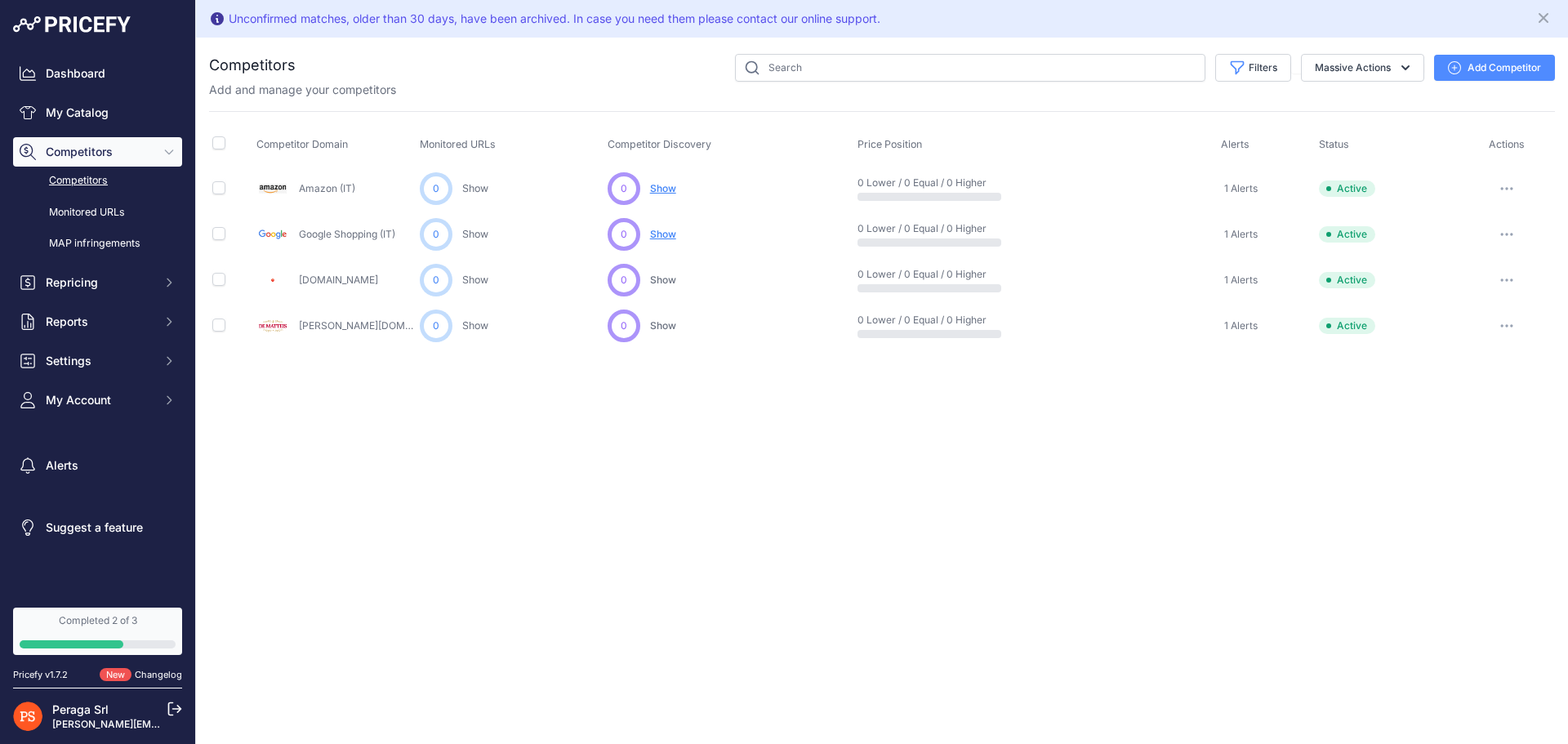
click at [306, 325] on link "[PERSON_NAME][DOMAIN_NAME]" at bounding box center [378, 326] width 159 height 13
click at [1501, 324] on icon "button" at bounding box center [1507, 326] width 13 height 4
click at [1480, 364] on link "View Competitor Profile" at bounding box center [1483, 360] width 136 height 26
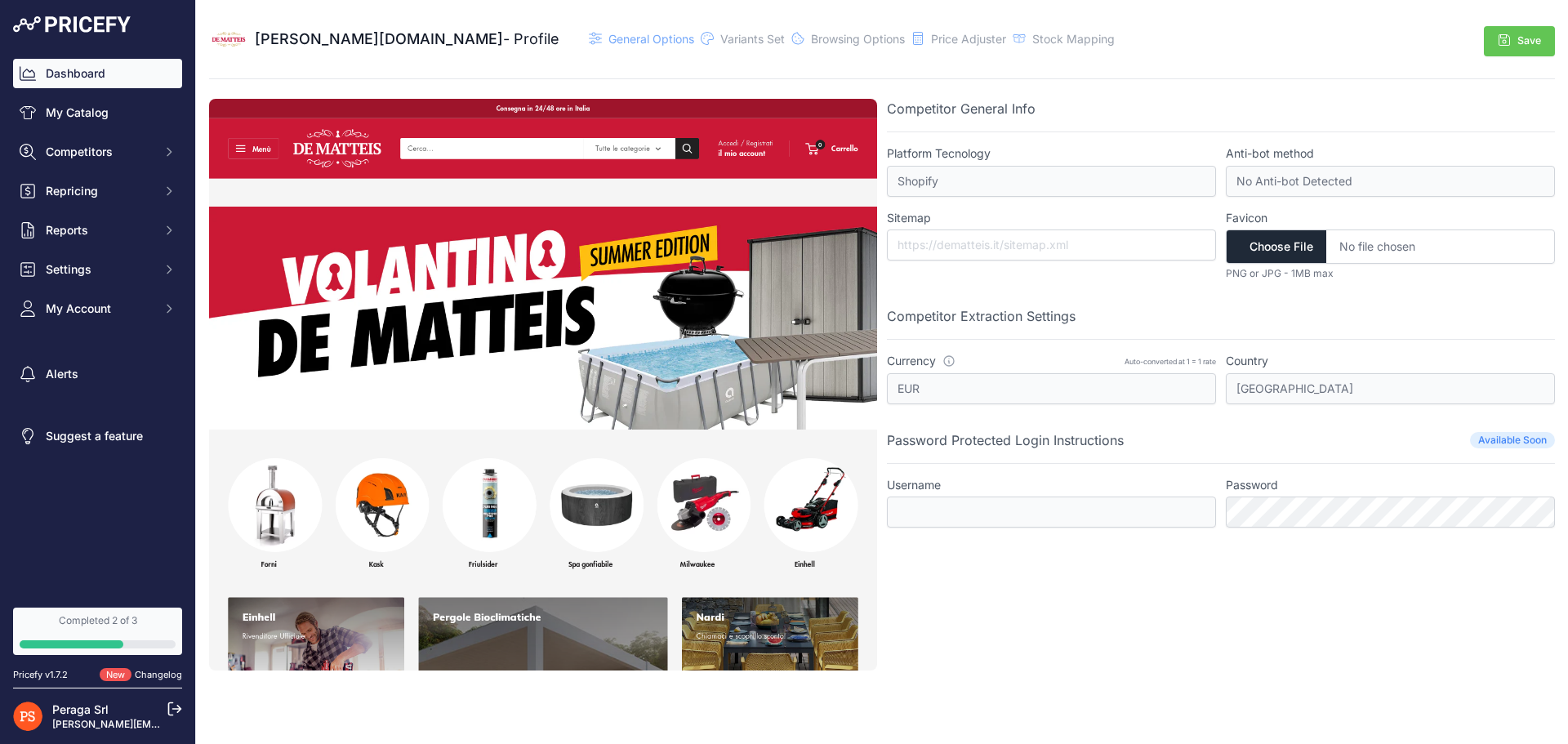
click at [45, 78] on link "Dashboard" at bounding box center [97, 73] width 169 height 30
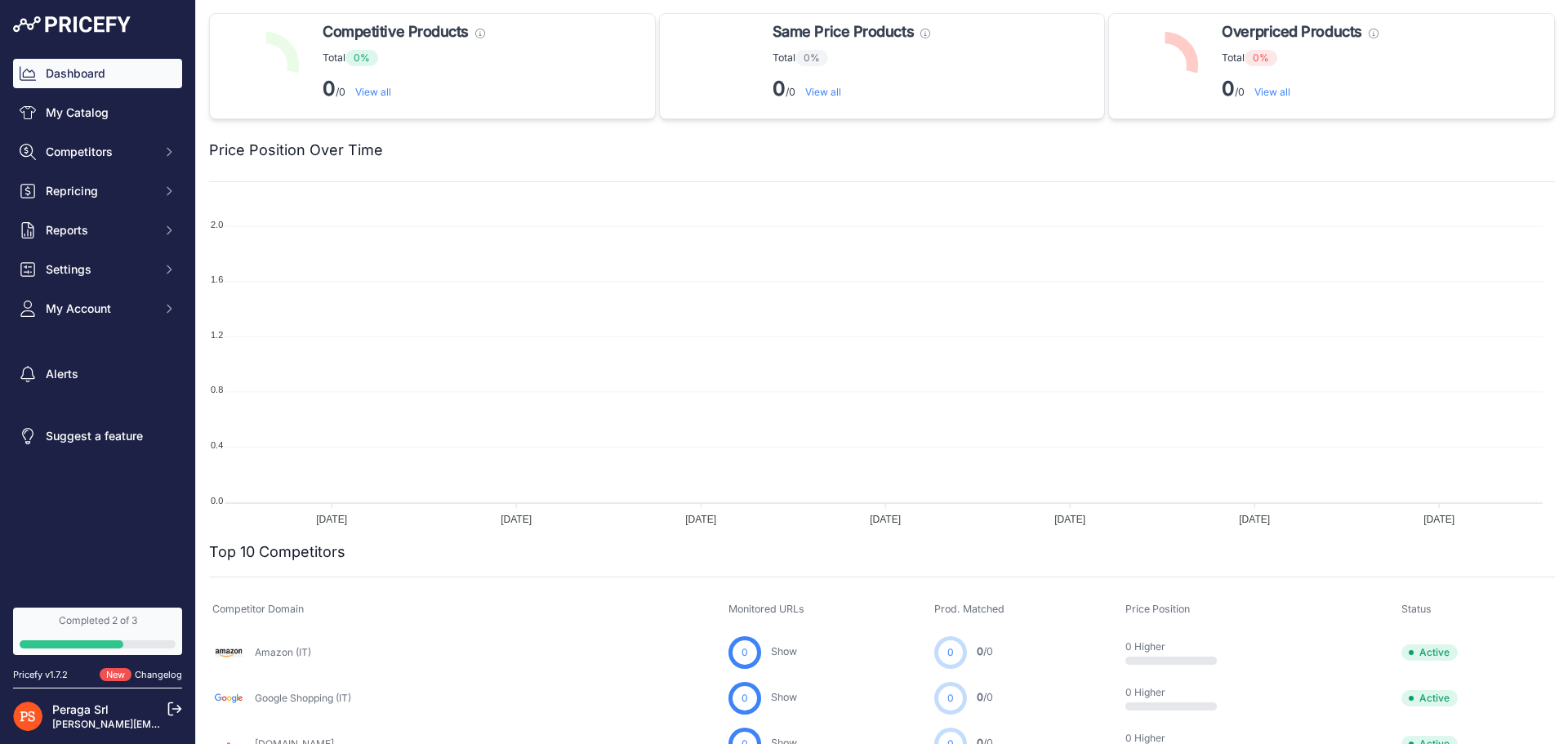
click at [133, 147] on span "Competitors" at bounding box center [99, 152] width 107 height 16
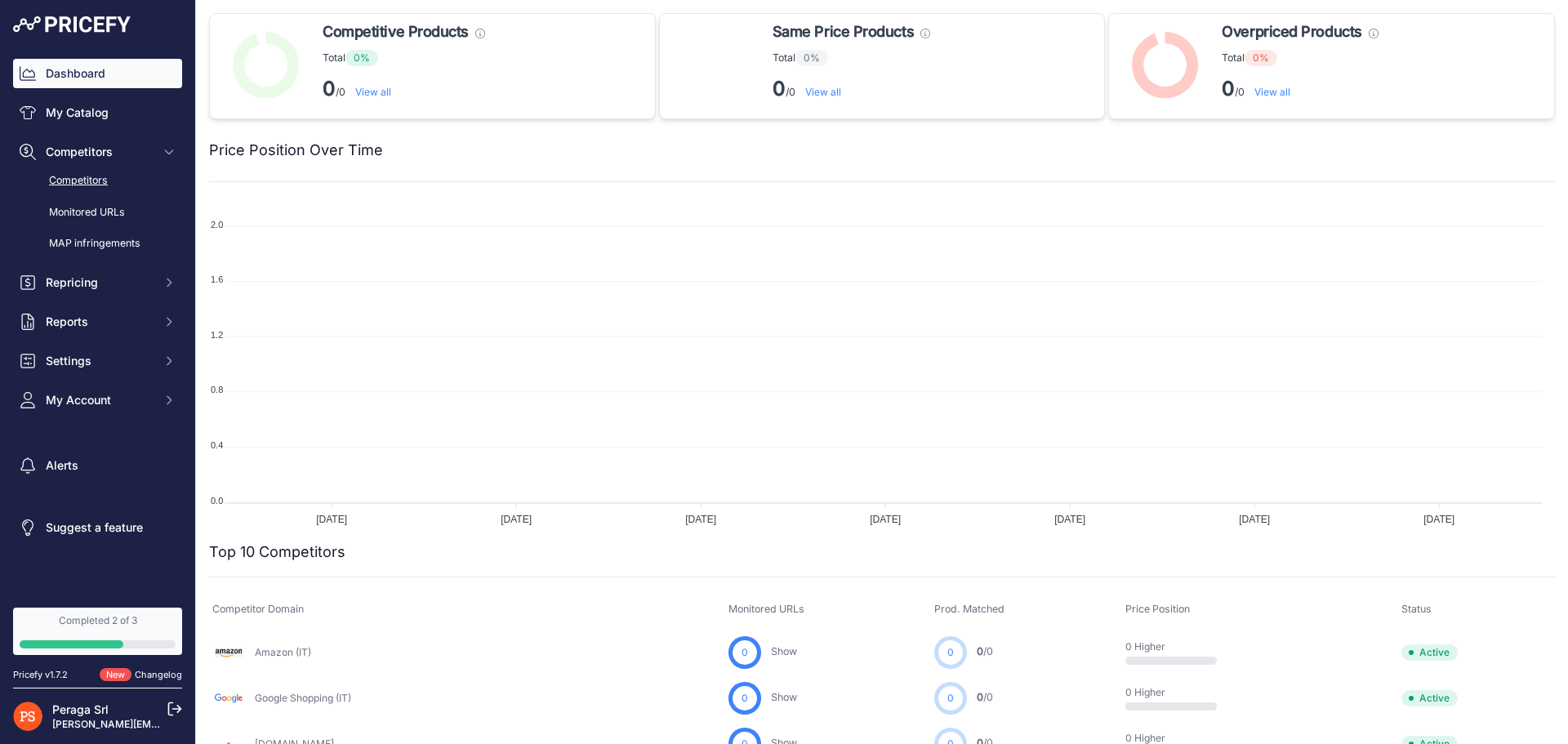
click at [126, 178] on link "Competitors" at bounding box center [97, 181] width 169 height 29
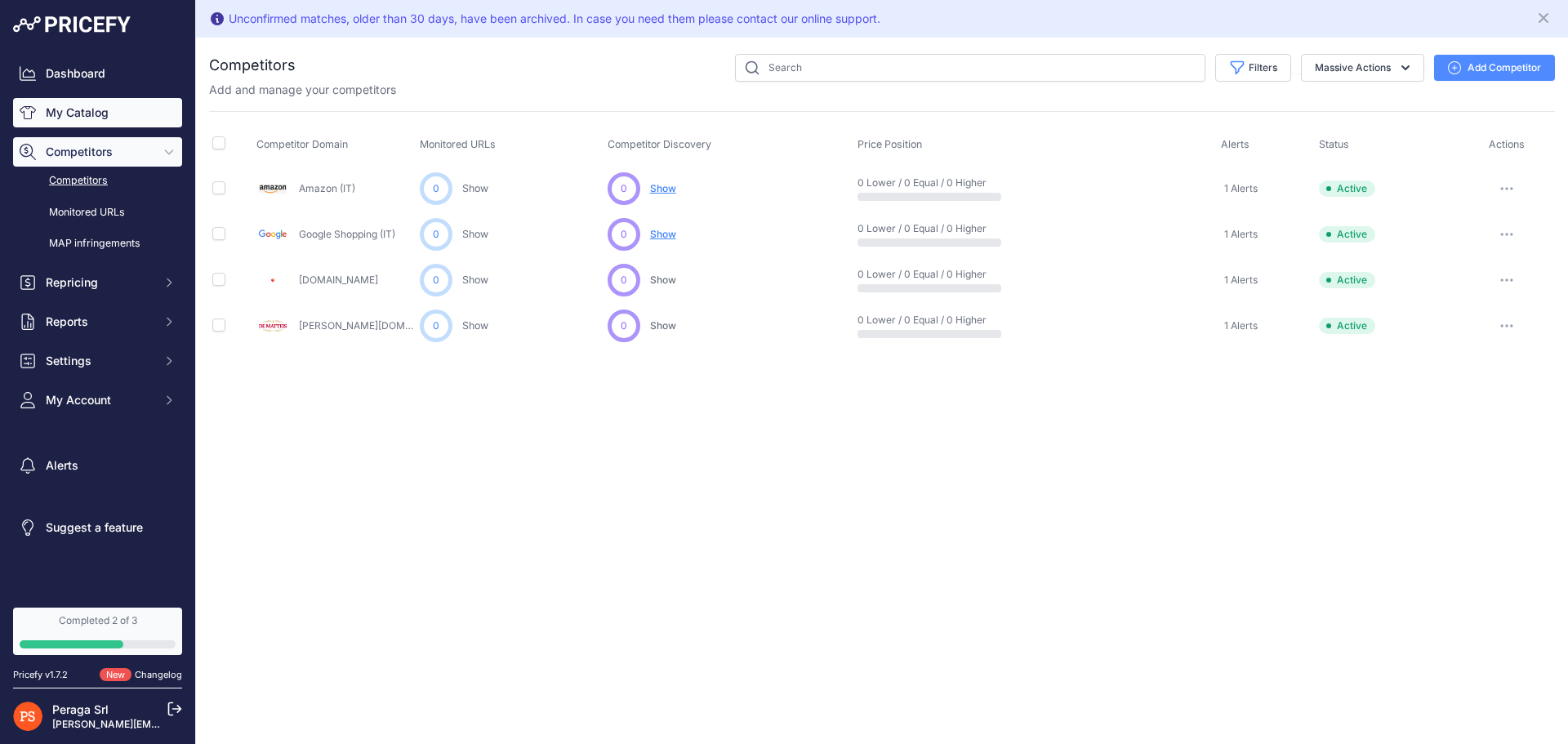
click at [87, 106] on link "My Catalog" at bounding box center [97, 113] width 169 height 30
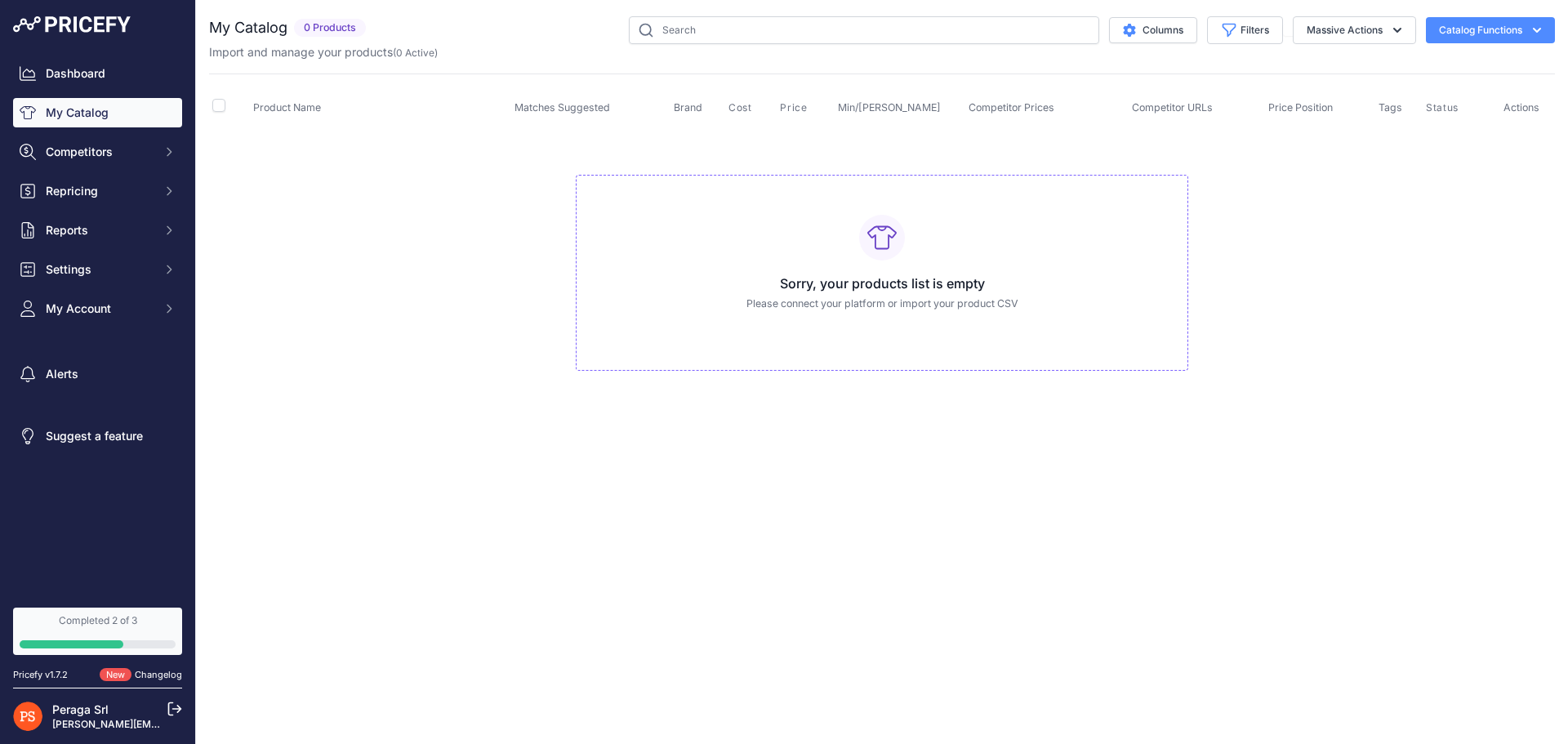
click at [1471, 38] on button "Catalog Functions" at bounding box center [1490, 30] width 129 height 26
click at [1340, 21] on button "Massive Actions" at bounding box center [1354, 30] width 124 height 28
click at [1342, 31] on button "Massive Actions" at bounding box center [1354, 30] width 124 height 28
click at [1517, 23] on button "Catalog Functions" at bounding box center [1490, 30] width 129 height 26
click at [1471, 70] on span "Import Additional Info" at bounding box center [1460, 64] width 99 height 13
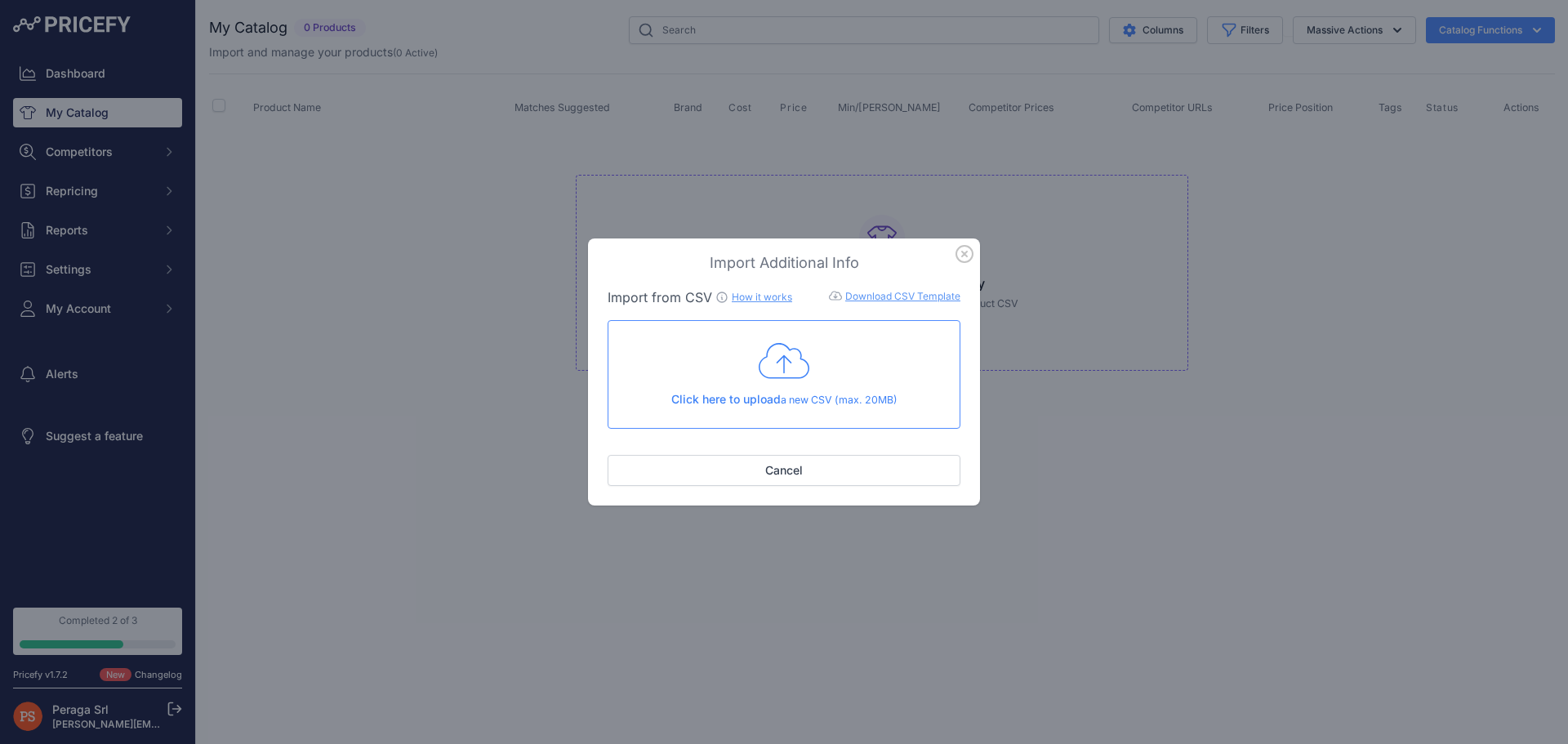
click at [914, 293] on link "Download CSV Template" at bounding box center [903, 296] width 115 height 13
drag, startPoint x: 1298, startPoint y: 51, endPoint x: 1311, endPoint y: 25, distance: 29.1
click at [1299, 50] on div "Import Additional Info Import from CSV How it works Download CSV Template Check…" at bounding box center [784, 372] width 1568 height 744
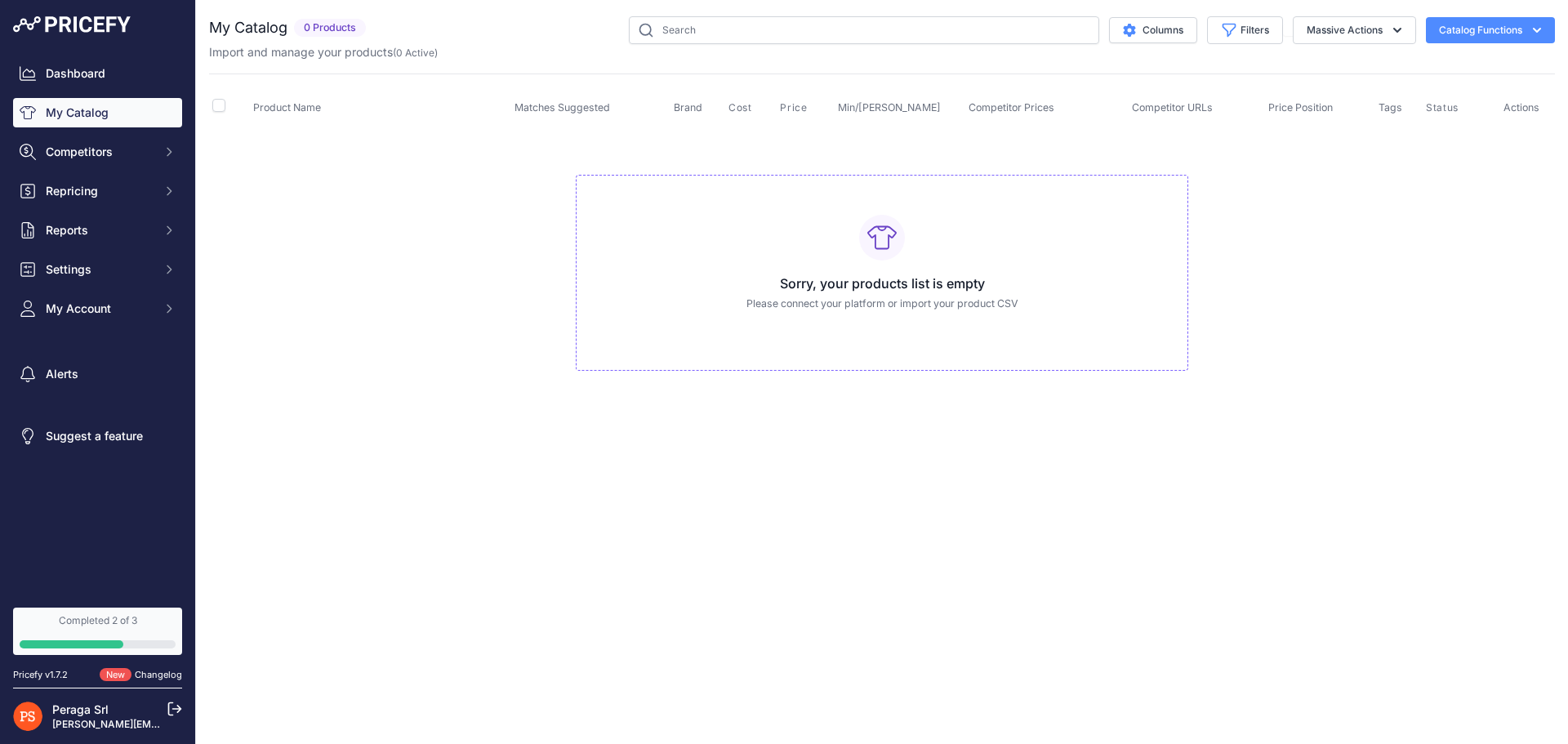
click at [1461, 33] on button "Catalog Functions" at bounding box center [1490, 30] width 129 height 26
click at [104, 106] on link "My Catalog" at bounding box center [97, 113] width 169 height 30
click at [1318, 27] on button "Massive Actions" at bounding box center [1354, 30] width 124 height 28
click at [90, 261] on button "Settings" at bounding box center [97, 269] width 169 height 30
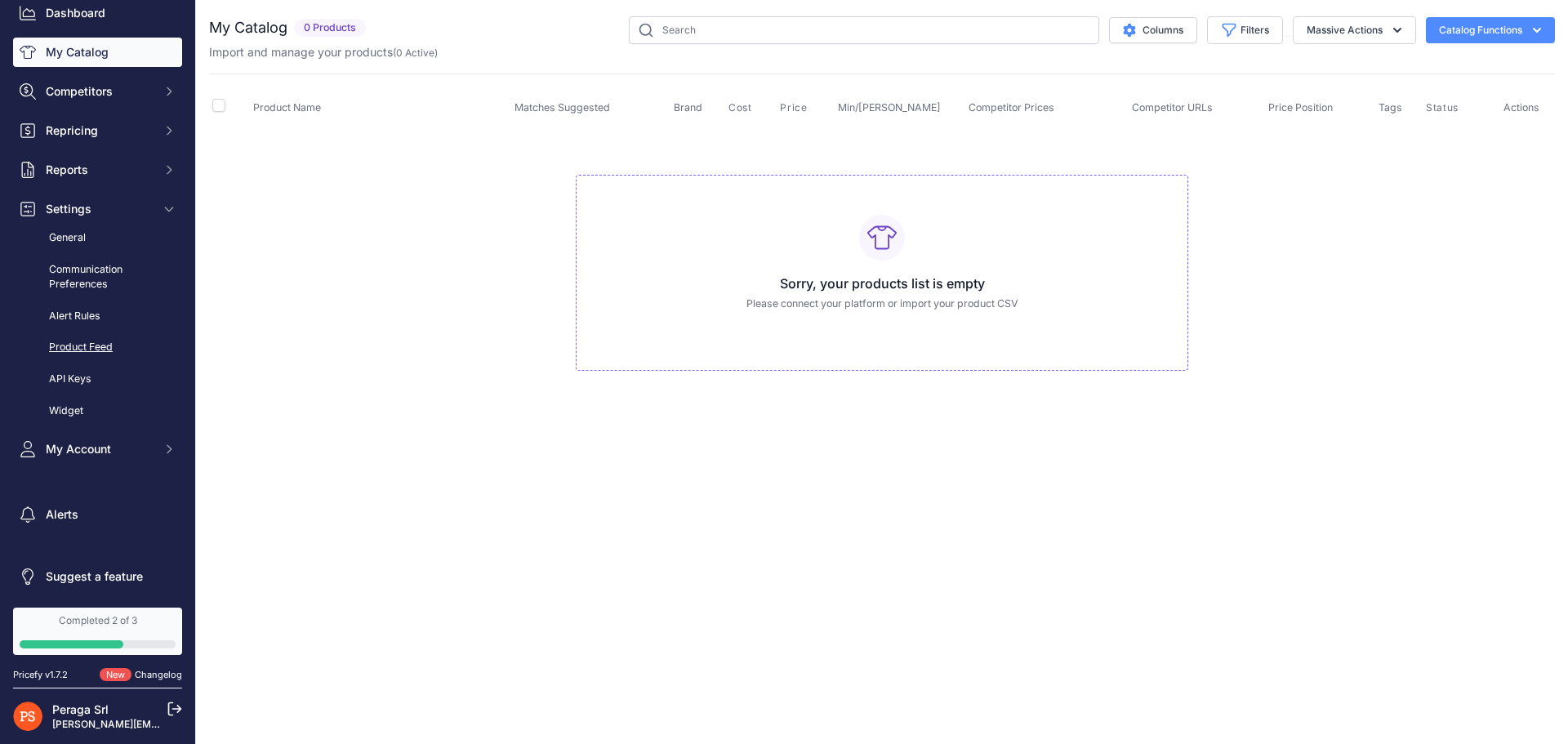
scroll to position [64, 0]
click at [106, 348] on link "Product Feed" at bounding box center [97, 344] width 169 height 29
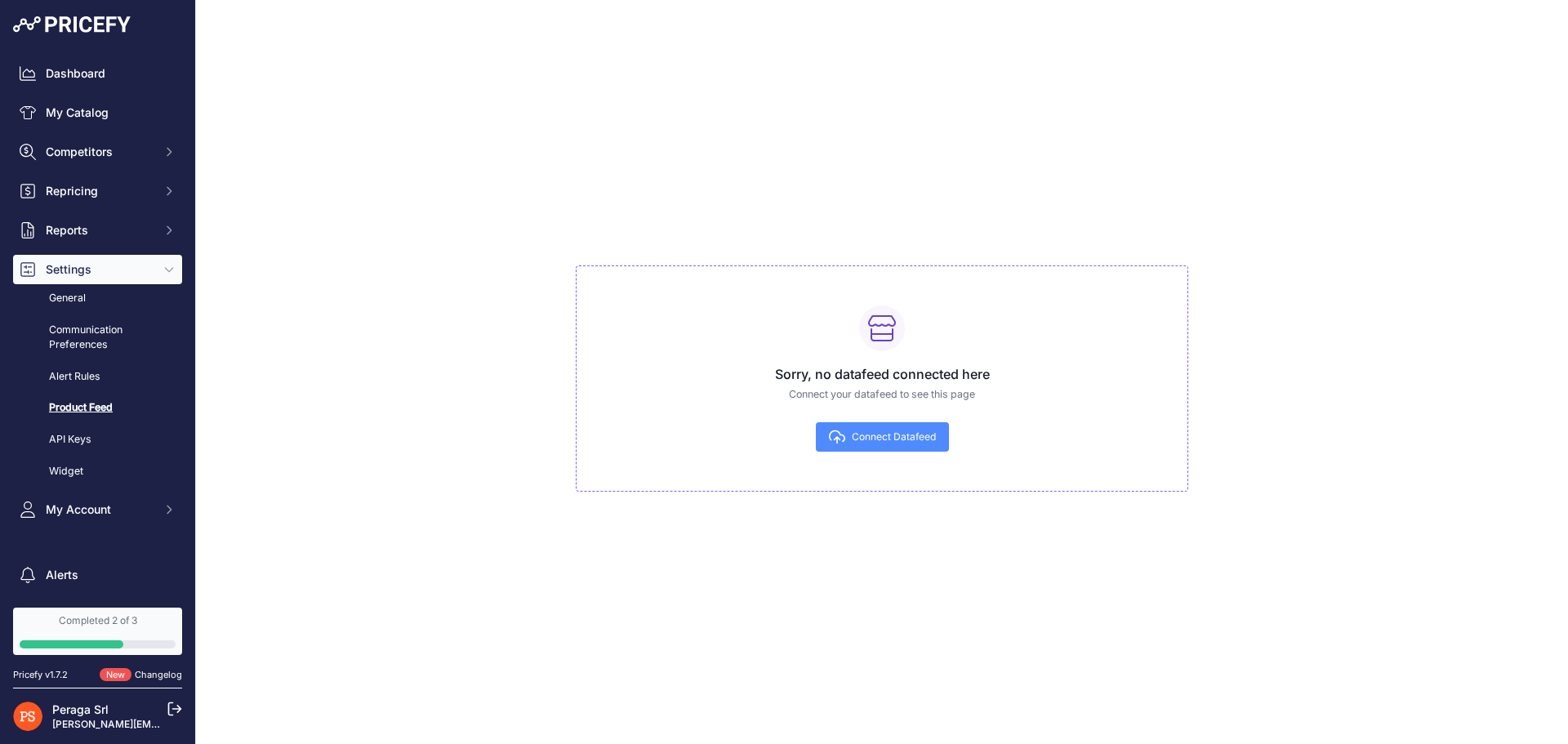
click at [889, 436] on span "Connect Datafeed" at bounding box center [893, 436] width 84 height 13
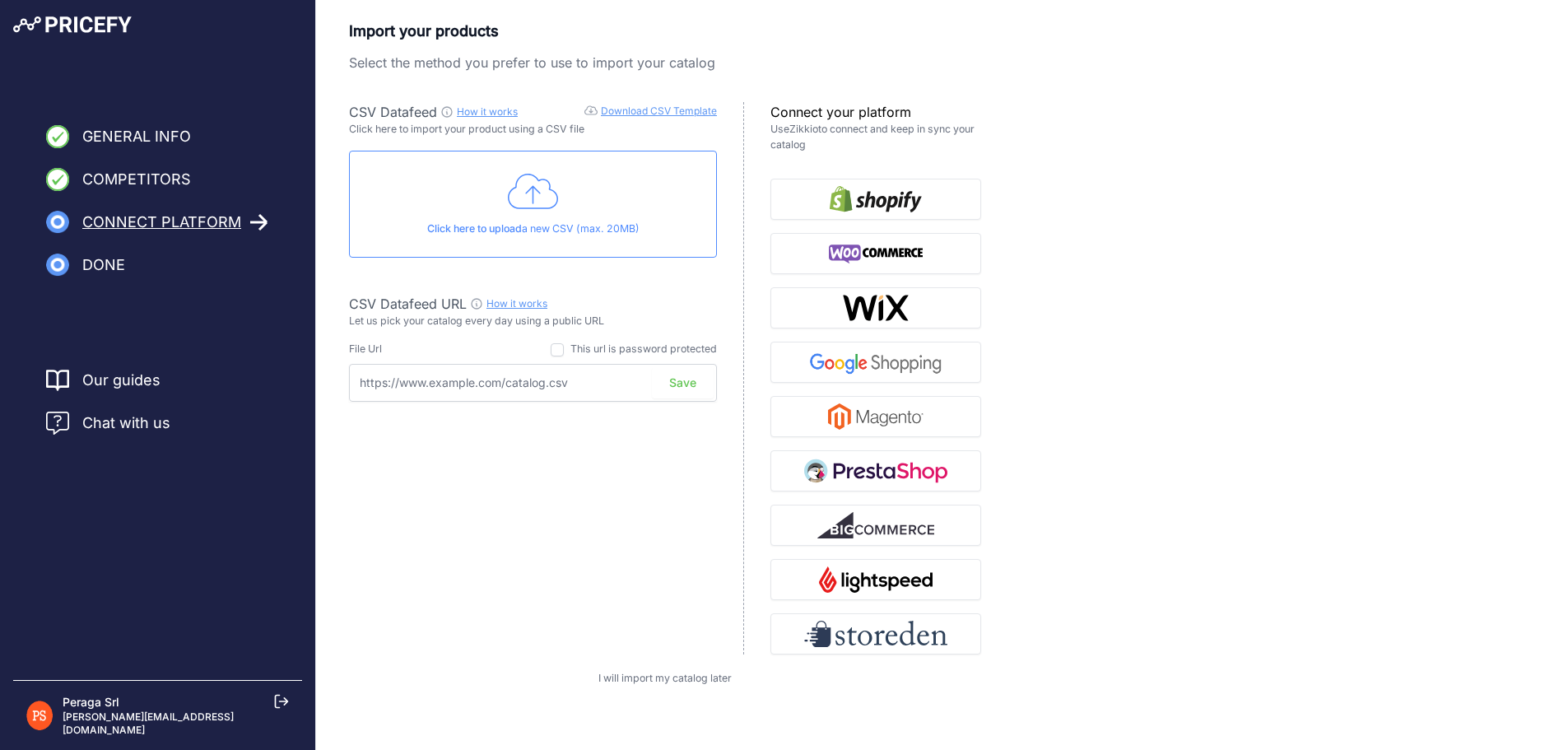
click at [676, 113] on link "Download CSV Template" at bounding box center [659, 111] width 116 height 13
click at [721, 676] on span "I will import my catalog later" at bounding box center [664, 678] width 134 height 13
